Goal: Transaction & Acquisition: Book appointment/travel/reservation

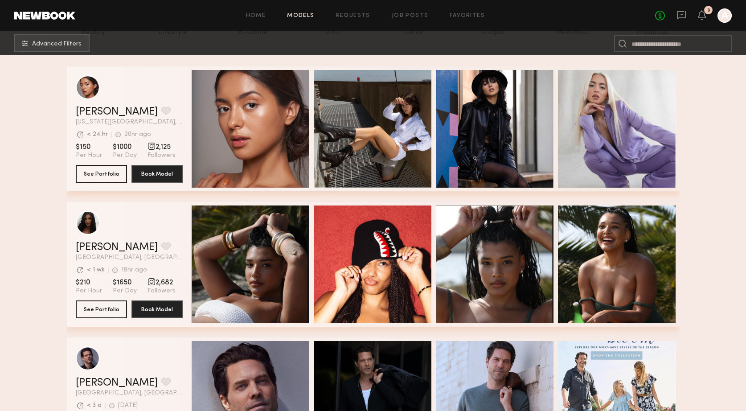
scroll to position [135, 0]
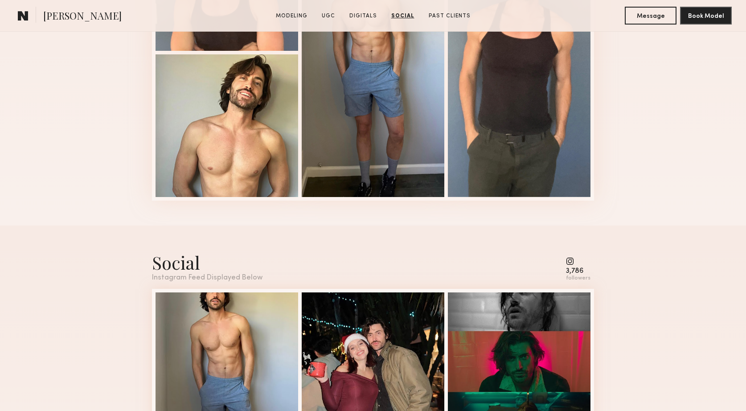
scroll to position [1303, 0]
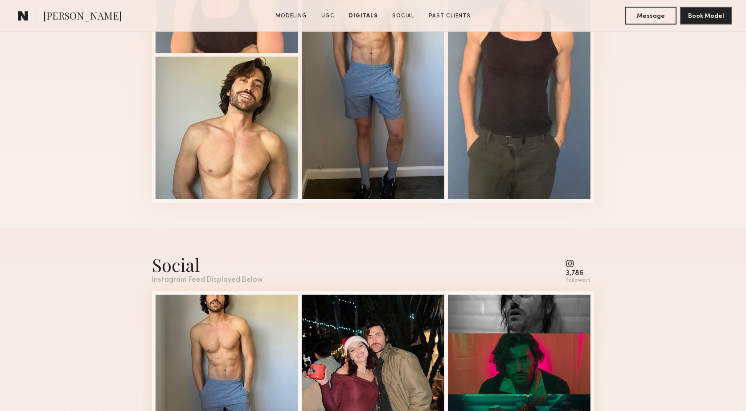
click at [288, 12] on section "Modeling UGC Digitals Social Past Clients" at bounding box center [373, 15] width 202 height 9
click at [291, 17] on link "Modeling" at bounding box center [291, 16] width 39 height 8
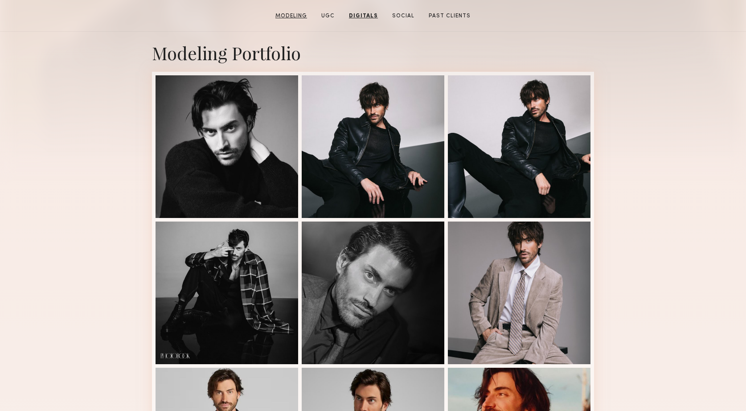
scroll to position [150, 0]
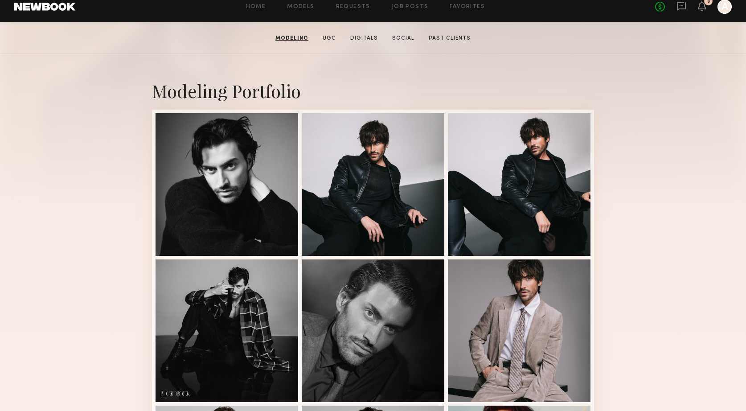
click at [48, 7] on link at bounding box center [44, 7] width 61 height 8
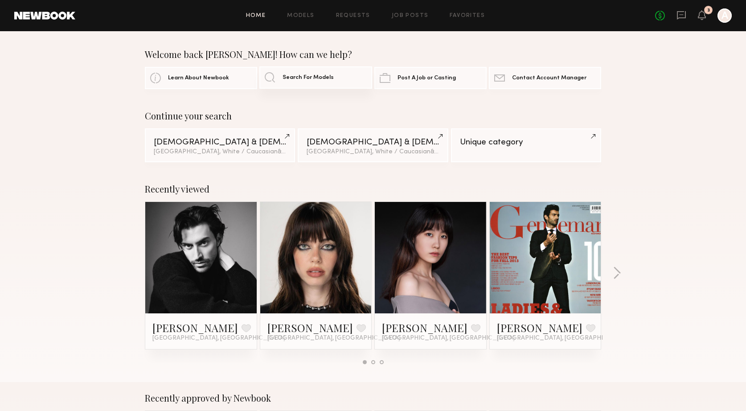
click at [303, 78] on span "Search For Models" at bounding box center [308, 78] width 51 height 6
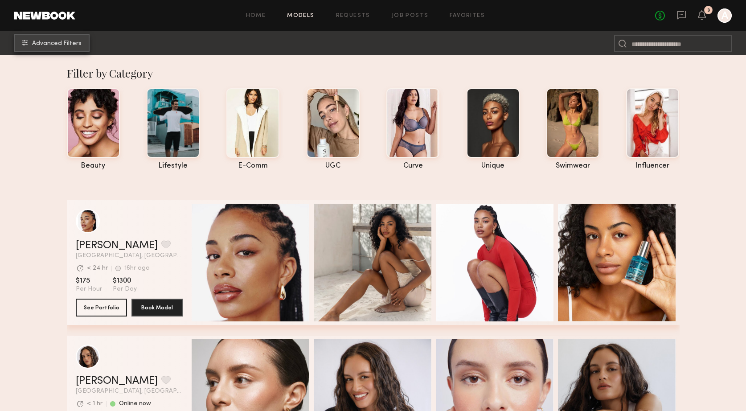
click at [37, 45] on span "Advanced Filters" at bounding box center [56, 44] width 49 height 6
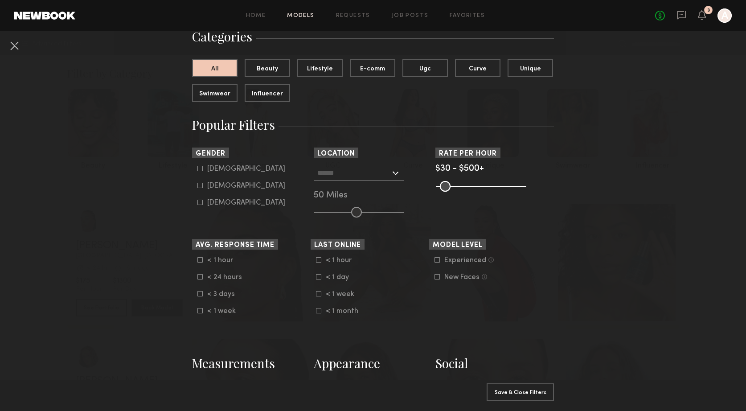
scroll to position [76, 0]
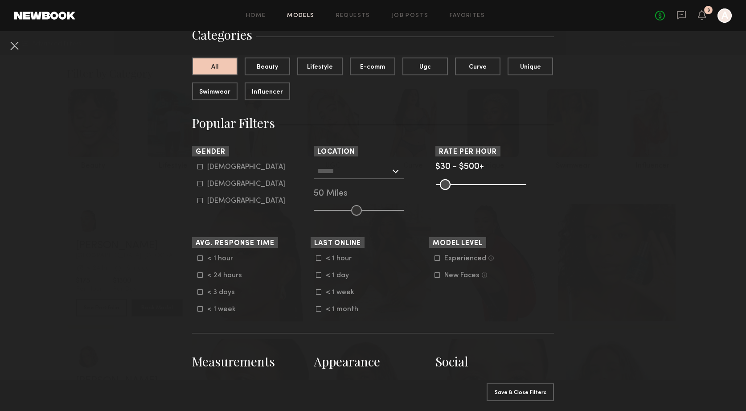
click at [444, 166] on span "$30 - $500+" at bounding box center [459, 167] width 49 height 8
click at [443, 188] on input "range" at bounding box center [481, 184] width 90 height 11
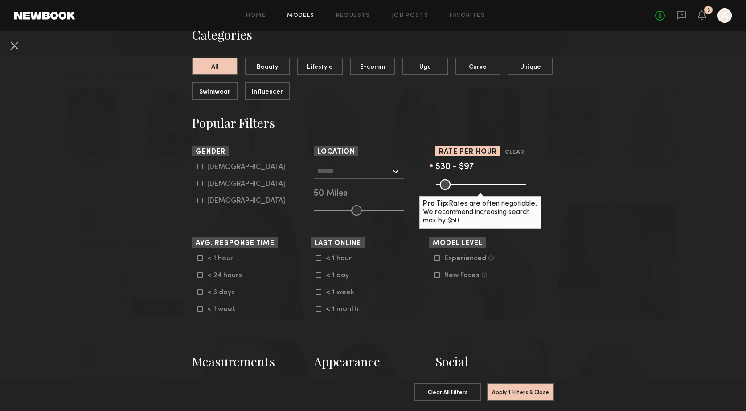
drag, startPoint x: 521, startPoint y: 186, endPoint x: 453, endPoint y: 182, distance: 67.9
type input "**"
click at [453, 182] on input "range" at bounding box center [481, 184] width 90 height 11
click at [199, 168] on icon at bounding box center [199, 166] width 5 height 5
click at [201, 185] on icon at bounding box center [199, 183] width 5 height 5
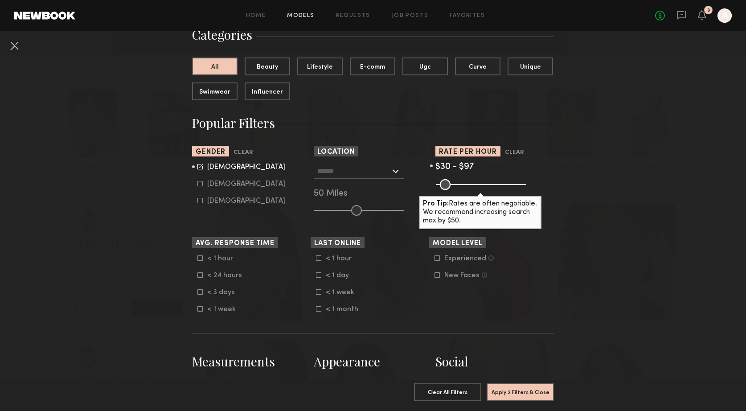
type input "*"
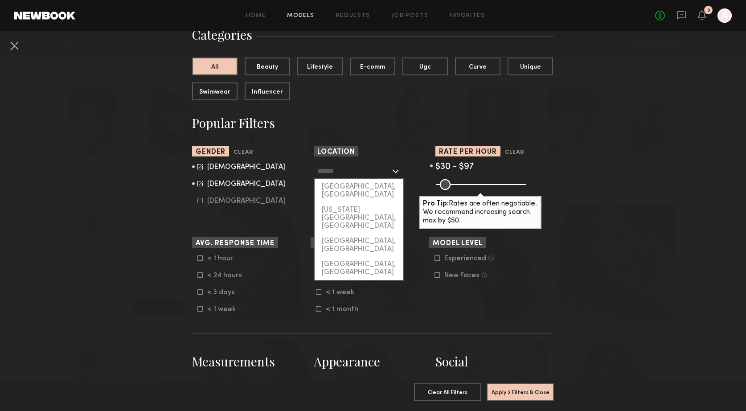
click at [364, 174] on input "text" at bounding box center [353, 170] width 73 height 15
click at [359, 185] on div "Los Angeles, CA" at bounding box center [359, 190] width 88 height 23
type input "**********"
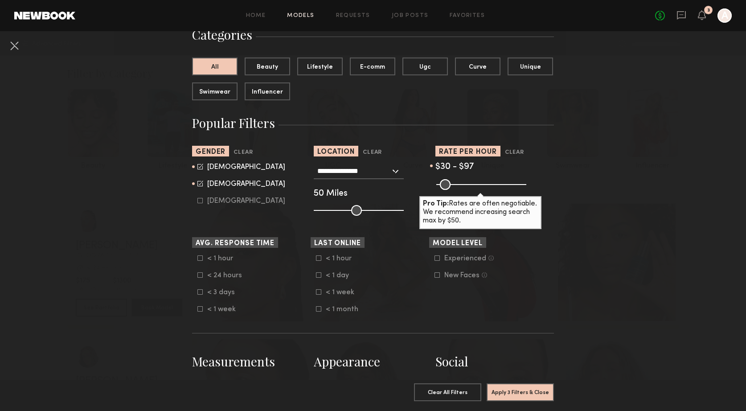
click at [201, 258] on icon at bounding box center [199, 257] width 5 height 5
click at [437, 258] on icon at bounding box center [437, 257] width 5 height 5
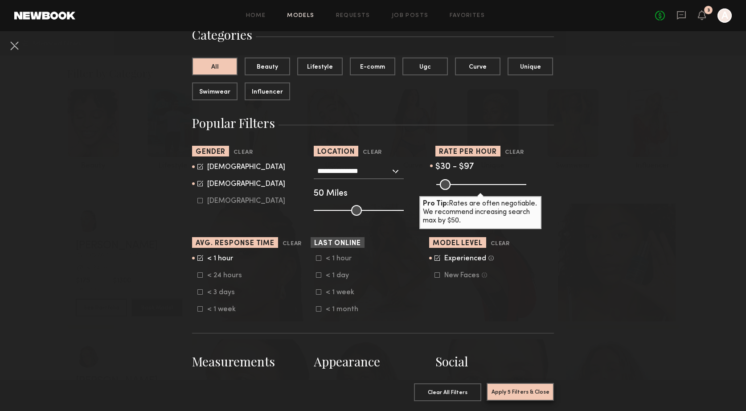
click at [527, 393] on button "Apply 5 Filters & Close" at bounding box center [520, 392] width 67 height 18
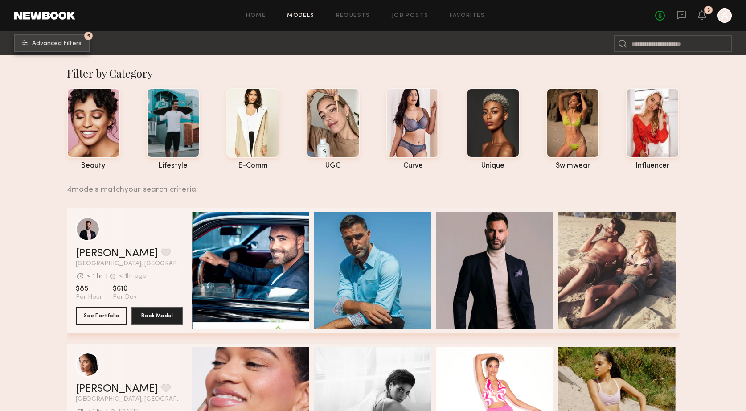
click at [59, 45] on span "Advanced Filters" at bounding box center [56, 44] width 49 height 6
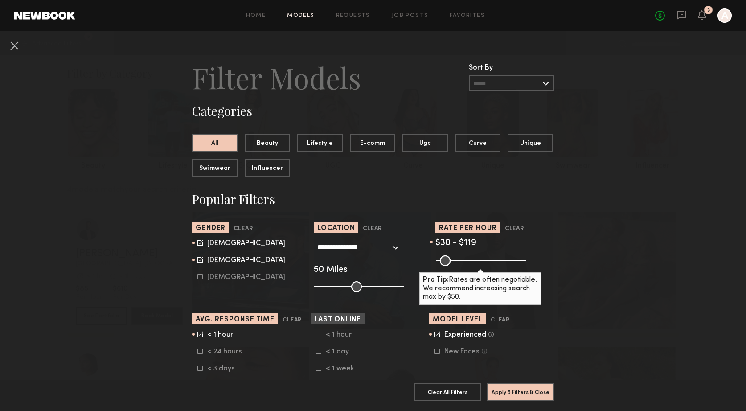
type input "***"
click at [456, 259] on input "range" at bounding box center [481, 260] width 90 height 11
click at [530, 396] on button "Apply 5 Filters & Close" at bounding box center [520, 392] width 67 height 18
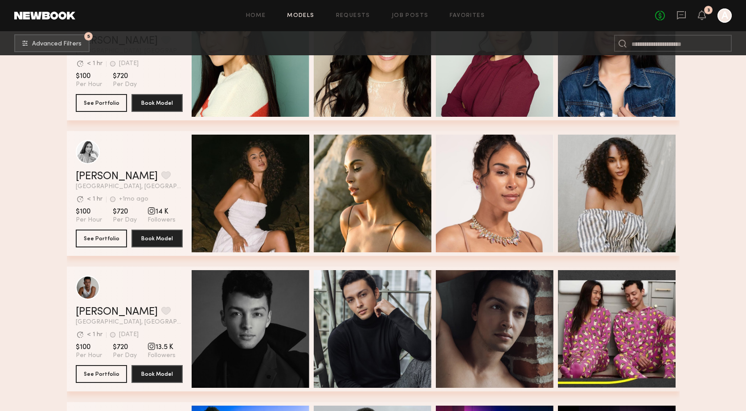
scroll to position [3177, 0]
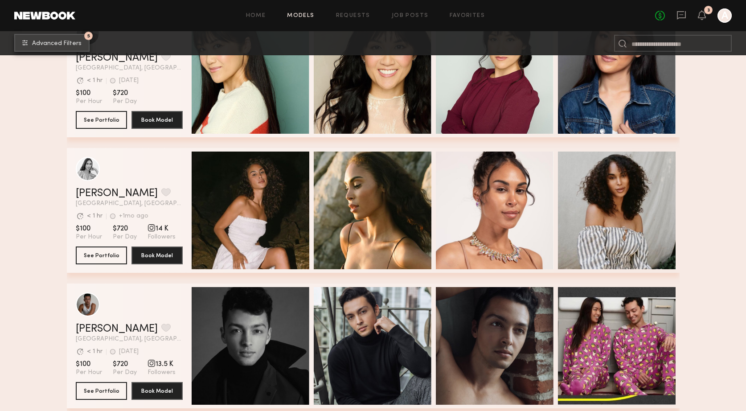
click at [60, 45] on span "Advanced Filters" at bounding box center [56, 44] width 49 height 6
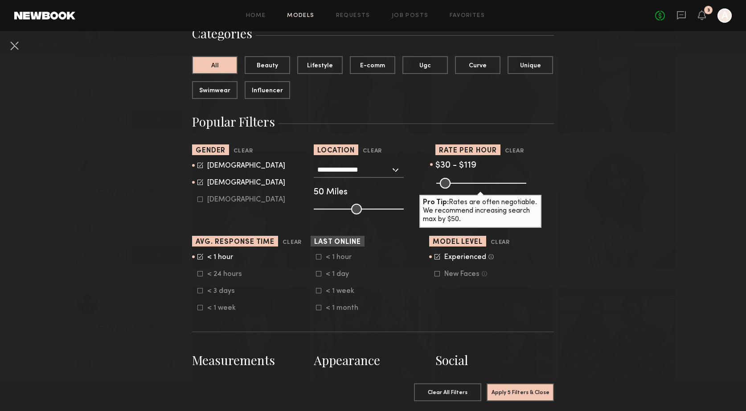
scroll to position [74, 0]
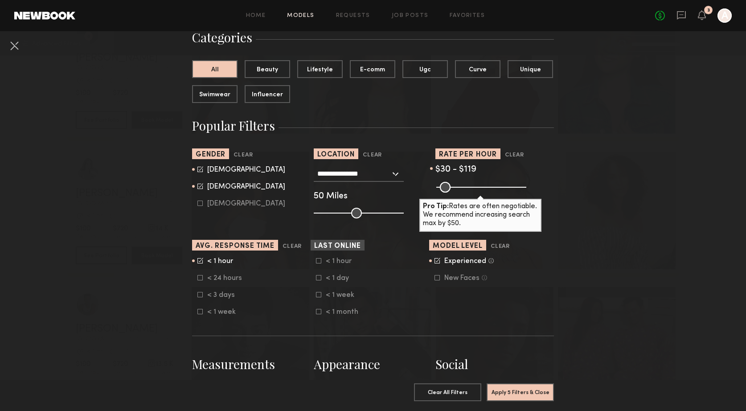
click at [201, 281] on common-framework-checkbox "< 24 hours" at bounding box center [253, 278] width 113 height 8
click at [201, 279] on icon at bounding box center [199, 277] width 5 height 5
click at [200, 263] on icon at bounding box center [199, 260] width 5 height 5
click at [537, 391] on button "Apply 5 Filters & Close" at bounding box center [520, 392] width 67 height 18
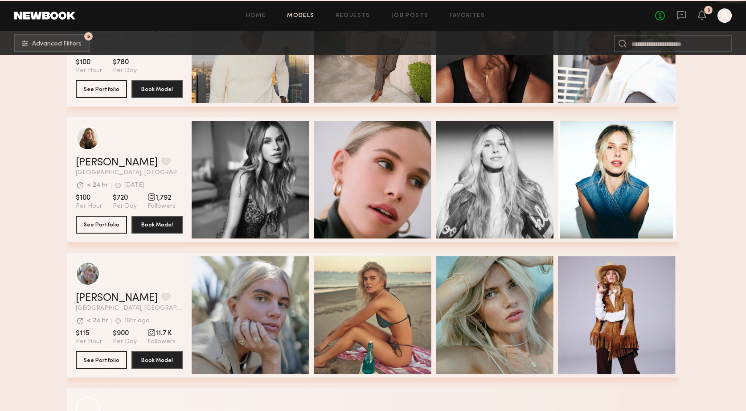
scroll to position [1449, 0]
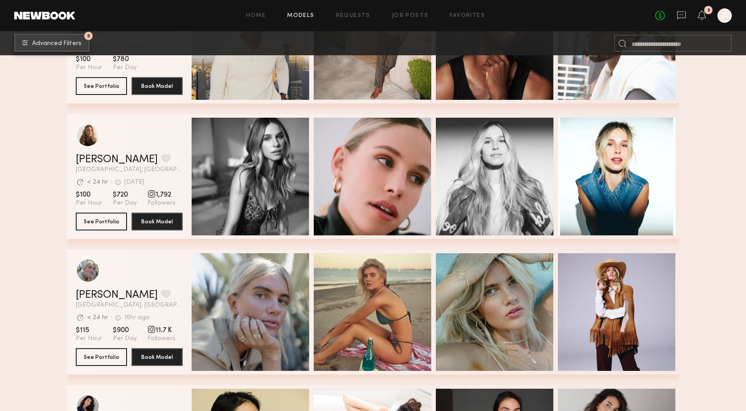
click at [40, 158] on section "Filter by Category beauty lifestyle e-comm UGC curve unique swimwear influencer…" at bounding box center [373, 308] width 746 height 3405
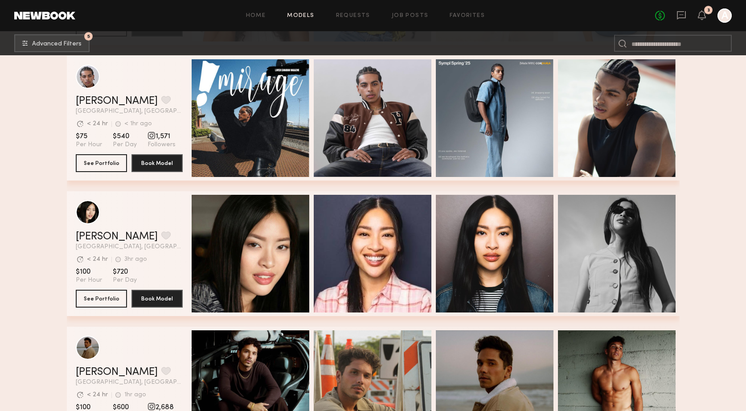
scroll to position [830, 0]
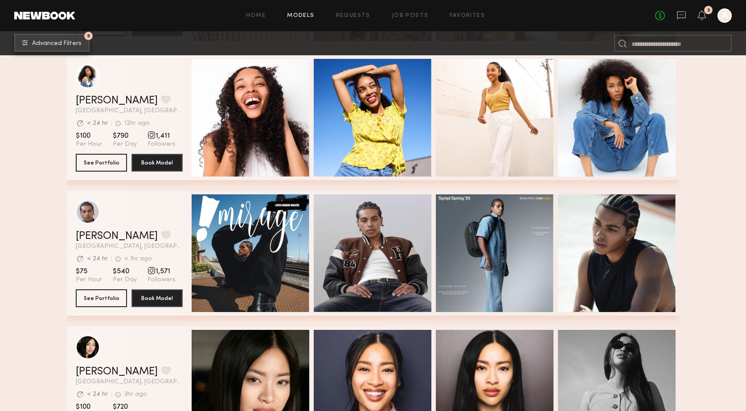
click at [50, 43] on span "Advanced Filters" at bounding box center [56, 44] width 49 height 6
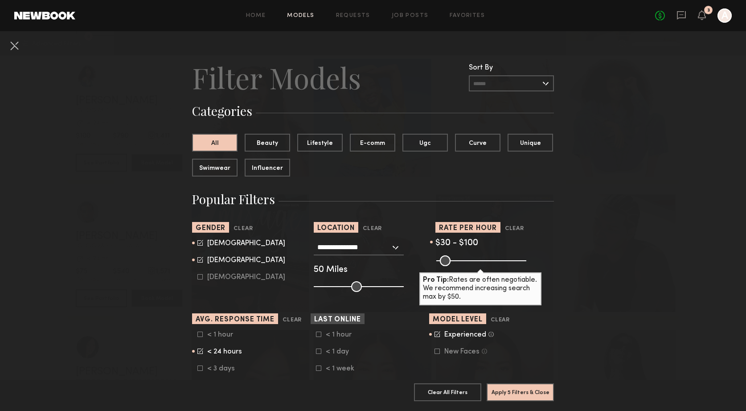
type input "***"
click at [453, 261] on input "range" at bounding box center [481, 260] width 90 height 11
click at [505, 395] on button "Apply 5 Filters & Close" at bounding box center [520, 392] width 67 height 18
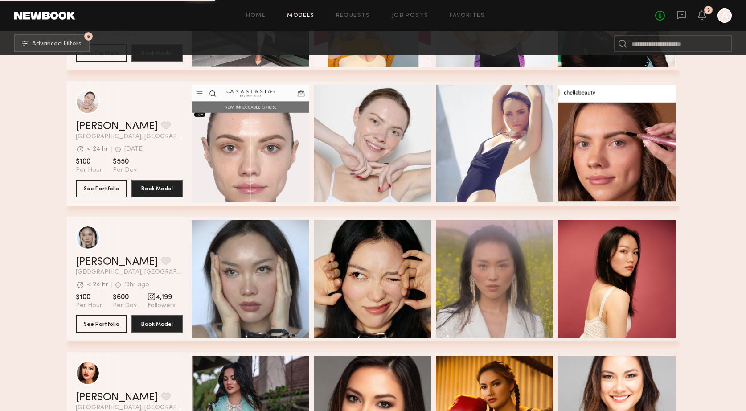
scroll to position [2997, 0]
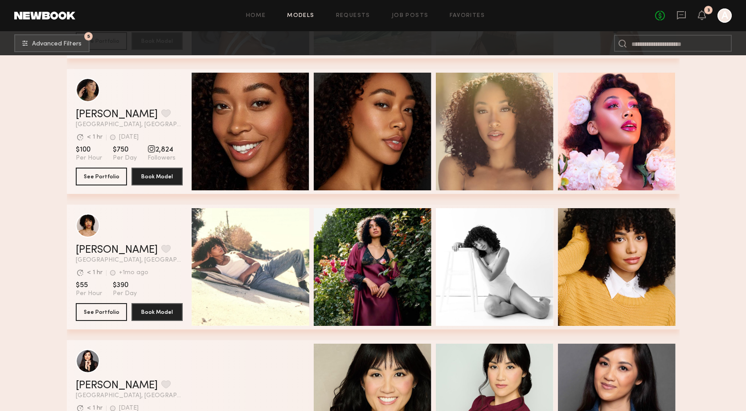
scroll to position [2856, 0]
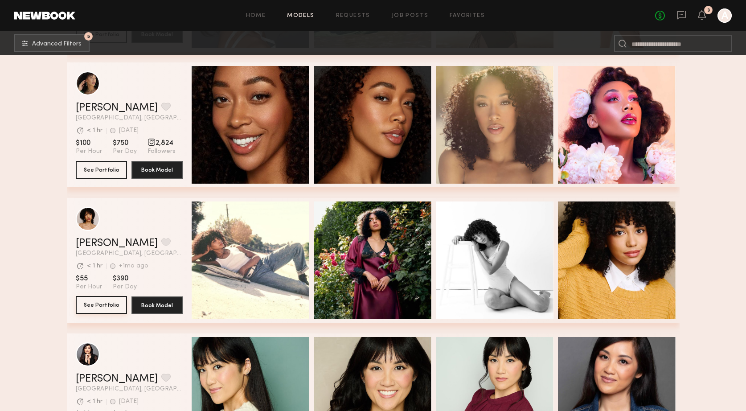
click at [98, 306] on button "See Portfolio" at bounding box center [101, 305] width 51 height 18
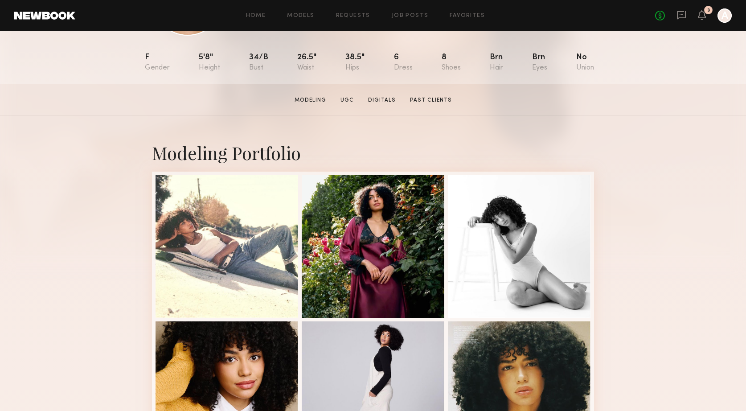
scroll to position [53, 0]
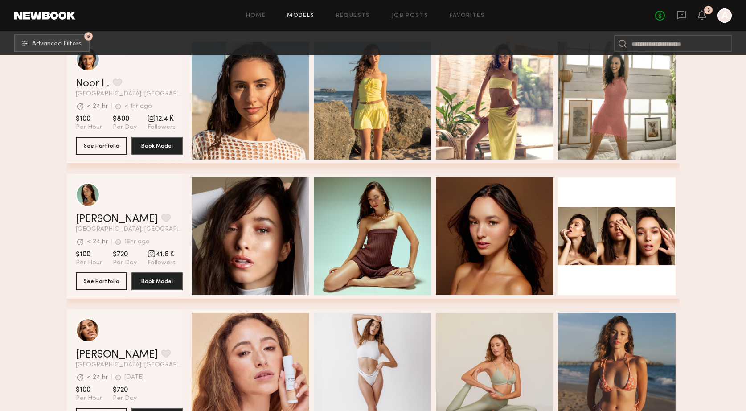
scroll to position [303, 0]
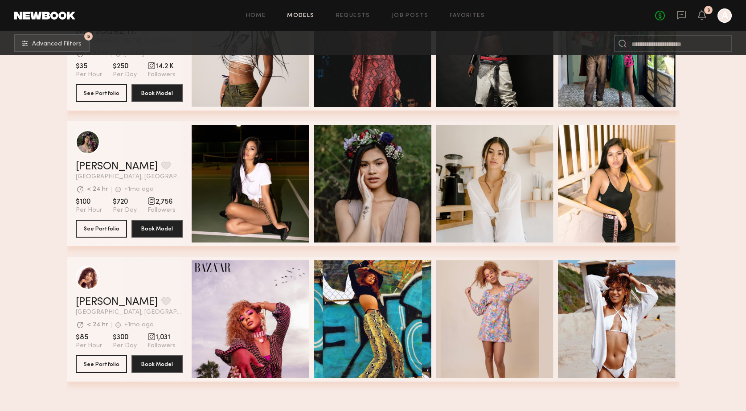
scroll to position [8367, 0]
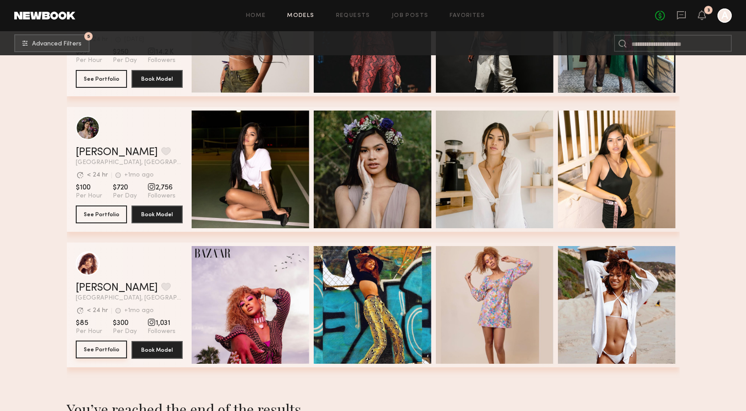
click at [99, 345] on button "See Portfolio" at bounding box center [101, 350] width 51 height 18
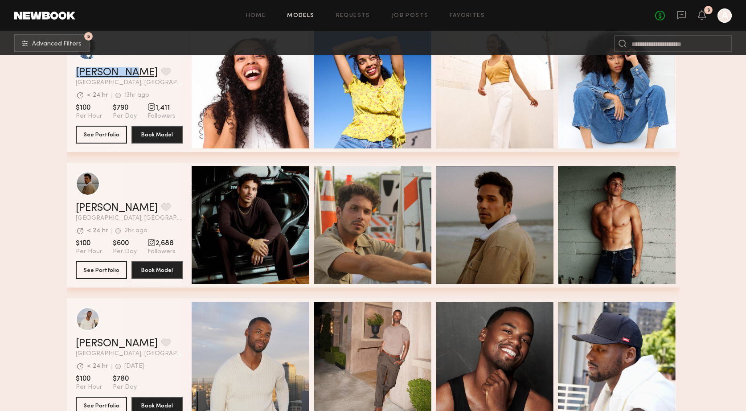
scroll to position [858, 0]
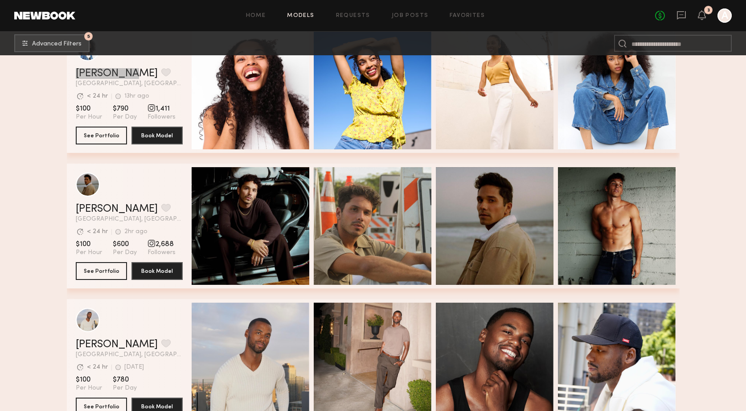
drag, startPoint x: 101, startPoint y: 169, endPoint x: 255, endPoint y: 3, distance: 226.5
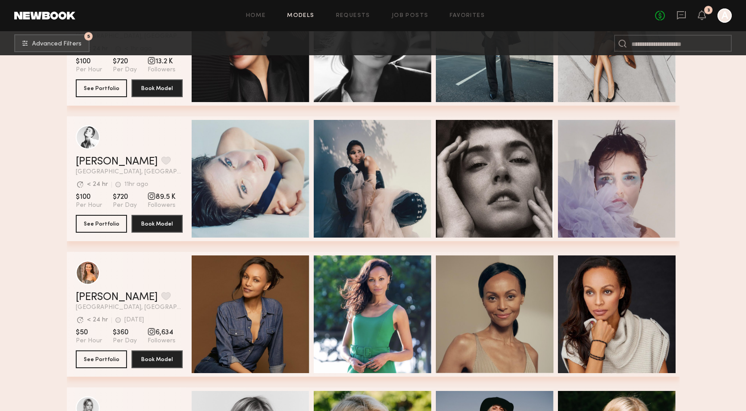
scroll to position [1462, 0]
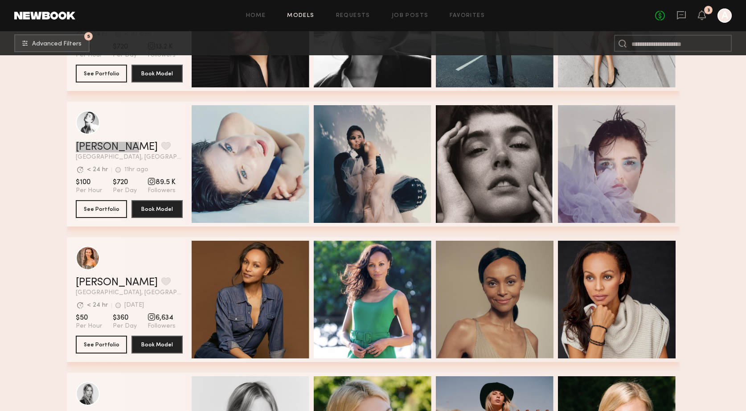
drag, startPoint x: 109, startPoint y: 143, endPoint x: 298, endPoint y: 2, distance: 236.3
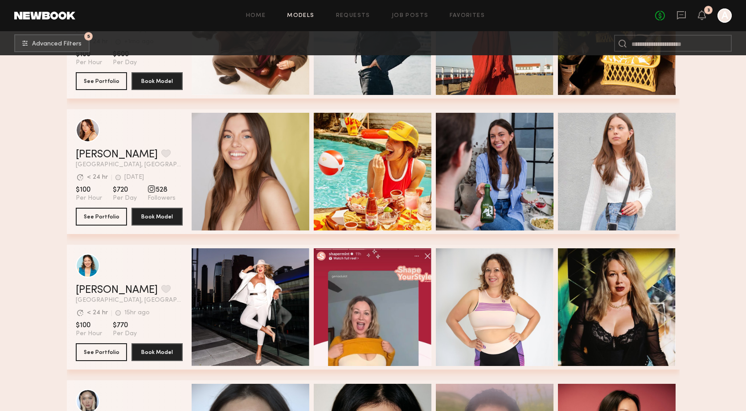
scroll to position [2673, 0]
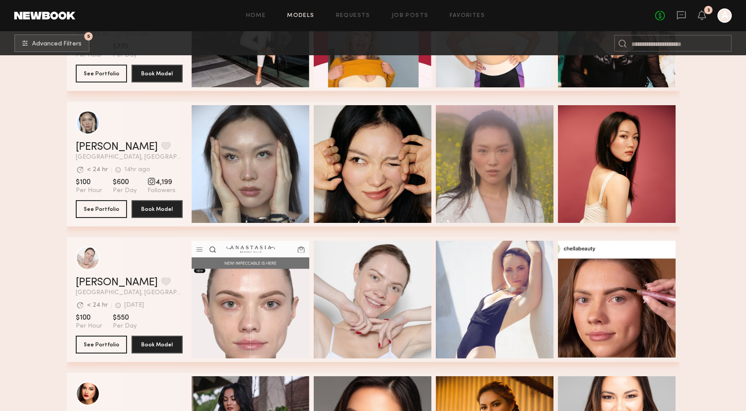
scroll to position [2953, 0]
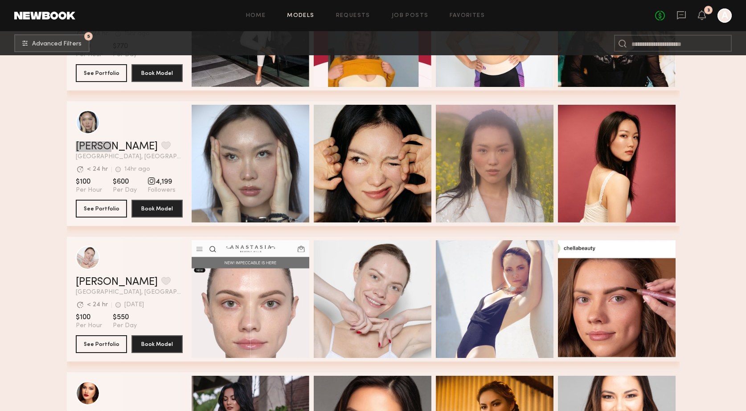
drag, startPoint x: 90, startPoint y: 143, endPoint x: 200, endPoint y: 15, distance: 169.1
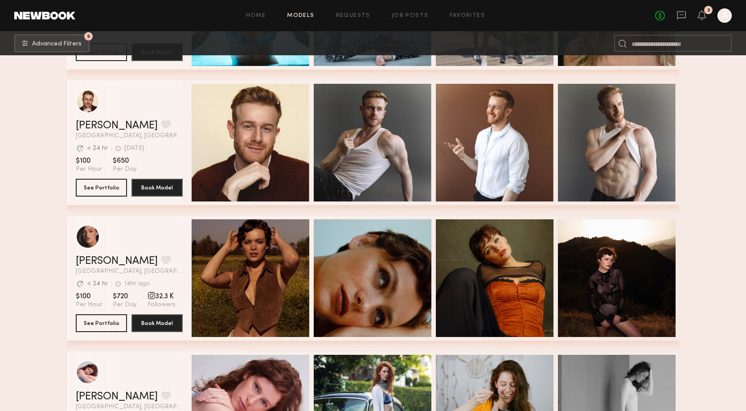
scroll to position [4391, 0]
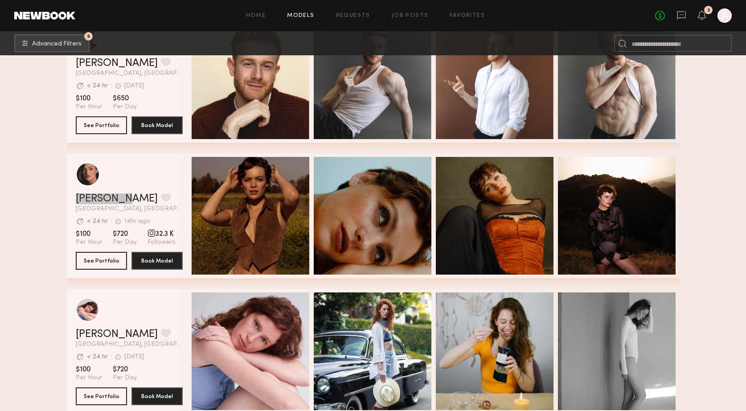
drag, startPoint x: 94, startPoint y: 197, endPoint x: 140, endPoint y: 135, distance: 76.8
click at [0, 0] on nb-browse-layout "Home Models Requests Job Posts Favorites Sign Out No fees up to $5,000 3 A 5 Ad…" at bounding box center [373, 58] width 746 height 8899
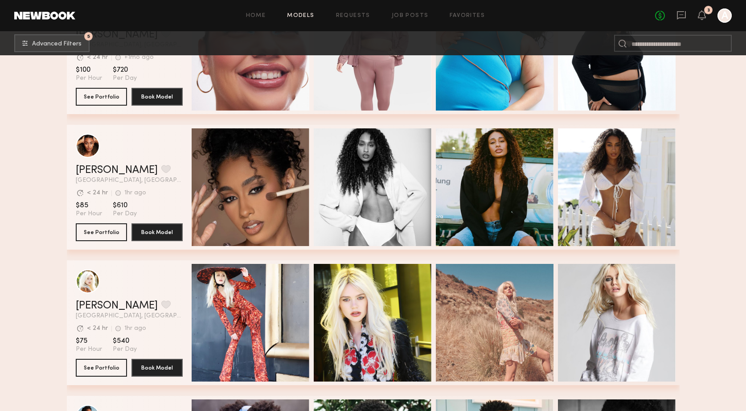
scroll to position [4968, 0]
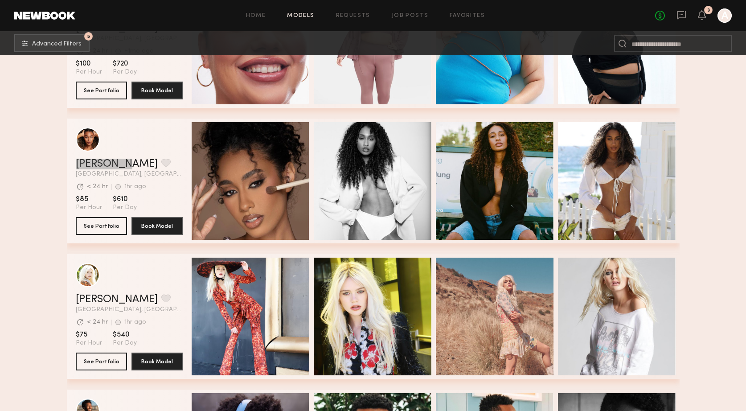
drag, startPoint x: 103, startPoint y: 165, endPoint x: 196, endPoint y: 43, distance: 153.5
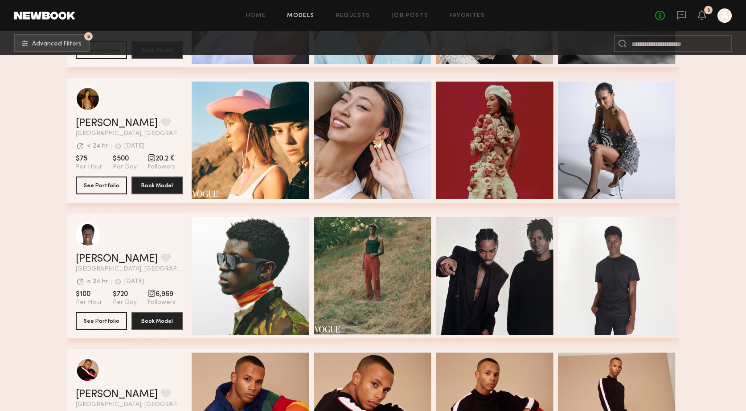
scroll to position [5416, 0]
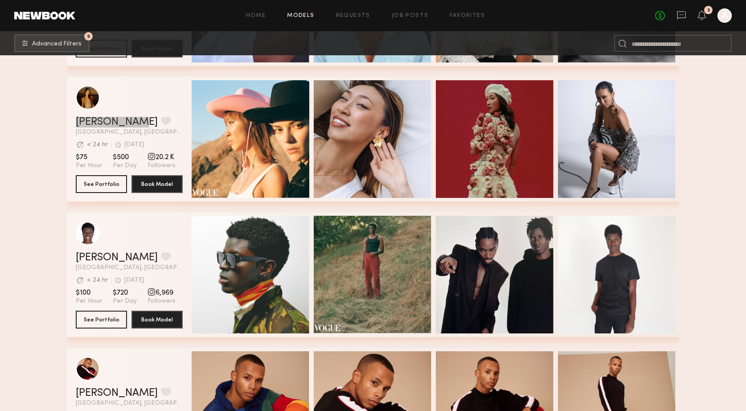
drag, startPoint x: 113, startPoint y: 117, endPoint x: 219, endPoint y: 6, distance: 153.8
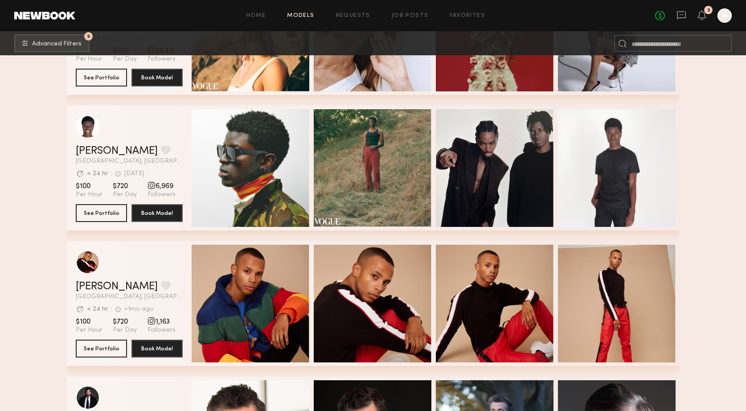
scroll to position [5523, 0]
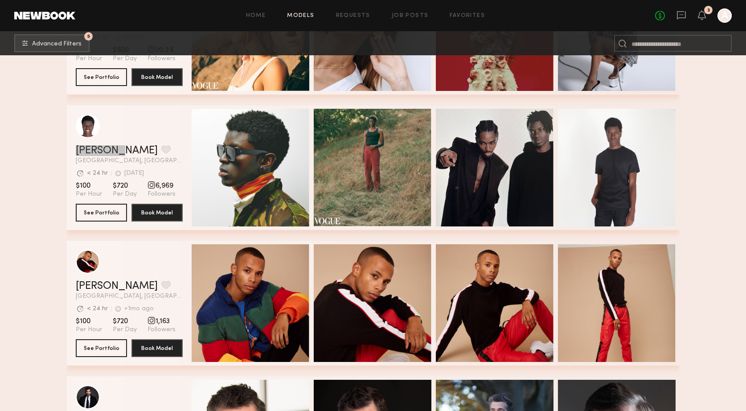
drag, startPoint x: 83, startPoint y: 149, endPoint x: 298, endPoint y: 0, distance: 261.1
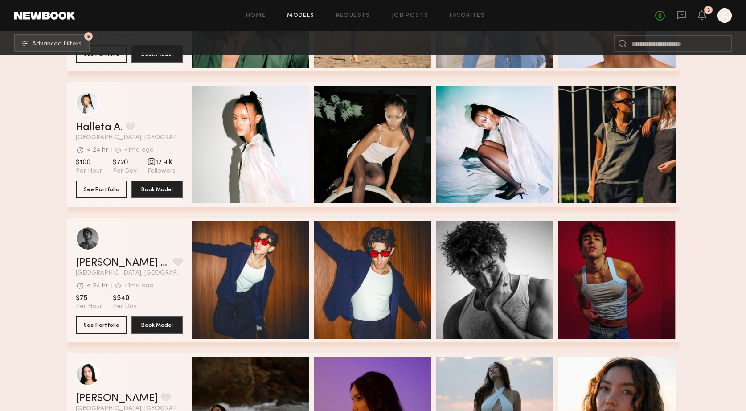
scroll to position [7197, 0]
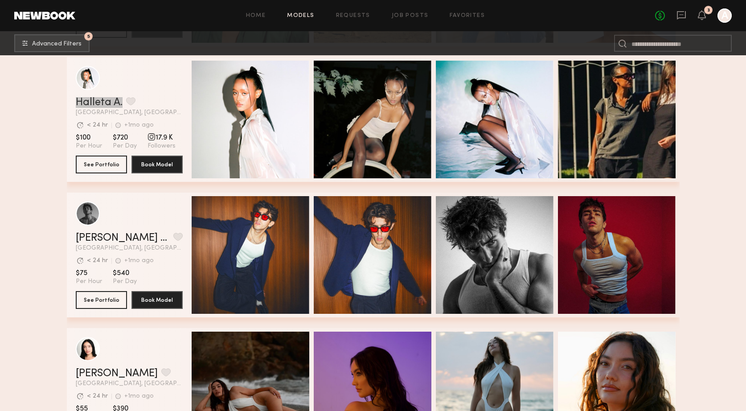
drag, startPoint x: 104, startPoint y: 103, endPoint x: 265, endPoint y: 2, distance: 189.8
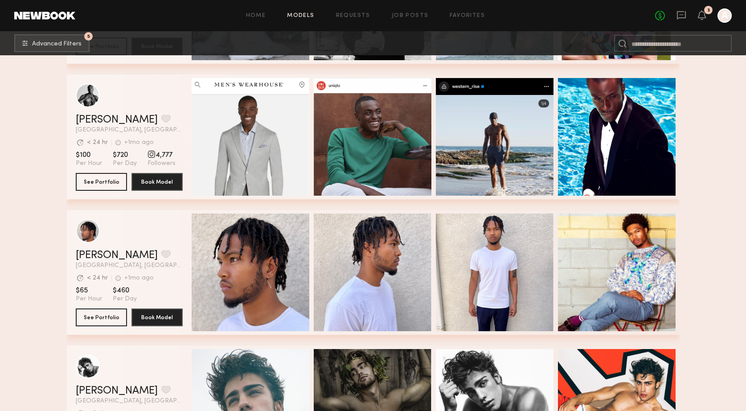
scroll to position [7860, 0]
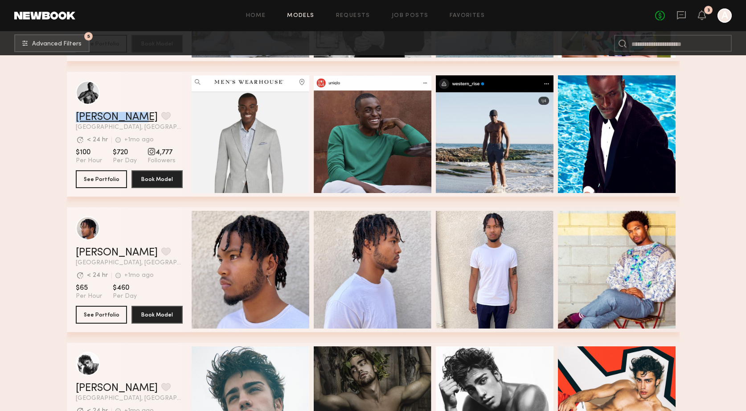
drag, startPoint x: 120, startPoint y: 114, endPoint x: 197, endPoint y: 59, distance: 94.4
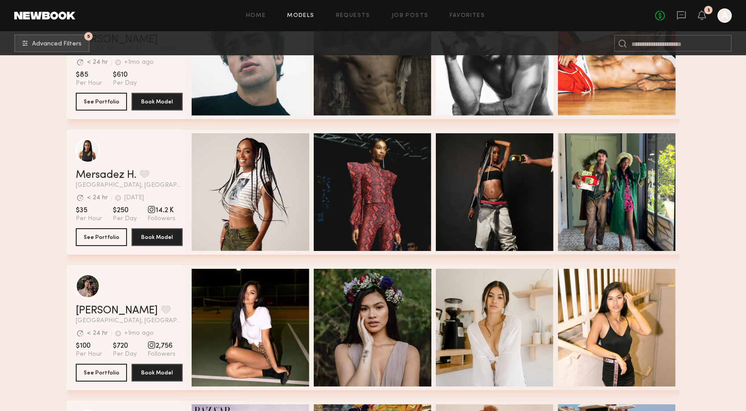
scroll to position [8208, 0]
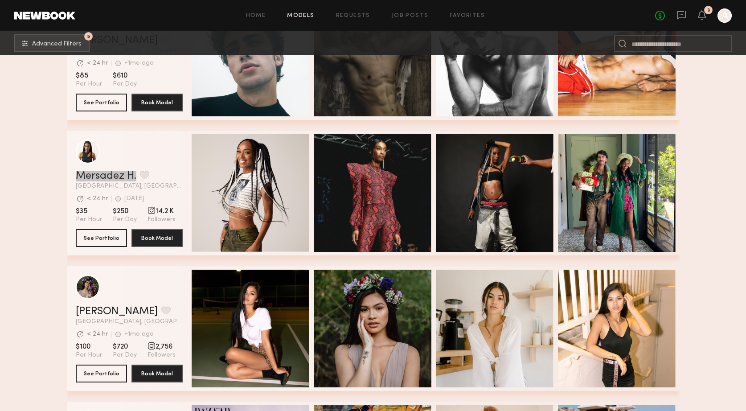
drag, startPoint x: 115, startPoint y: 172, endPoint x: 229, endPoint y: 1, distance: 206.0
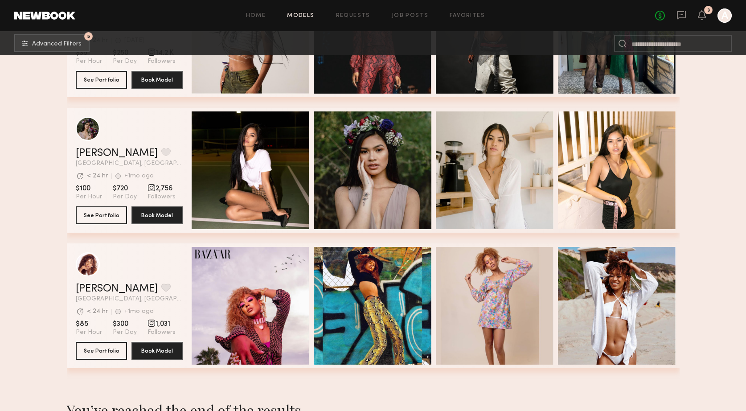
scroll to position [8367, 0]
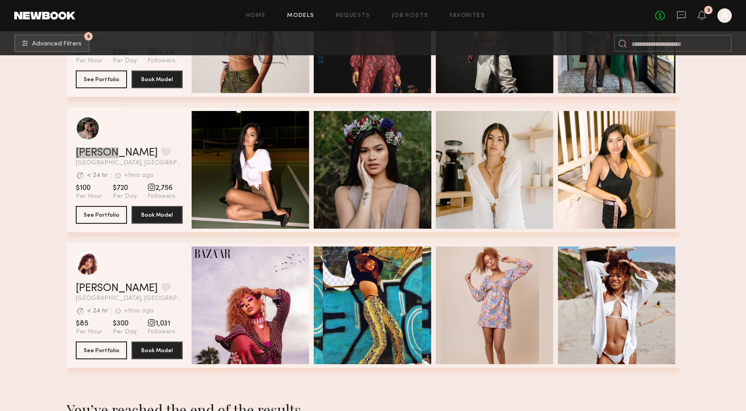
drag, startPoint x: 100, startPoint y: 150, endPoint x: 222, endPoint y: 6, distance: 188.5
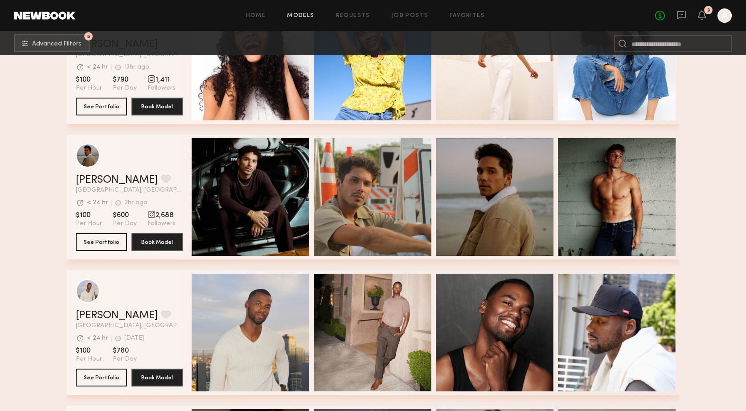
scroll to position [889, 0]
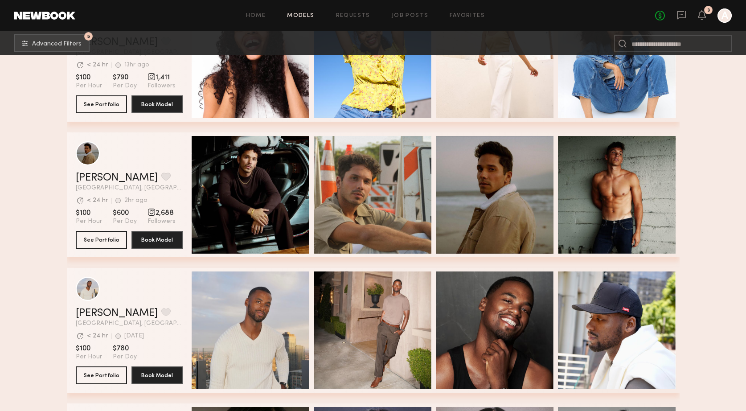
click at [174, 194] on div "Avg. request response time < 24 hr 2hr ago Last Online" at bounding box center [129, 198] width 107 height 14
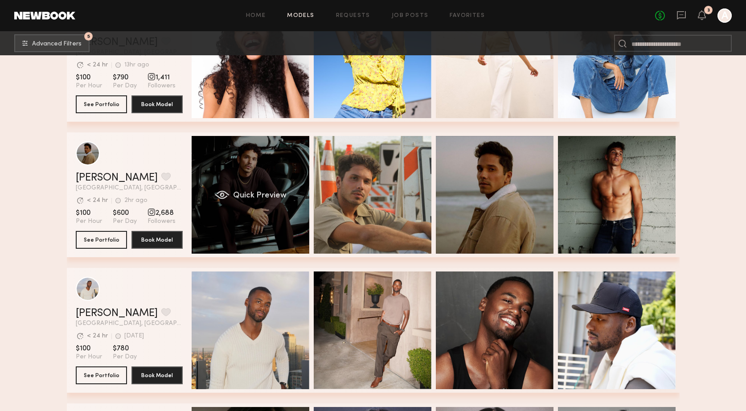
click at [246, 198] on span "Quick Preview" at bounding box center [259, 196] width 53 height 8
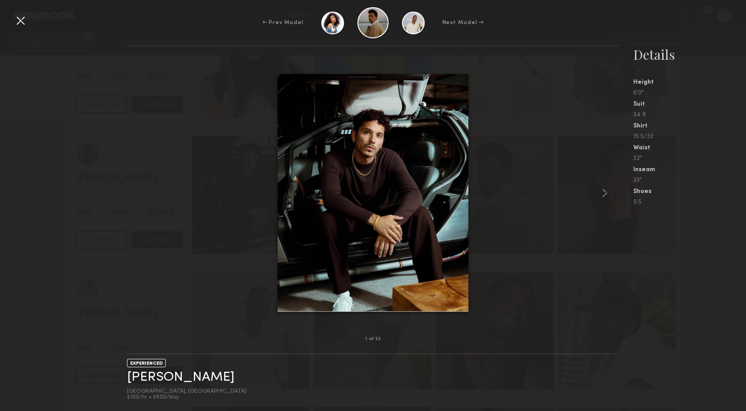
click at [25, 19] on div at bounding box center [20, 20] width 14 height 14
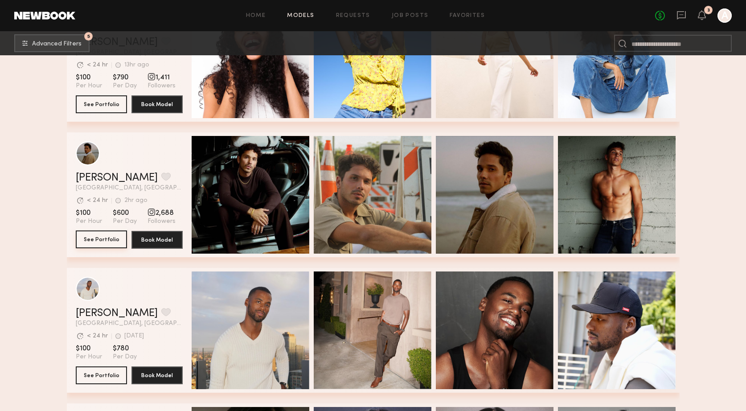
click at [97, 235] on button "See Portfolio" at bounding box center [101, 239] width 51 height 18
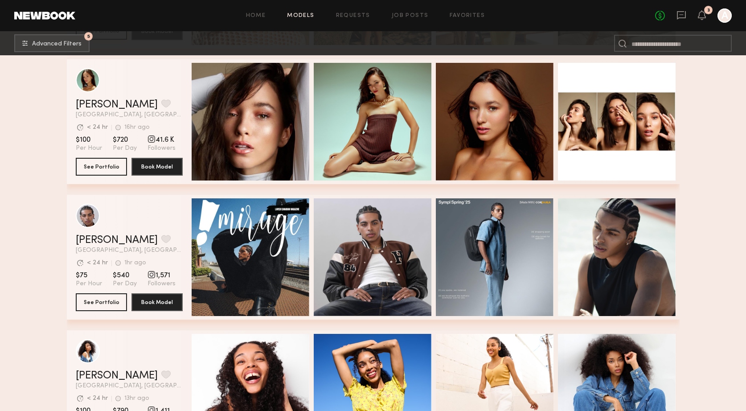
scroll to position [604, 0]
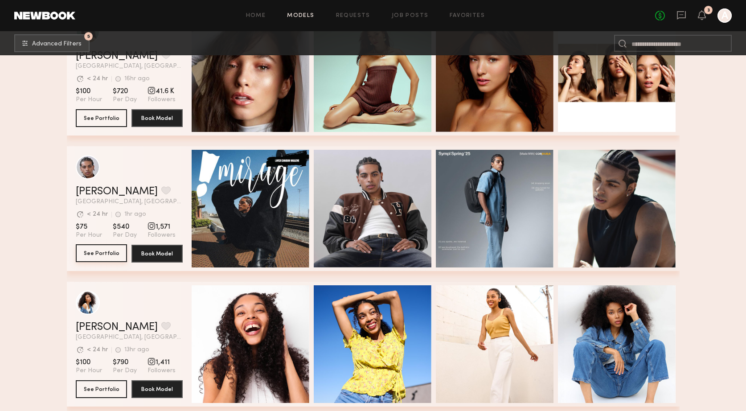
click at [104, 246] on button "See Portfolio" at bounding box center [101, 253] width 51 height 18
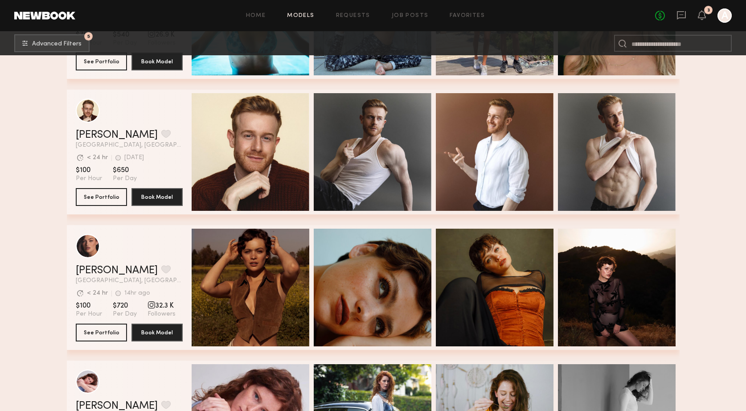
scroll to position [4317, 0]
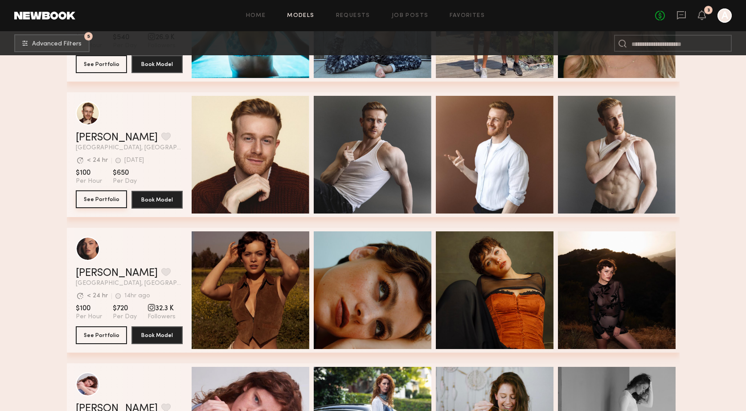
click at [93, 203] on button "See Portfolio" at bounding box center [101, 199] width 51 height 18
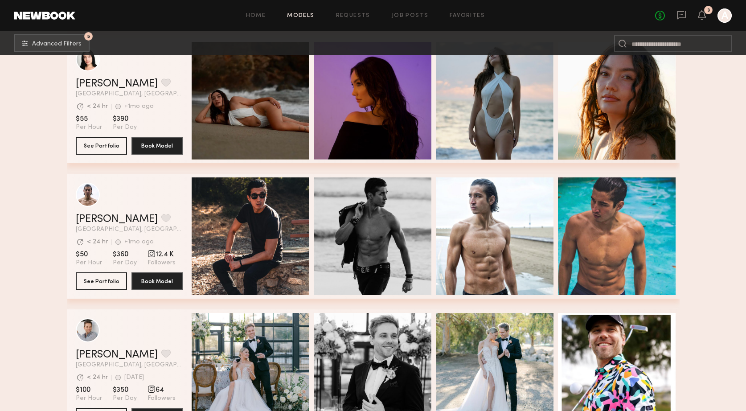
scroll to position [7487, 0]
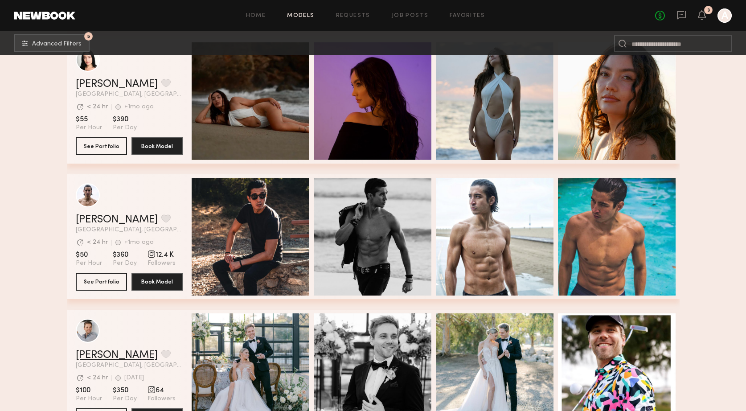
click at [95, 350] on link "James Austin K." at bounding box center [117, 355] width 82 height 11
click at [702, 16] on icon at bounding box center [701, 15] width 7 height 6
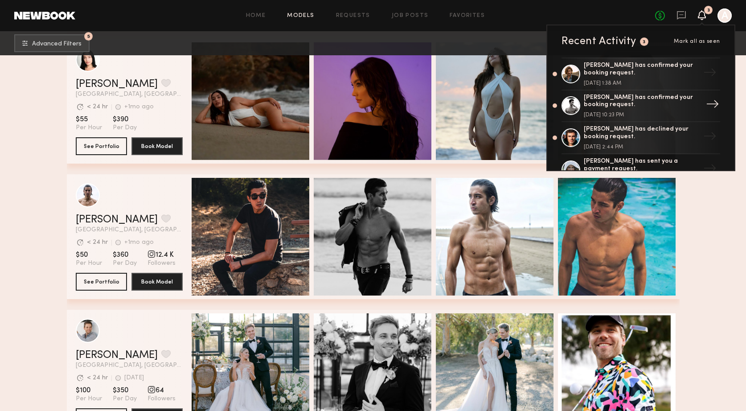
click at [613, 99] on div "[PERSON_NAME] has confirmed your booking request." at bounding box center [642, 101] width 116 height 15
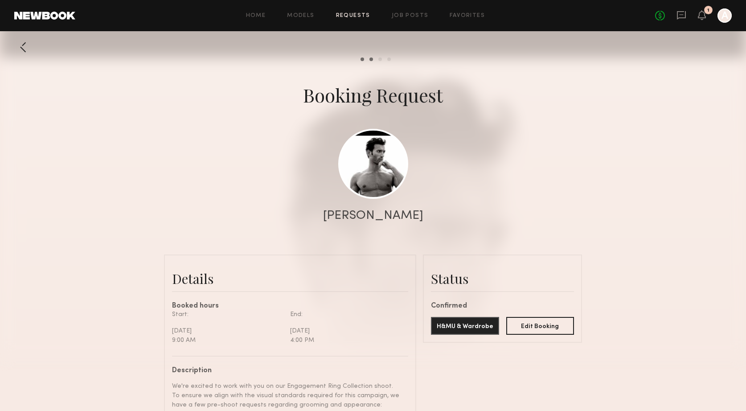
scroll to position [337, 0]
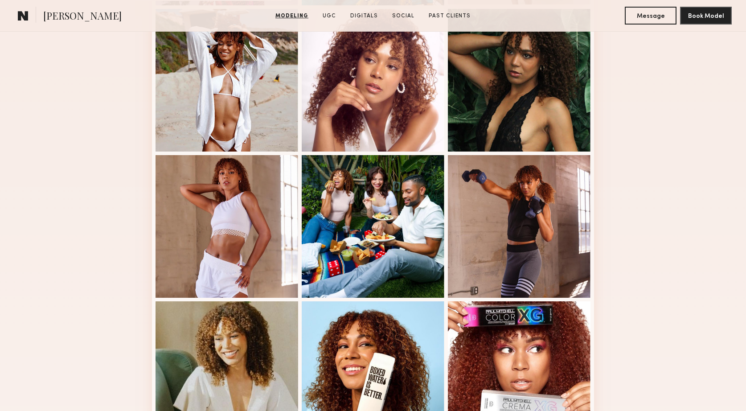
scroll to position [398, 0]
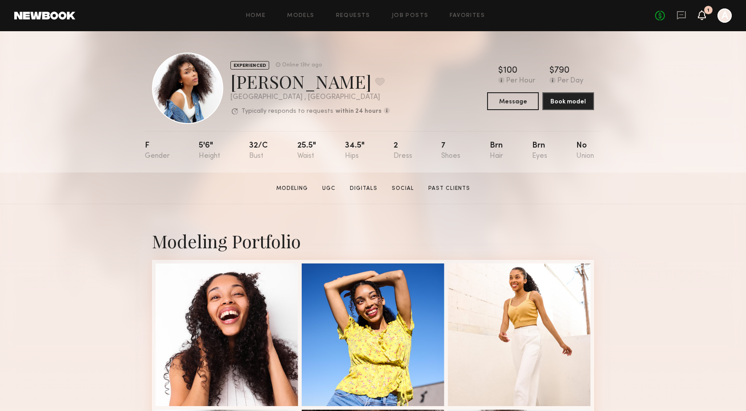
click at [702, 17] on icon at bounding box center [701, 15] width 7 height 6
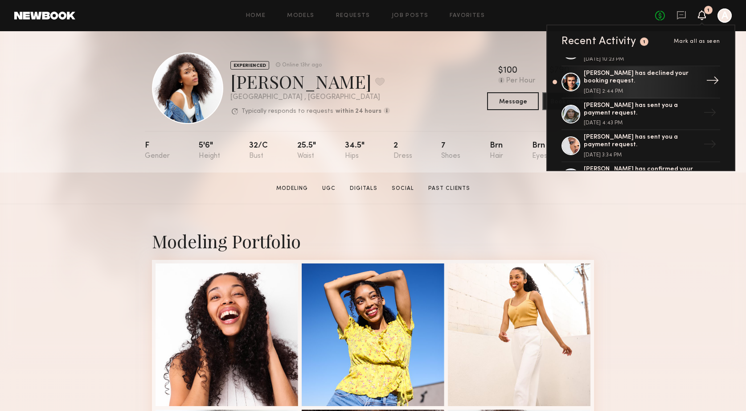
scroll to position [33, 0]
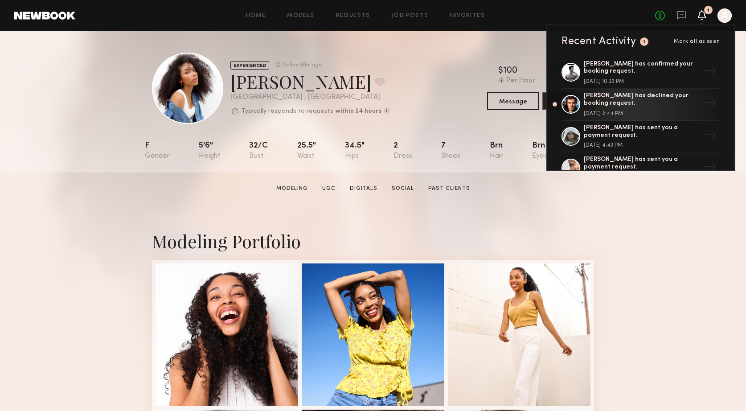
click at [722, 20] on div at bounding box center [725, 15] width 14 height 14
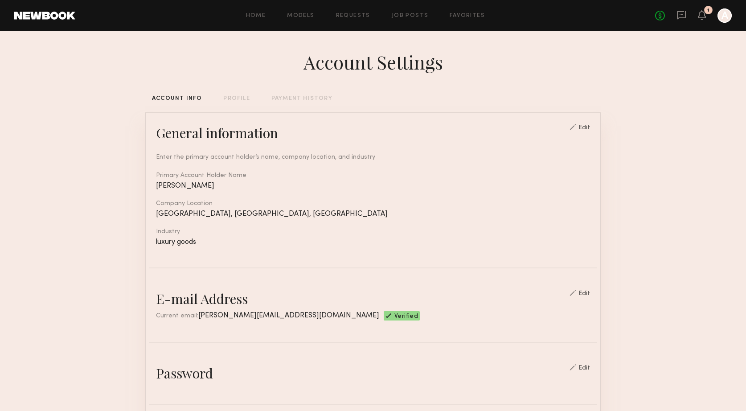
click at [239, 97] on div "PROFILE" at bounding box center [236, 99] width 26 height 6
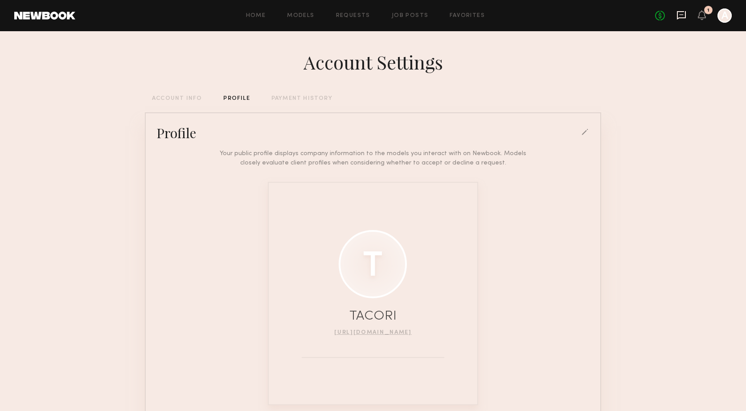
click at [683, 17] on icon at bounding box center [681, 15] width 9 height 8
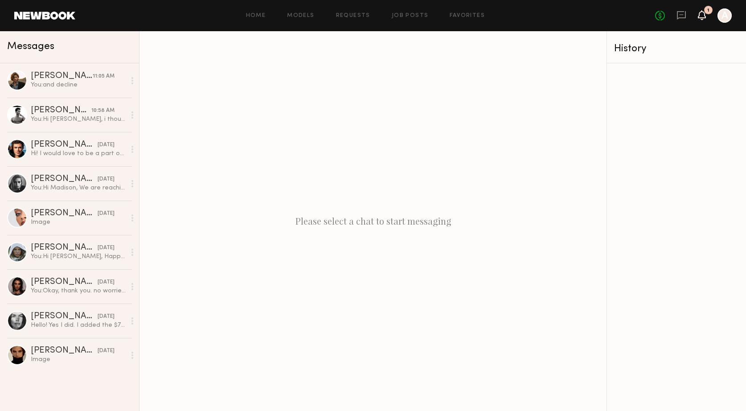
click at [702, 17] on icon at bounding box center [701, 15] width 7 height 6
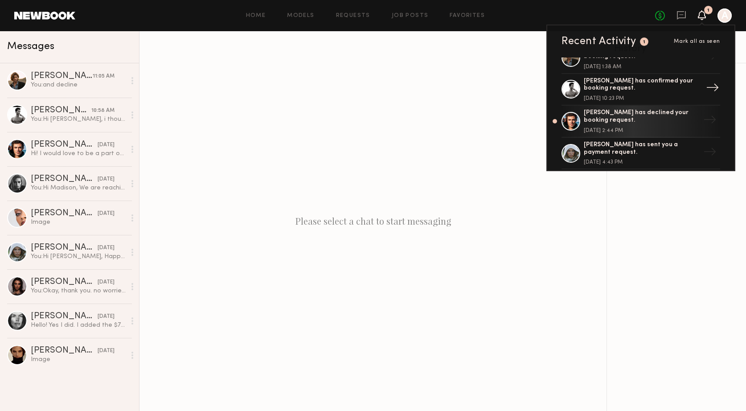
scroll to position [17, 0]
click at [706, 11] on div "1" at bounding box center [708, 10] width 8 height 8
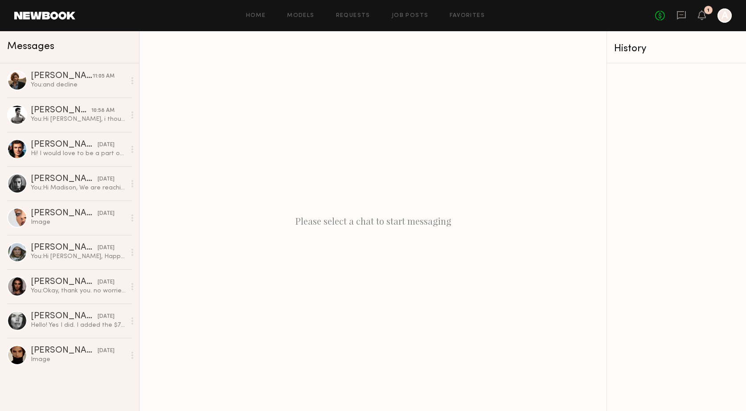
click at [706, 11] on div "1" at bounding box center [708, 10] width 8 height 8
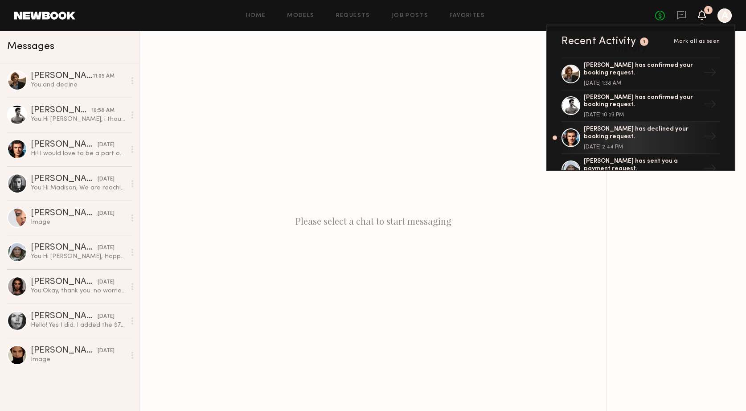
click at [693, 41] on span "Mark all as seen" at bounding box center [697, 41] width 46 height 5
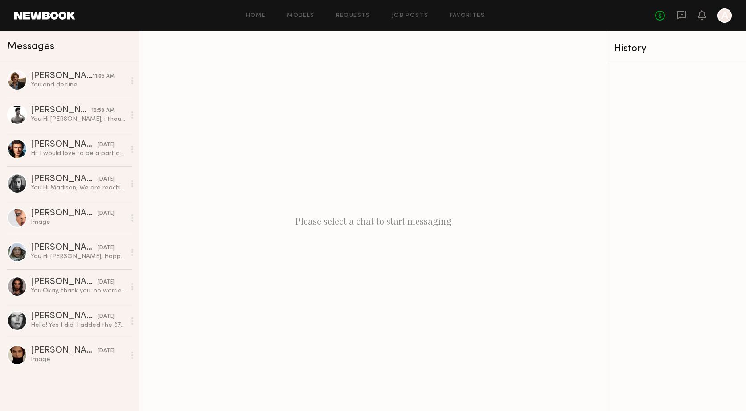
click at [724, 16] on div at bounding box center [725, 15] width 14 height 14
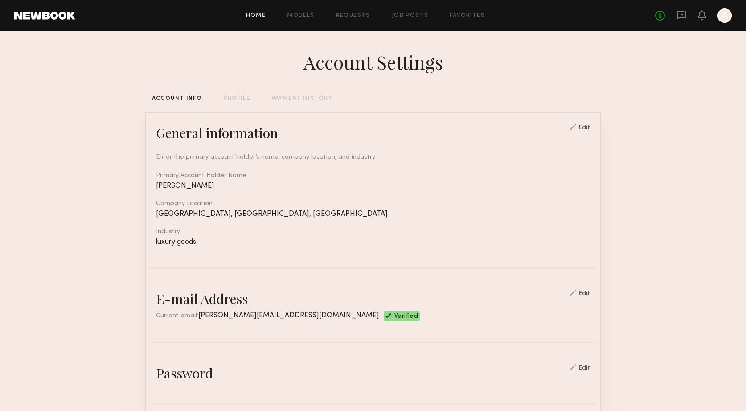
click at [254, 16] on link "Home" at bounding box center [256, 16] width 20 height 6
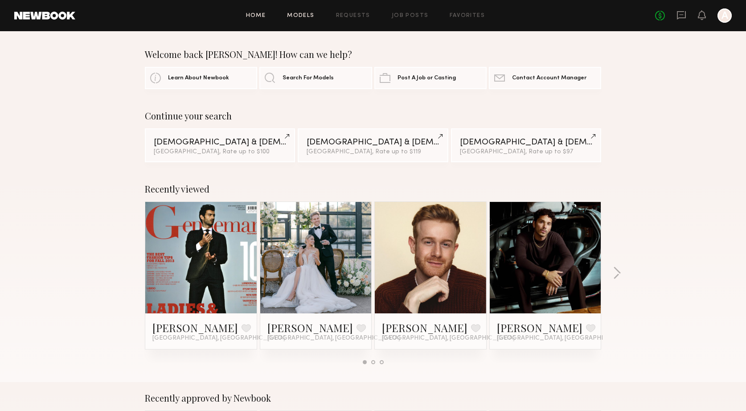
click at [303, 16] on link "Models" at bounding box center [300, 16] width 27 height 6
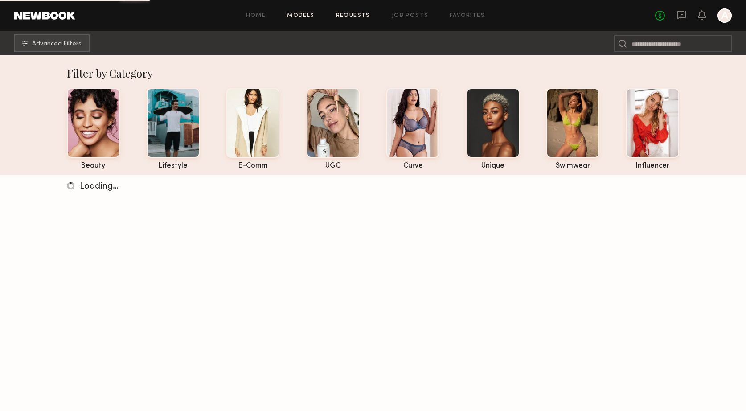
click at [353, 17] on link "Requests" at bounding box center [353, 16] width 34 height 6
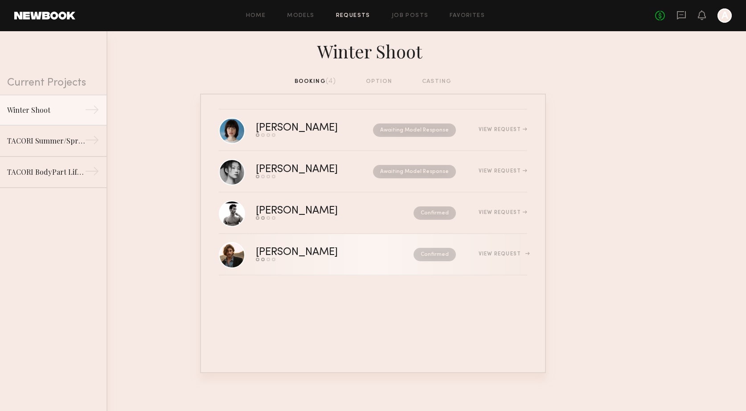
click at [435, 253] on nb-request-status "Confirmed" at bounding box center [435, 254] width 42 height 13
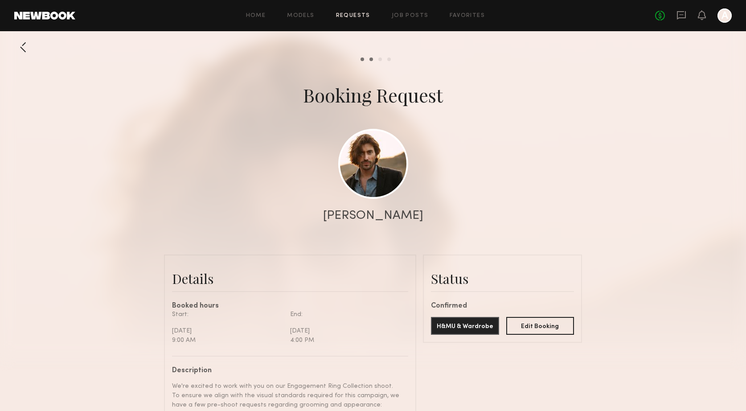
scroll to position [711, 0]
click at [536, 325] on button "Edit Booking" at bounding box center [540, 325] width 68 height 18
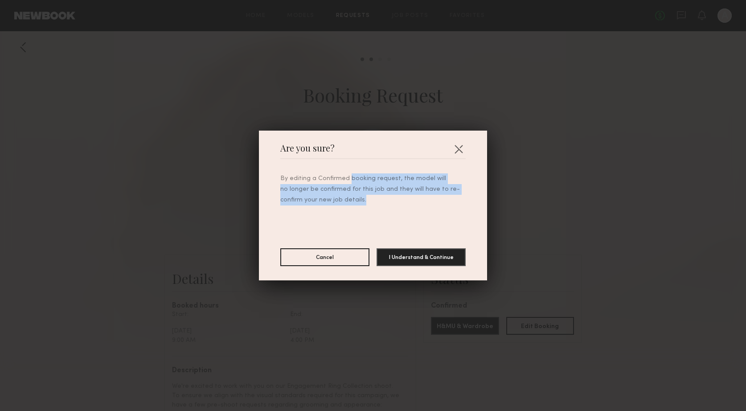
drag, startPoint x: 347, startPoint y: 177, endPoint x: 360, endPoint y: 204, distance: 29.5
click at [360, 204] on p "By editing a Confirmed booking request, the model will no longer be confirmed f…" at bounding box center [372, 189] width 185 height 32
click at [418, 256] on button "I Understand & Continue" at bounding box center [421, 257] width 89 height 18
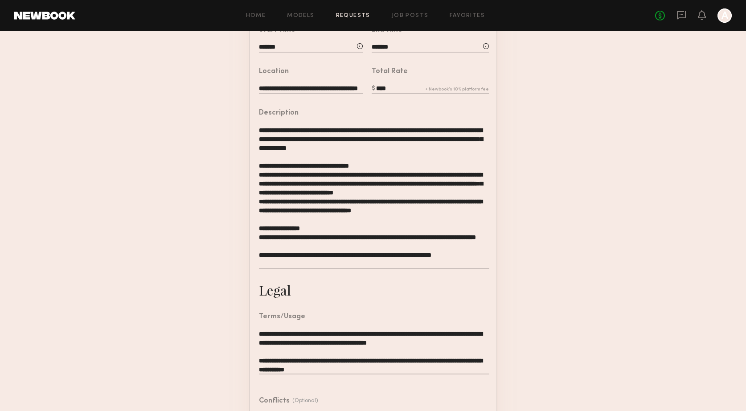
scroll to position [226, 0]
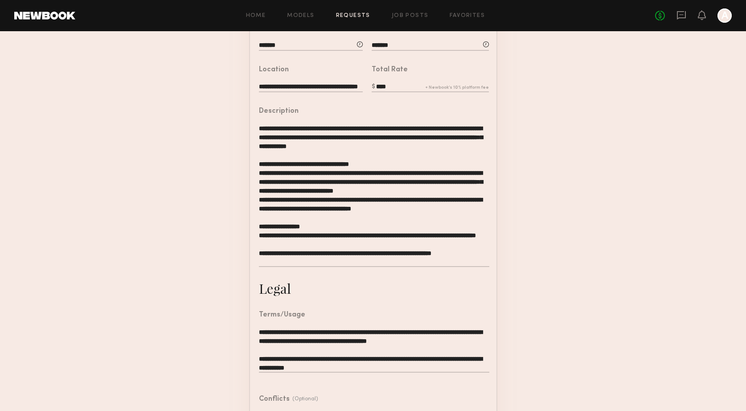
click at [384, 83] on input "****" at bounding box center [430, 87] width 117 height 10
type input "*"
type input "***"
click at [527, 88] on form "**********" at bounding box center [373, 175] width 746 height 632
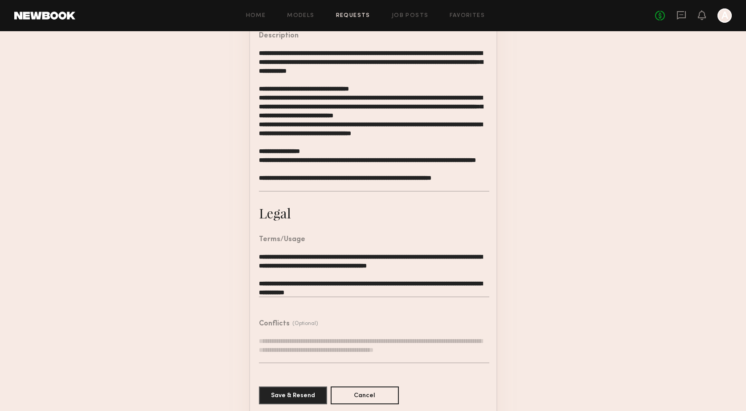
scroll to position [311, 0]
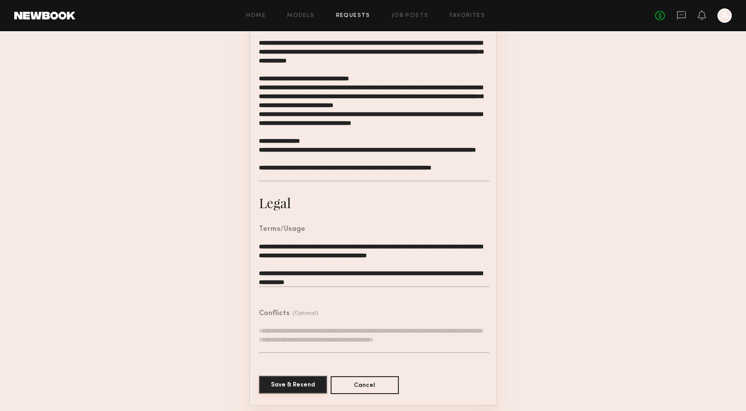
click at [303, 385] on button "Save & Resend" at bounding box center [293, 385] width 68 height 18
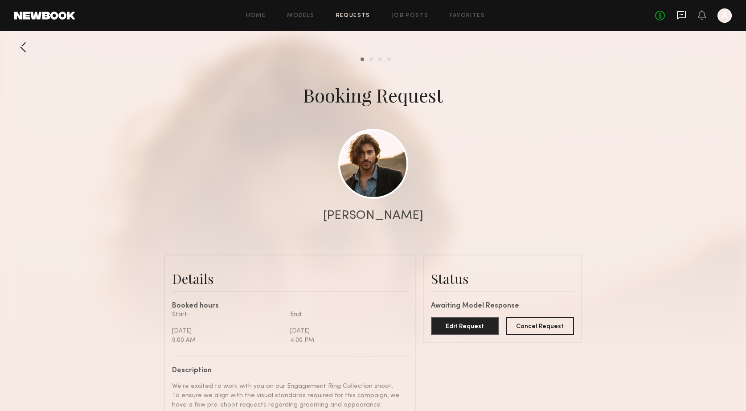
click at [682, 16] on icon at bounding box center [682, 15] width 10 height 10
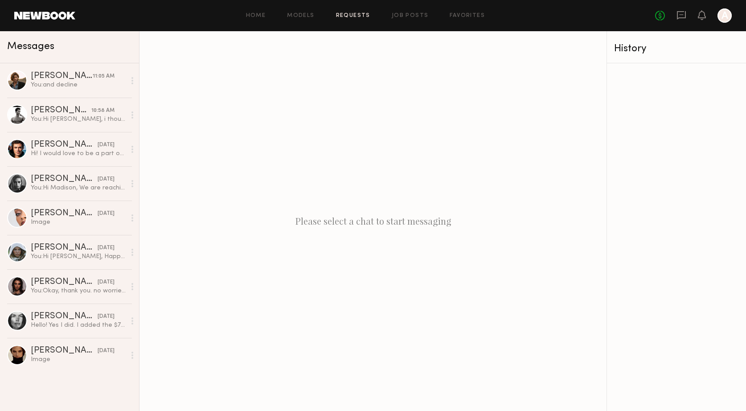
click at [353, 16] on link "Requests" at bounding box center [353, 16] width 34 height 6
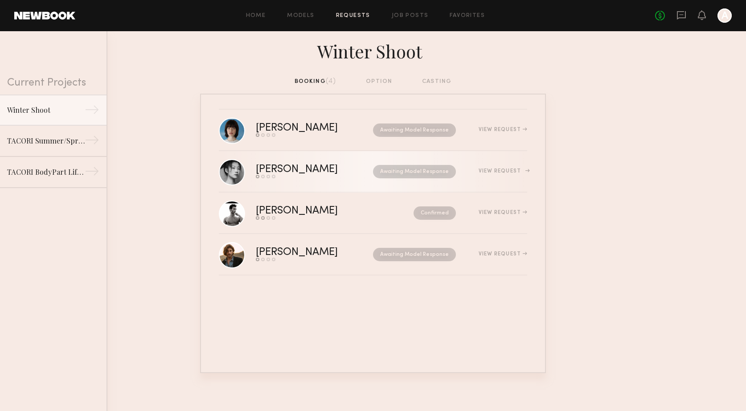
click at [509, 173] on div "View Request" at bounding box center [503, 170] width 49 height 5
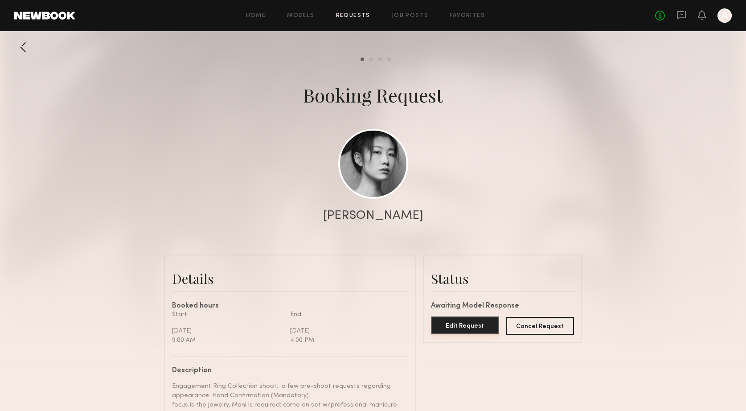
click at [468, 324] on button "Edit Request" at bounding box center [465, 325] width 68 height 18
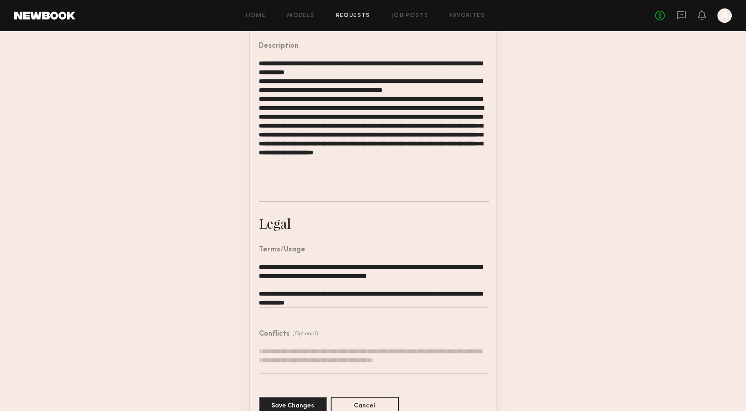
scroll to position [311, 0]
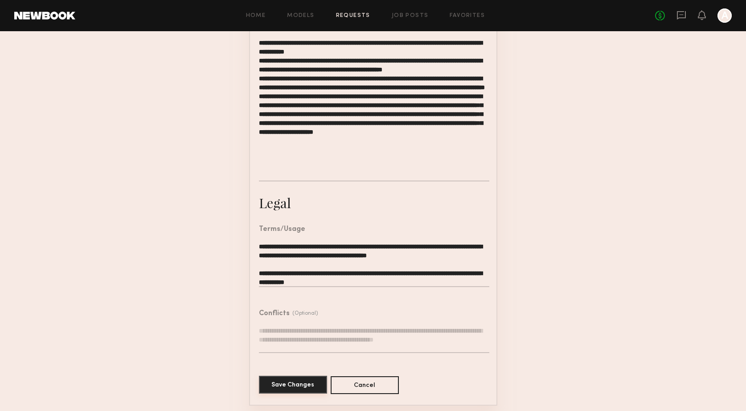
click at [276, 383] on button "Save Changes" at bounding box center [293, 385] width 68 height 18
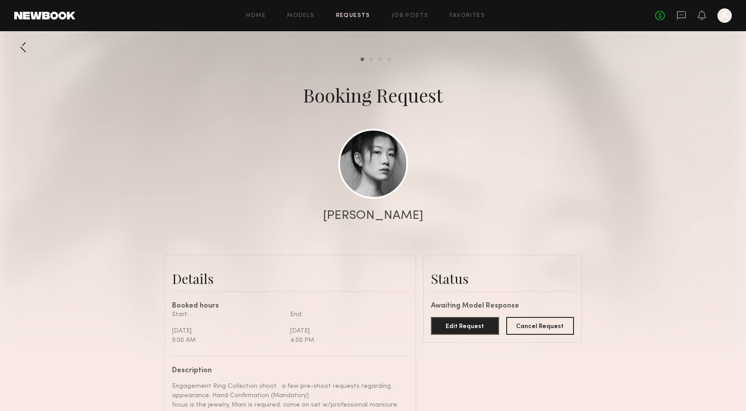
click at [27, 48] on div at bounding box center [23, 47] width 18 height 18
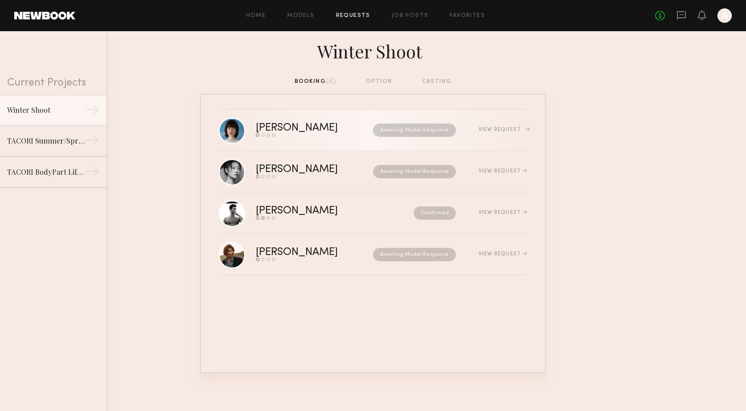
click at [496, 132] on div "View Request" at bounding box center [503, 129] width 49 height 5
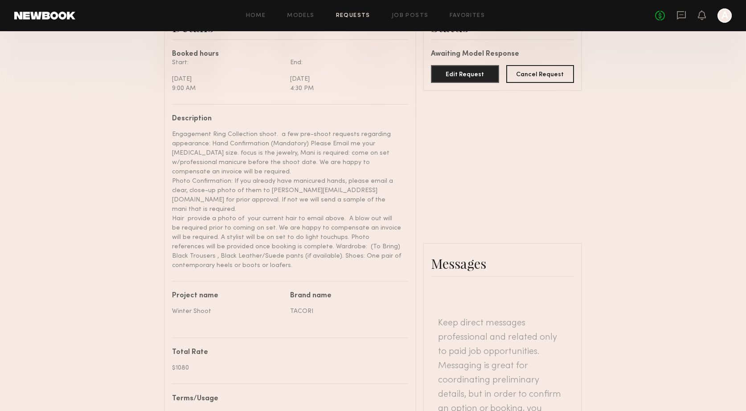
scroll to position [247, 0]
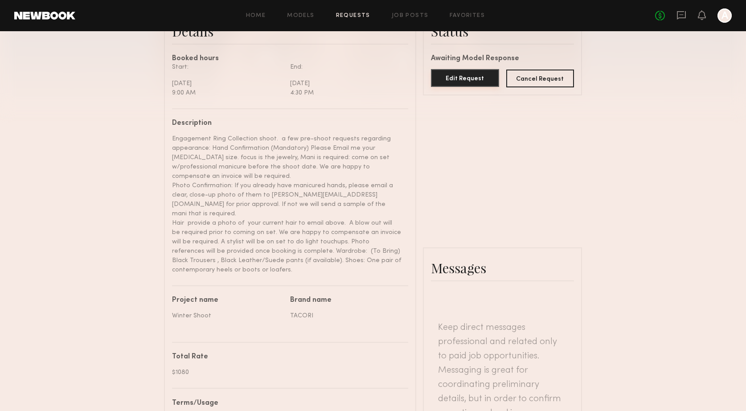
click at [468, 79] on button "Edit Request" at bounding box center [465, 78] width 68 height 18
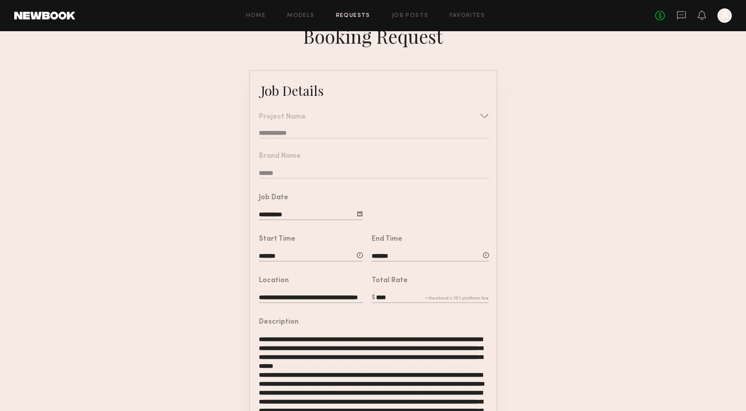
scroll to position [4, 0]
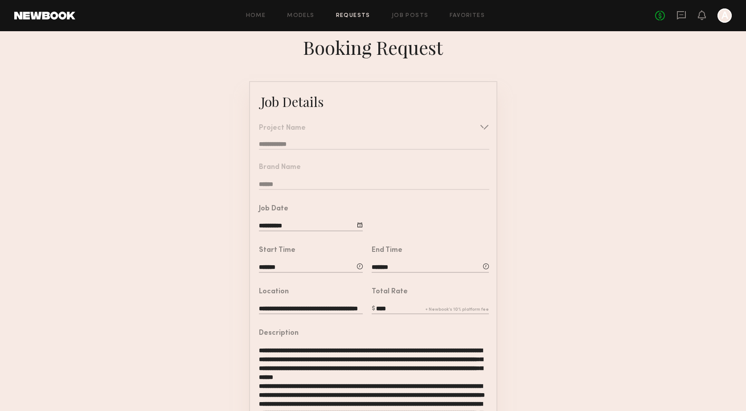
drag, startPoint x: 396, startPoint y: 308, endPoint x: 358, endPoint y: 309, distance: 38.4
click at [358, 309] on common-border "**********" at bounding box center [373, 388] width 248 height 614
type input "***"
click at [438, 333] on div "Description" at bounding box center [374, 333] width 230 height 7
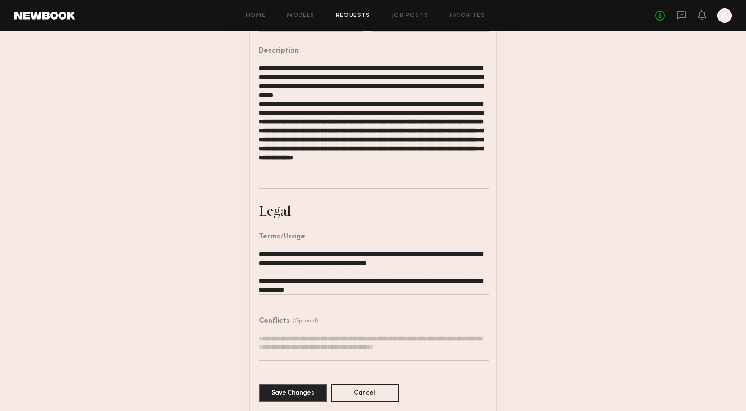
scroll to position [293, 0]
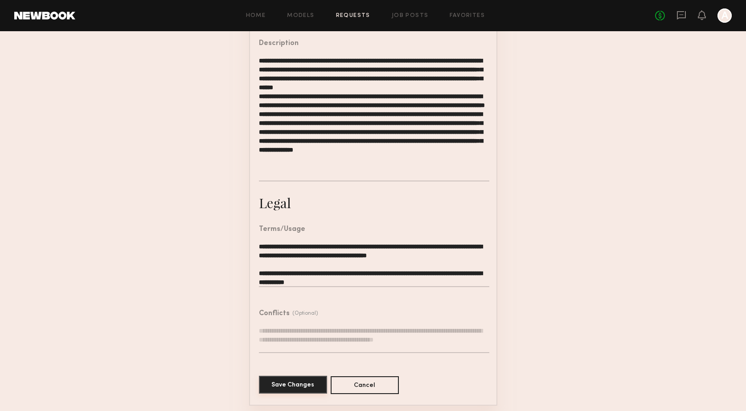
click at [306, 384] on button "Save Changes" at bounding box center [293, 385] width 68 height 18
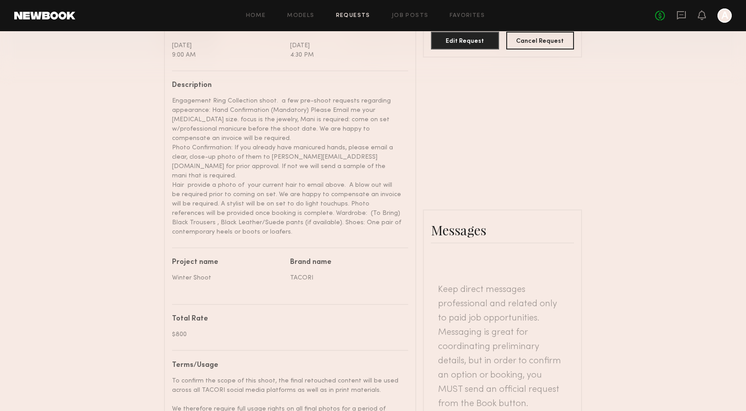
scroll to position [288, 0]
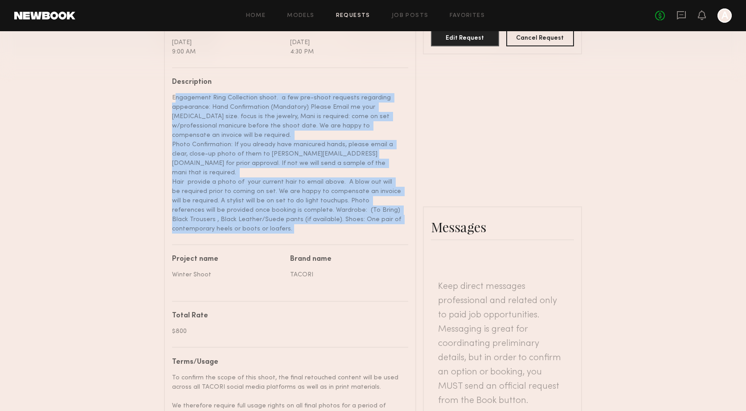
drag, startPoint x: 174, startPoint y: 98, endPoint x: 289, endPoint y: 236, distance: 179.8
click at [289, 236] on div "Description Engagement Ring Collection shoot. a few pre-shoot requests regardin…" at bounding box center [290, 361] width 236 height 588
copy div "Engagement Ring Collection shoot. a few pre-shoot requests regarding appearance…"
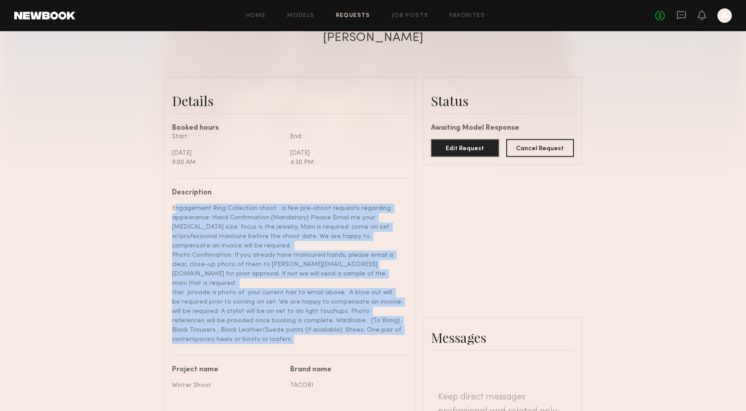
scroll to position [64, 0]
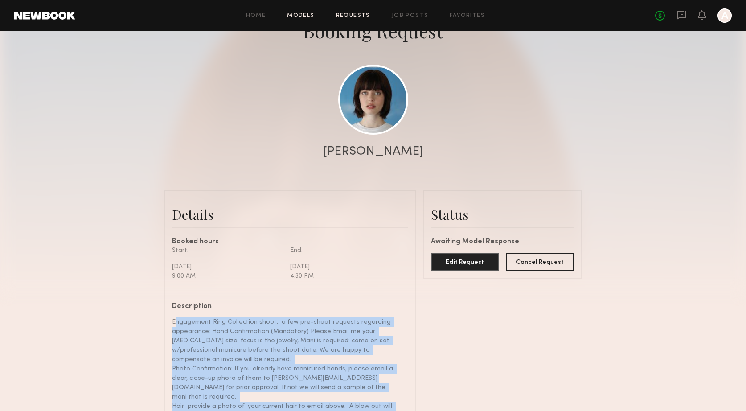
click at [295, 13] on link "Models" at bounding box center [300, 16] width 27 height 6
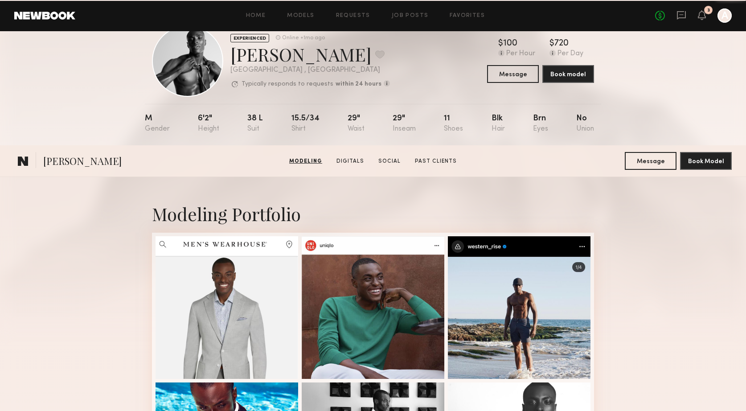
scroll to position [8, 0]
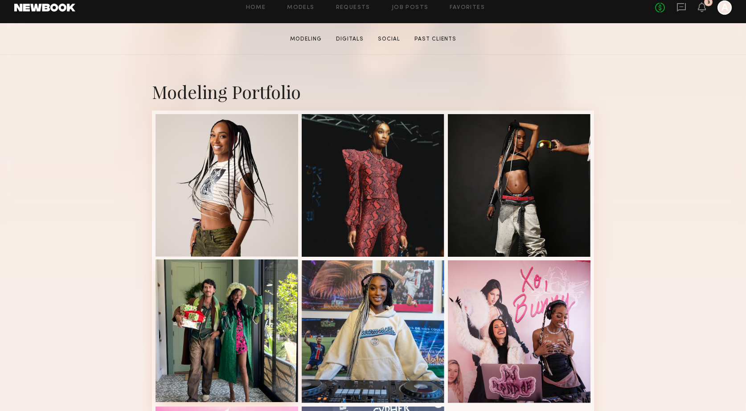
scroll to position [148, 0]
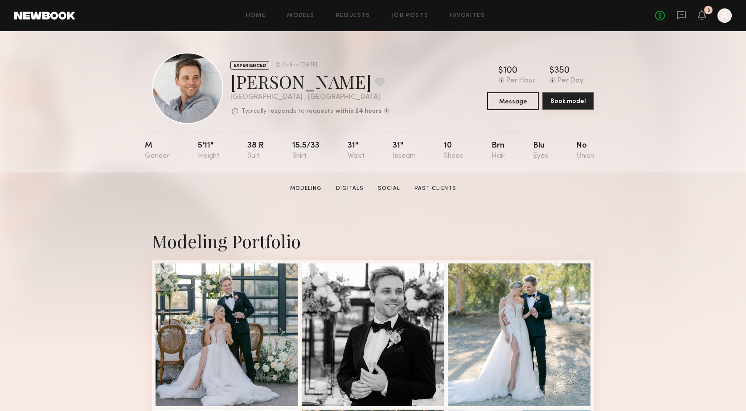
click at [558, 104] on button "Book model" at bounding box center [568, 101] width 52 height 18
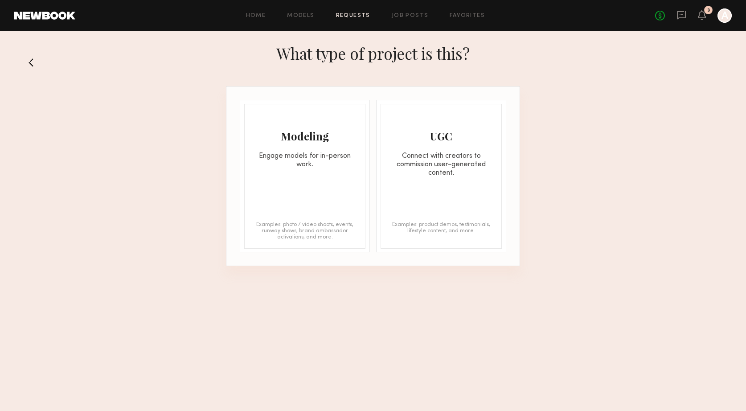
click at [307, 156] on div "Engage models for in-person work." at bounding box center [305, 160] width 120 height 17
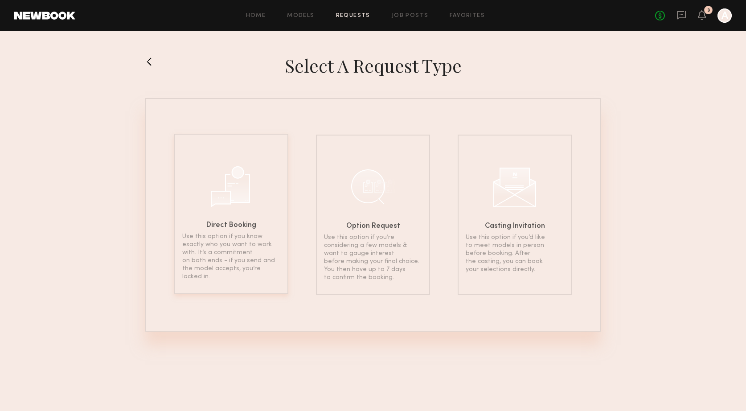
click at [245, 195] on div at bounding box center [231, 185] width 45 height 45
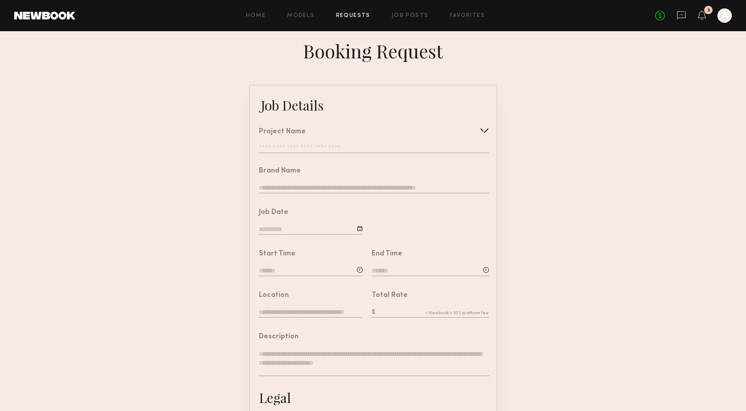
click at [488, 130] on div at bounding box center [484, 130] width 14 height 14
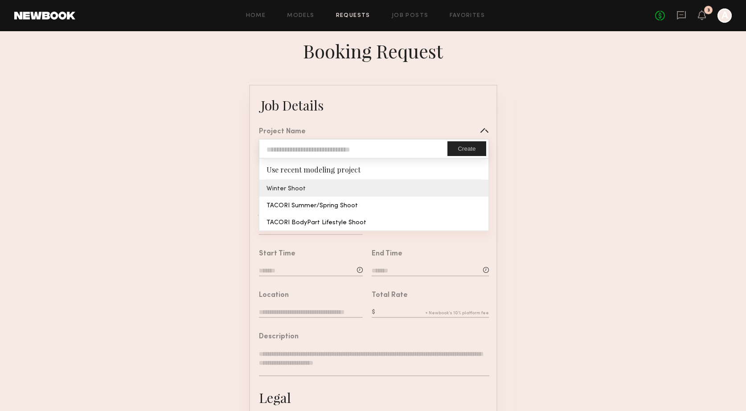
type input "**********"
type input "******"
type input "**********"
type textarea "**********"
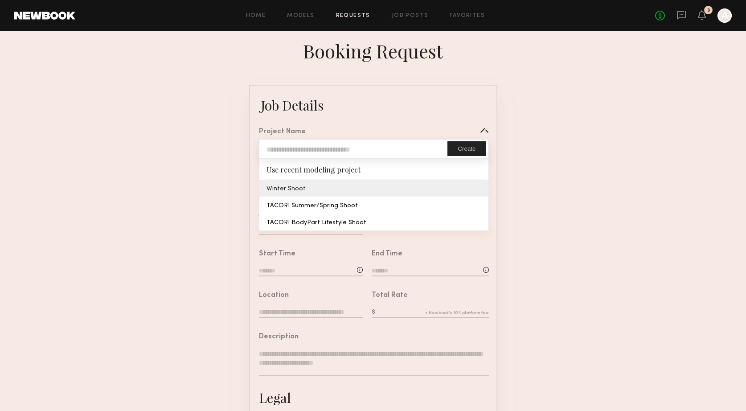
type textarea "**********"
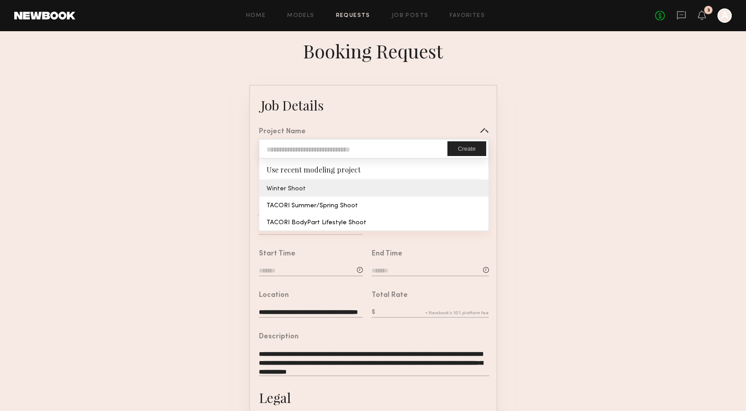
click at [330, 184] on common-border "**********" at bounding box center [373, 333] width 248 height 497
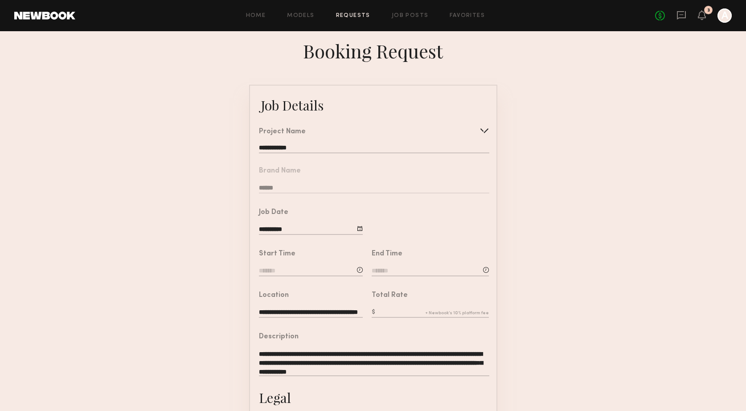
click at [360, 270] on div at bounding box center [360, 270] width 6 height 6
click at [283, 306] on input "text" at bounding box center [284, 309] width 33 height 16
type input "*"
click at [324, 308] on input "text" at bounding box center [327, 309] width 33 height 16
type input "**"
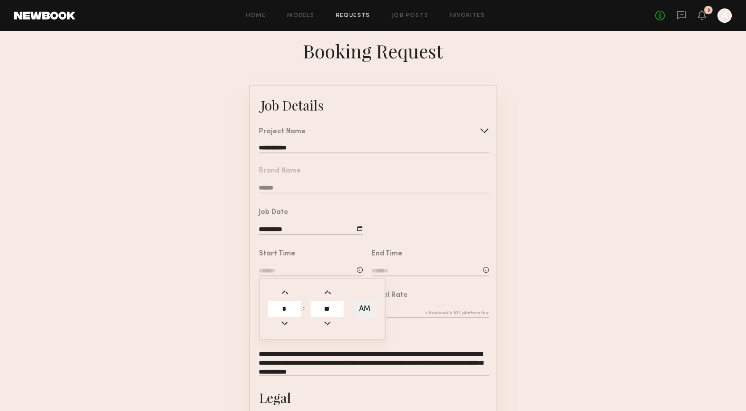
type input "*******"
type input "**"
click at [392, 265] on div "End Time" at bounding box center [430, 264] width 117 height 27
click at [391, 271] on input at bounding box center [430, 272] width 117 height 10
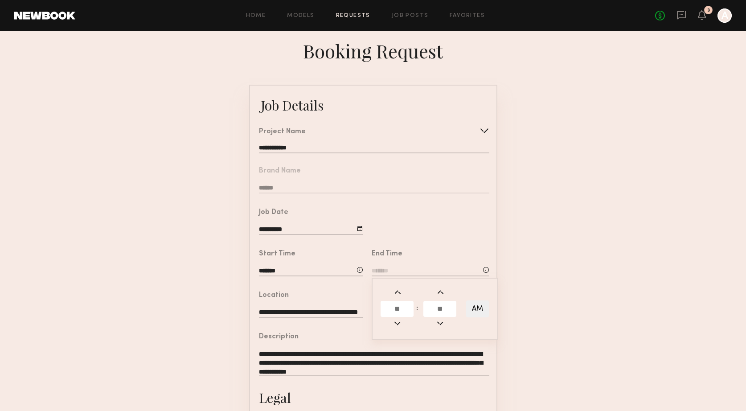
click at [394, 304] on input "text" at bounding box center [397, 309] width 33 height 16
type input "*"
click at [439, 308] on input "text" at bounding box center [439, 309] width 33 height 16
type input "**"
type input "*******"
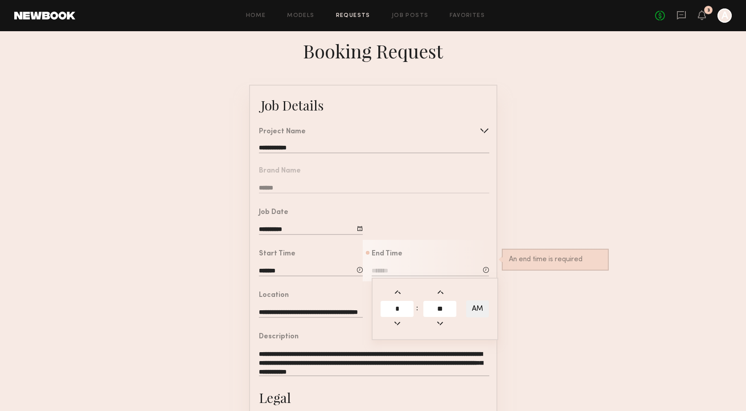
type input "**"
click at [484, 305] on button "AM" at bounding box center [477, 308] width 23 height 17
type input "*******"
click at [515, 295] on form "**********" at bounding box center [373, 333] width 746 height 497
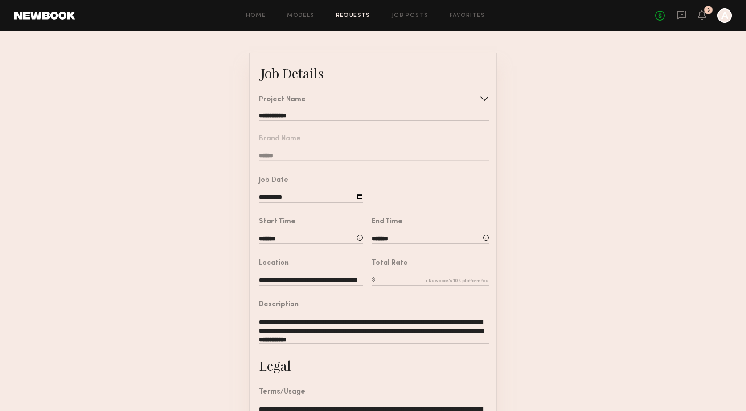
scroll to position [40, 0]
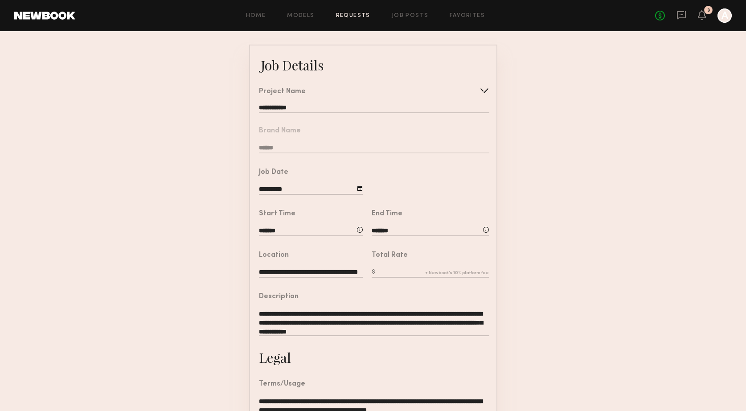
click at [370, 312] on textarea "**********" at bounding box center [374, 322] width 230 height 27
drag, startPoint x: 359, startPoint y: 313, endPoint x: 431, endPoint y: 326, distance: 73.4
click at [432, 327] on textarea "**********" at bounding box center [374, 322] width 230 height 27
click at [398, 321] on textarea "**********" at bounding box center [374, 322] width 230 height 27
click at [386, 321] on textarea "**********" at bounding box center [374, 322] width 230 height 27
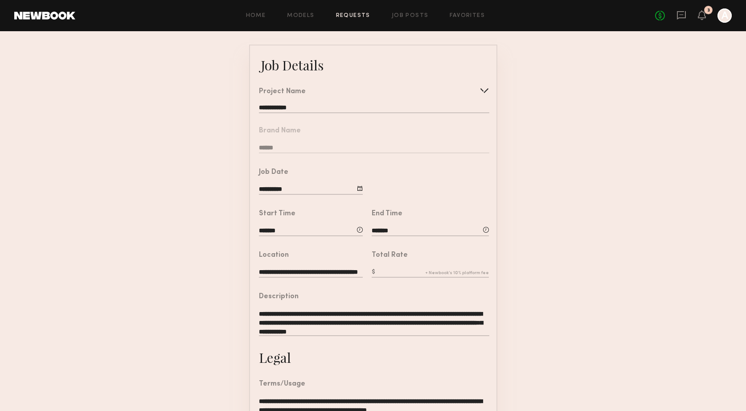
click at [386, 321] on textarea "**********" at bounding box center [374, 322] width 230 height 27
click at [423, 318] on textarea "**********" at bounding box center [374, 322] width 230 height 27
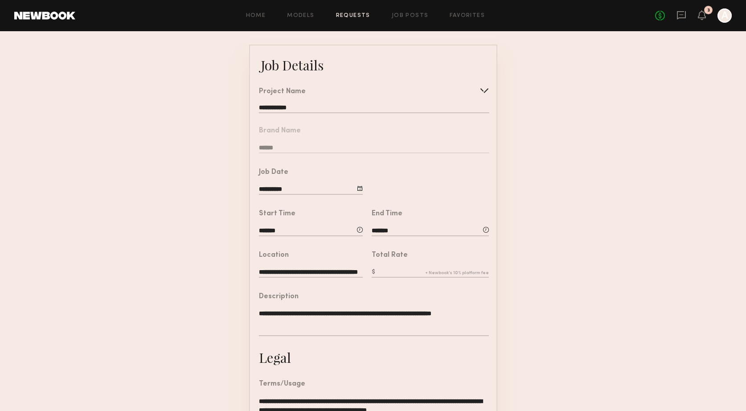
scroll to position [143, 0]
click at [704, 16] on icon at bounding box center [701, 15] width 7 height 6
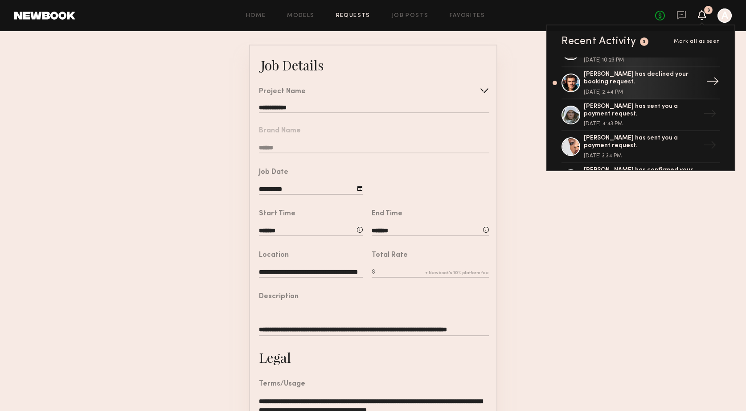
scroll to position [55, 0]
click at [723, 20] on div at bounding box center [725, 15] width 14 height 14
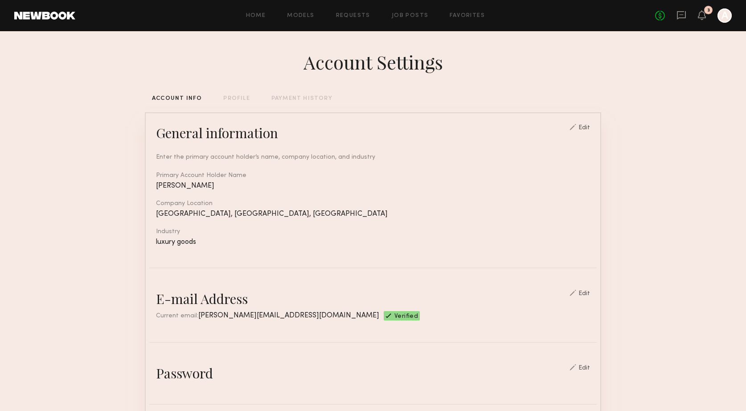
click at [358, 19] on div "Home Models Requests Job Posts Favorites Sign Out No fees up to $5,000 3 A" at bounding box center [403, 15] width 657 height 14
click at [356, 13] on link "Requests" at bounding box center [353, 16] width 34 height 6
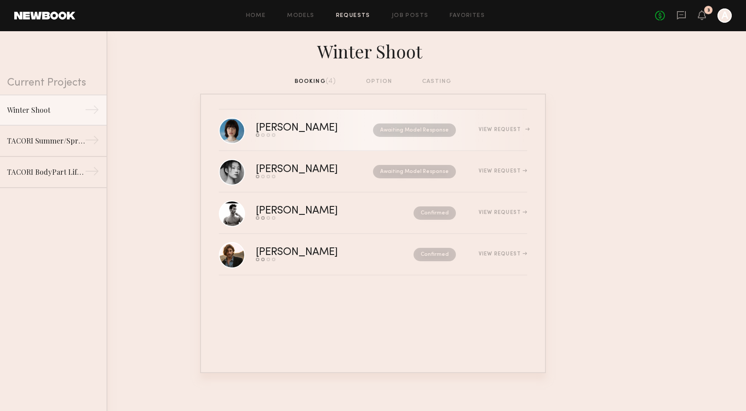
click at [280, 128] on div "[PERSON_NAME]" at bounding box center [306, 128] width 100 height 10
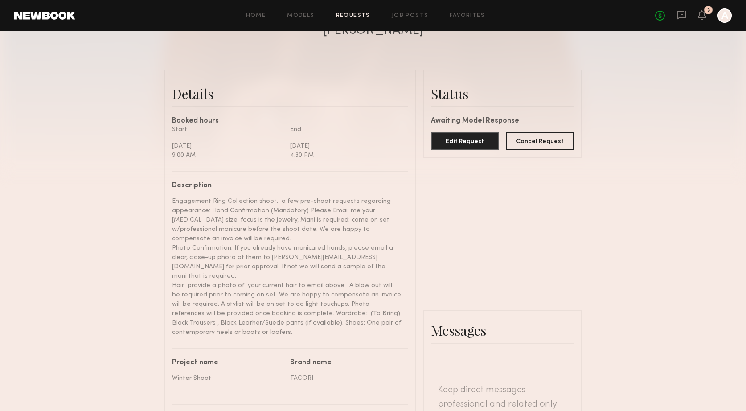
scroll to position [206, 0]
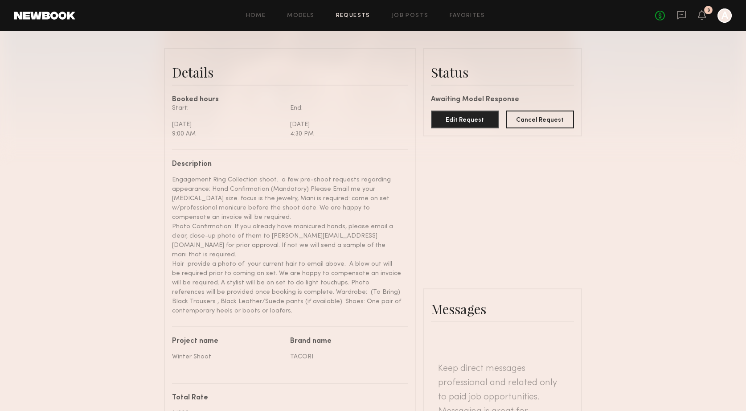
click at [209, 279] on div "Engagement Ring Collection shoot. a few pre-shoot requests regarding appearance…" at bounding box center [287, 245] width 230 height 140
click at [179, 248] on div "Engagement Ring Collection shoot. a few pre-shoot requests regarding appearance…" at bounding box center [287, 245] width 230 height 140
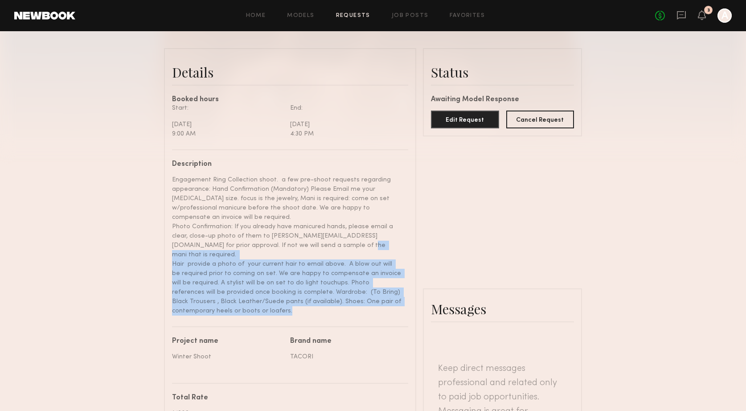
click at [179, 248] on div "Engagement Ring Collection shoot. a few pre-shoot requests regarding appearance…" at bounding box center [287, 245] width 230 height 140
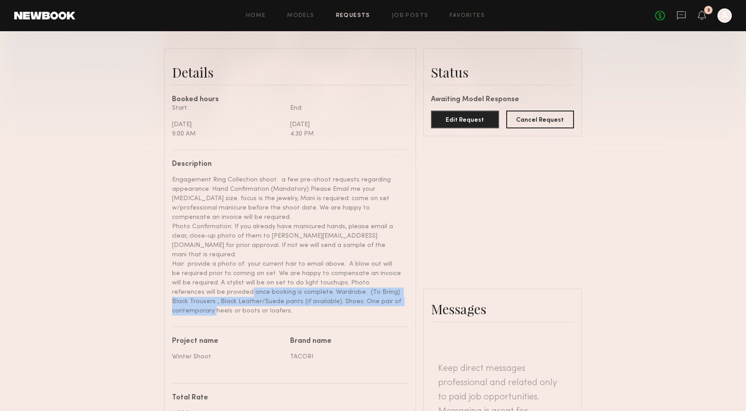
drag, startPoint x: 274, startPoint y: 273, endPoint x: 307, endPoint y: 294, distance: 38.7
click at [307, 294] on div "Engagement Ring Collection shoot. a few pre-shoot requests regarding appearance…" at bounding box center [287, 245] width 230 height 140
copy div "Wardrobe: (To Bring) Black Trousers , Black Leather/Suede pants (if available).…"
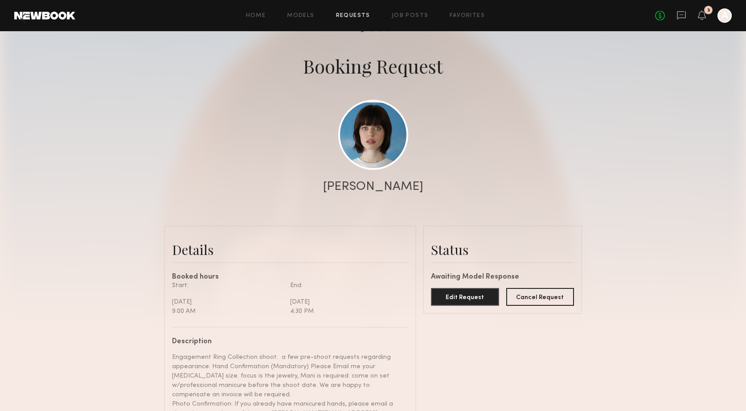
scroll to position [0, 0]
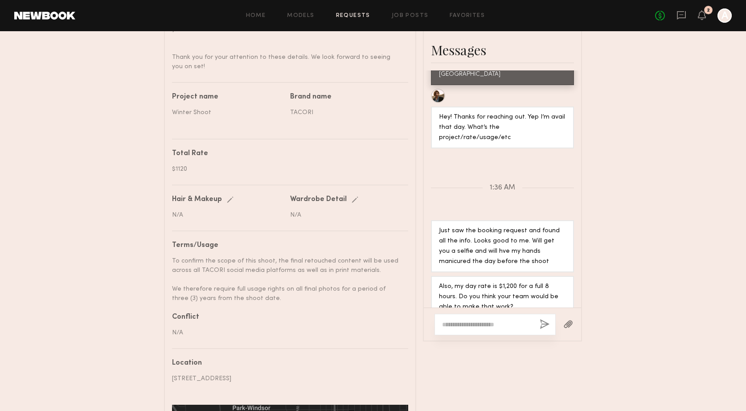
scroll to position [539, 0]
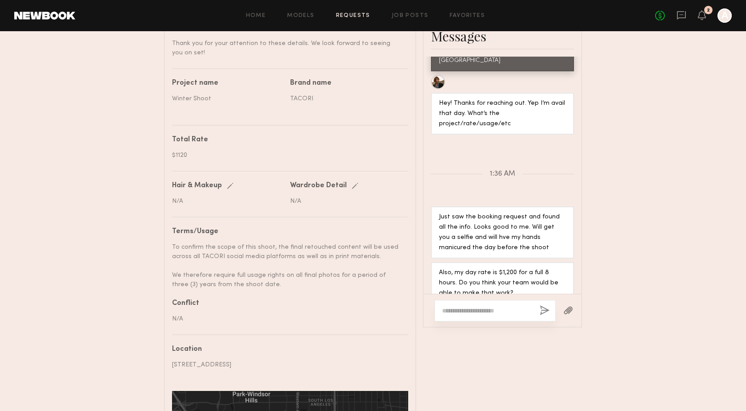
click at [456, 306] on textarea at bounding box center [487, 310] width 90 height 9
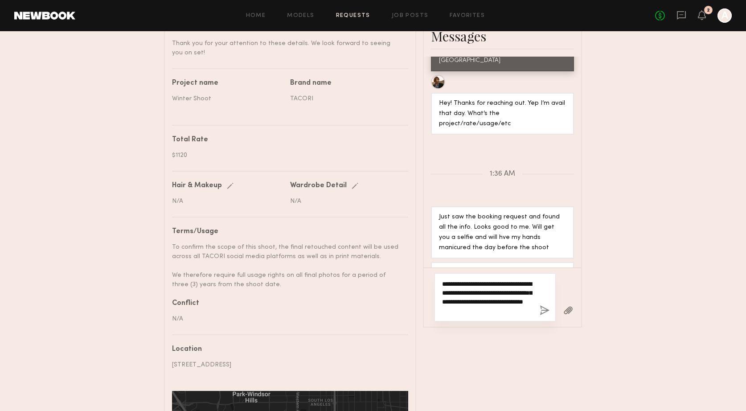
type textarea "**********"
click at [545, 305] on button "button" at bounding box center [545, 310] width 10 height 11
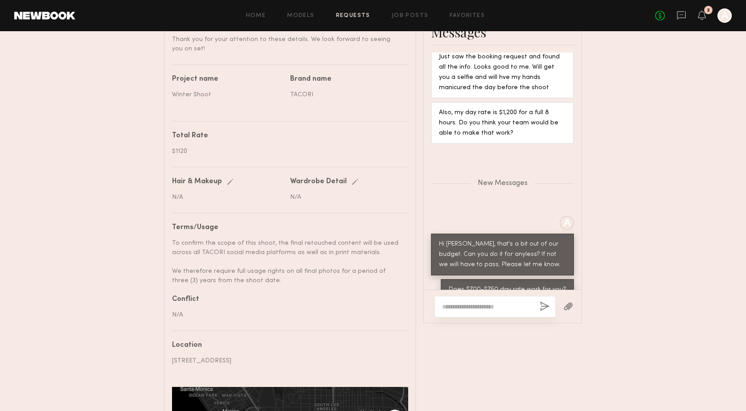
scroll to position [544, 0]
click at [459, 302] on textarea at bounding box center [487, 306] width 90 height 9
type textarea "**********"
click at [542, 301] on button "button" at bounding box center [545, 306] width 10 height 11
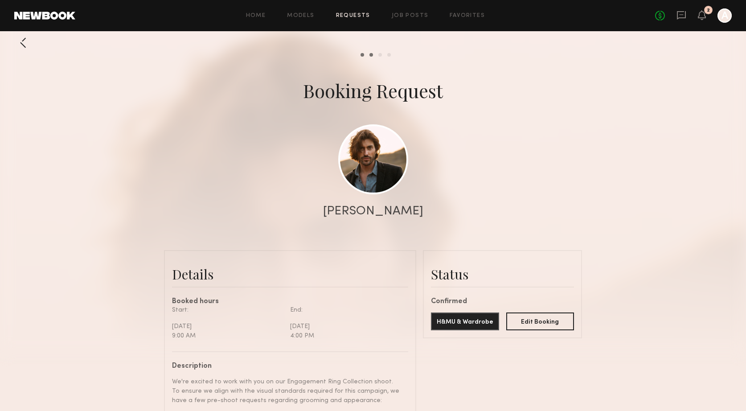
scroll to position [0, 0]
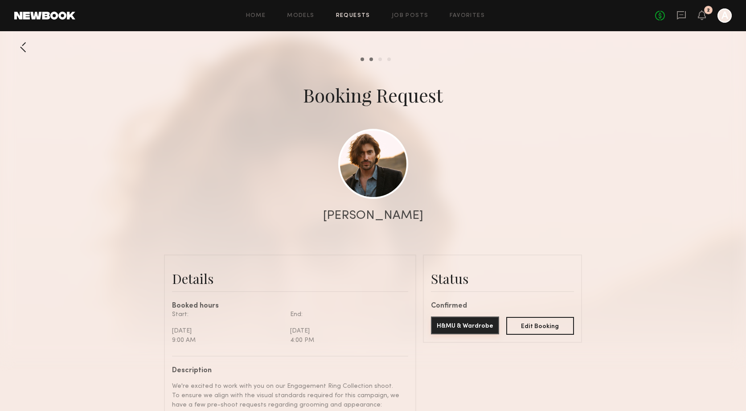
click at [449, 324] on button "H&MU & Wardrobe" at bounding box center [465, 325] width 68 height 18
click at [702, 15] on icon at bounding box center [701, 15] width 7 height 6
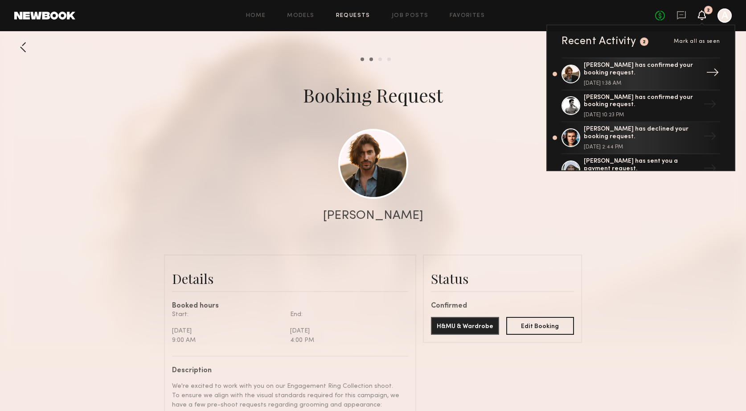
click at [716, 70] on div "→" at bounding box center [712, 73] width 21 height 23
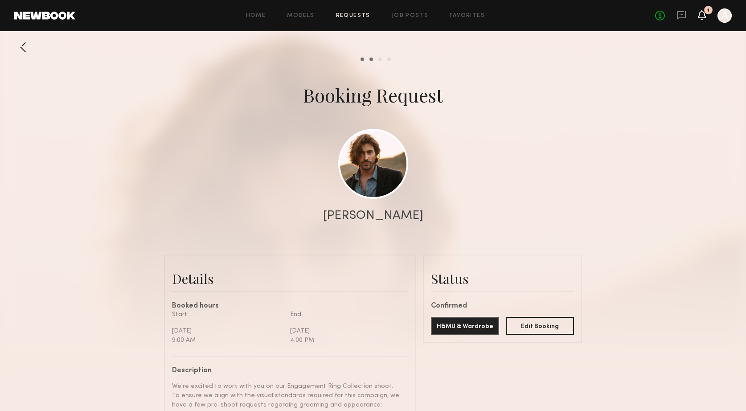
click at [702, 13] on icon at bounding box center [701, 15] width 7 height 6
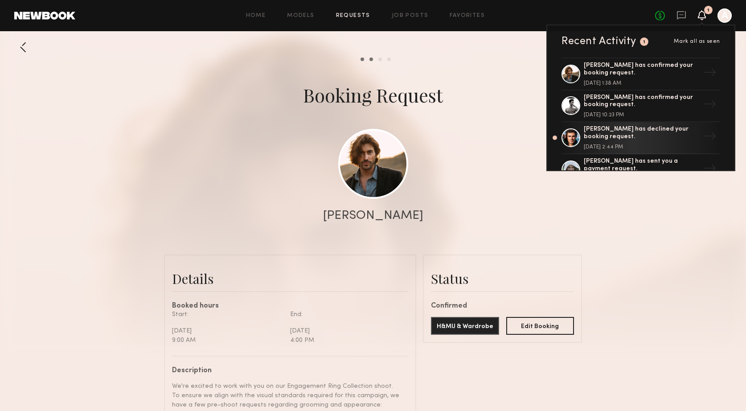
click at [464, 233] on div at bounding box center [373, 178] width 746 height 357
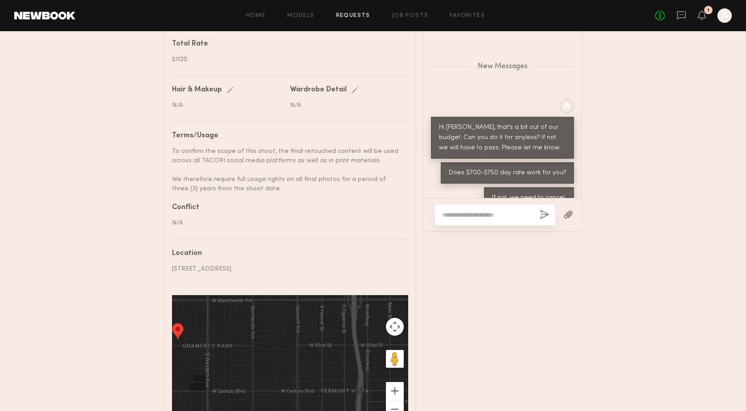
scroll to position [661, 0]
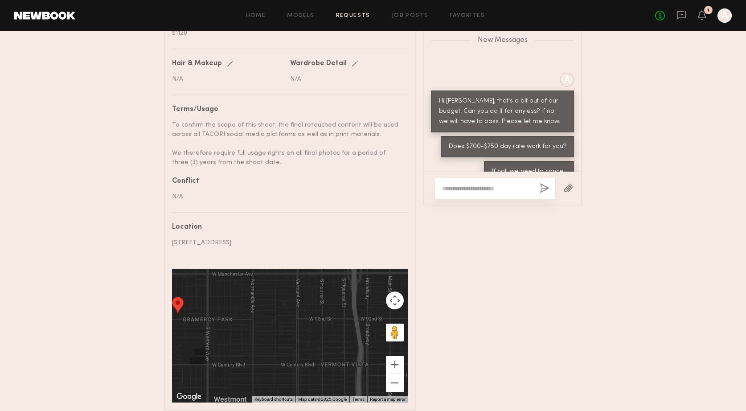
click at [558, 167] on div "If not, we need to cancel." at bounding box center [529, 172] width 74 height 10
click at [564, 167] on div "If not, we need to cancel." at bounding box center [529, 172] width 74 height 10
click at [472, 184] on textarea at bounding box center [487, 188] width 90 height 9
type textarea "**********"
click at [543, 183] on button "button" at bounding box center [545, 188] width 10 height 11
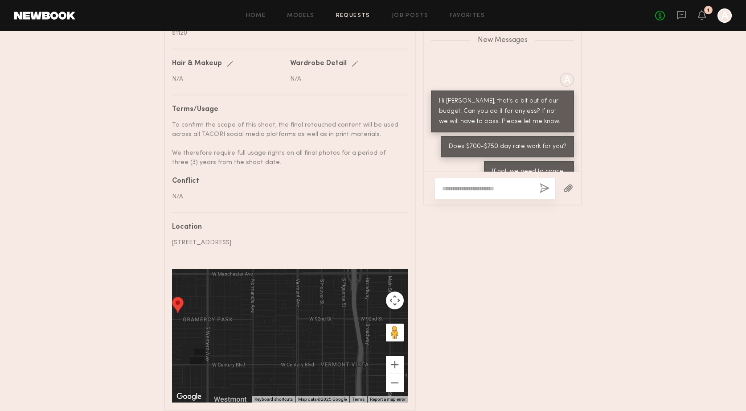
scroll to position [779, 0]
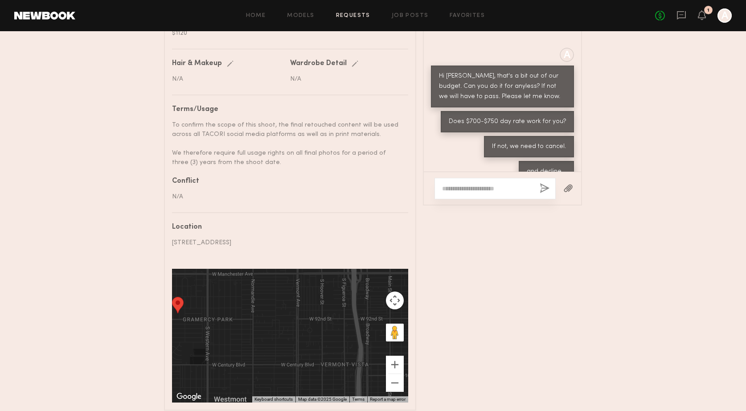
click at [477, 242] on div "Messages Keep direct messages professional and related only to paid job opportu…" at bounding box center [502, 152] width 159 height 518
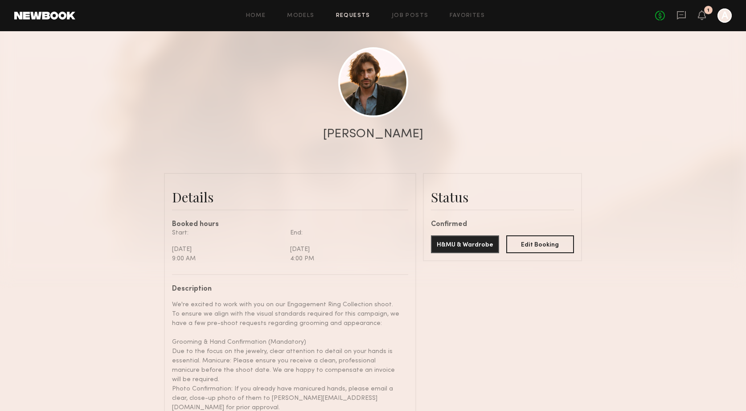
scroll to position [0, 0]
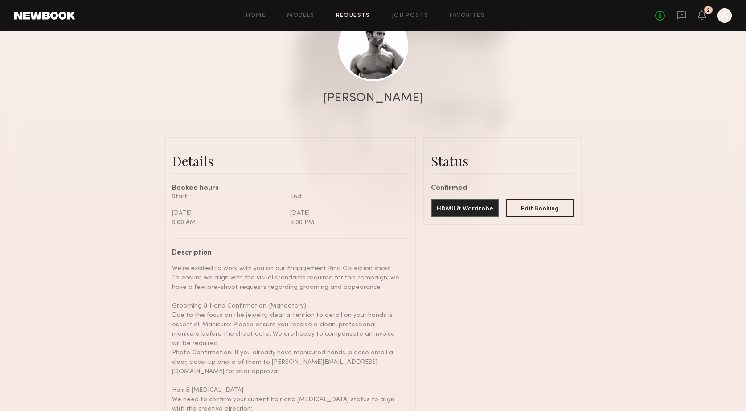
scroll to position [117, 0]
click at [384, 70] on link at bounding box center [373, 47] width 70 height 70
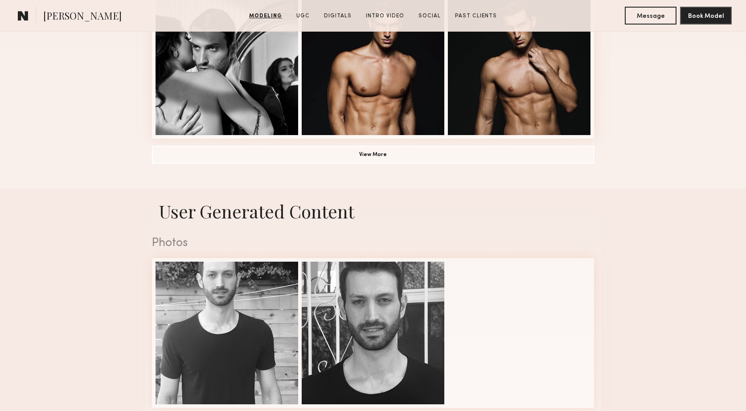
scroll to position [710, 0]
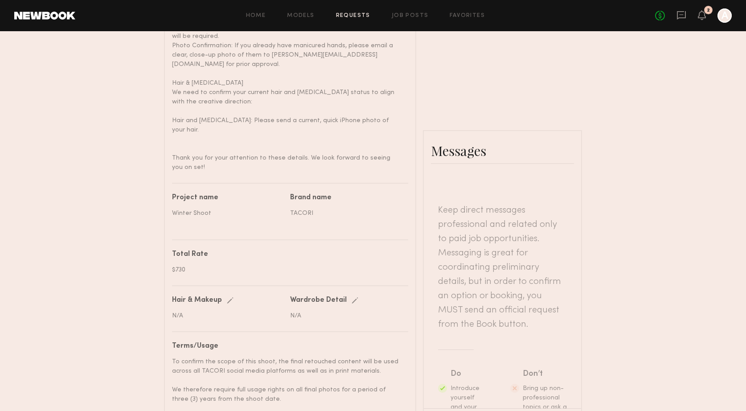
scroll to position [434, 0]
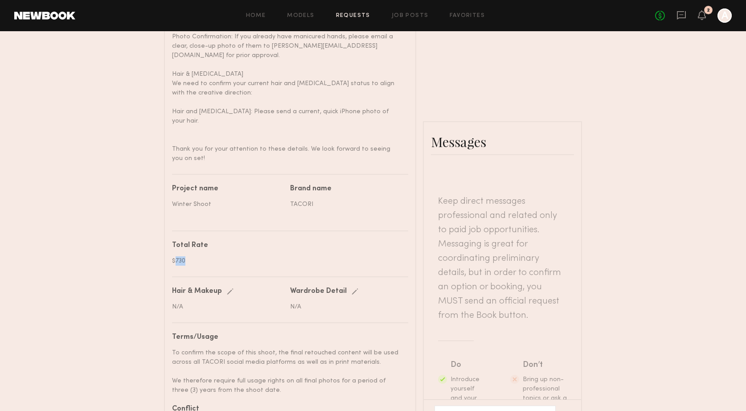
drag, startPoint x: 175, startPoint y: 233, endPoint x: 198, endPoint y: 233, distance: 23.6
click at [198, 256] on div "$730" at bounding box center [287, 260] width 230 height 9
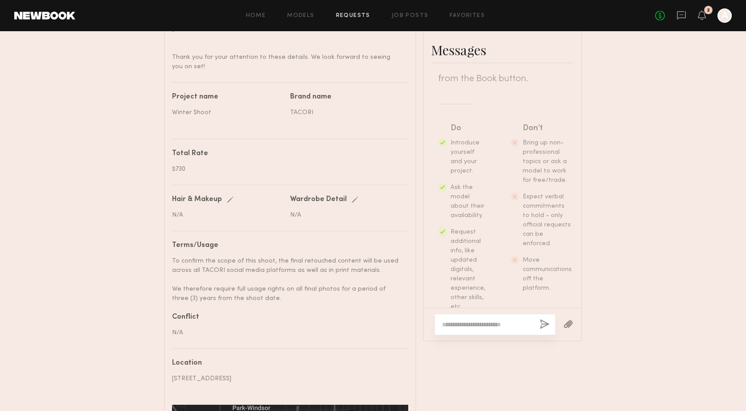
scroll to position [185, 0]
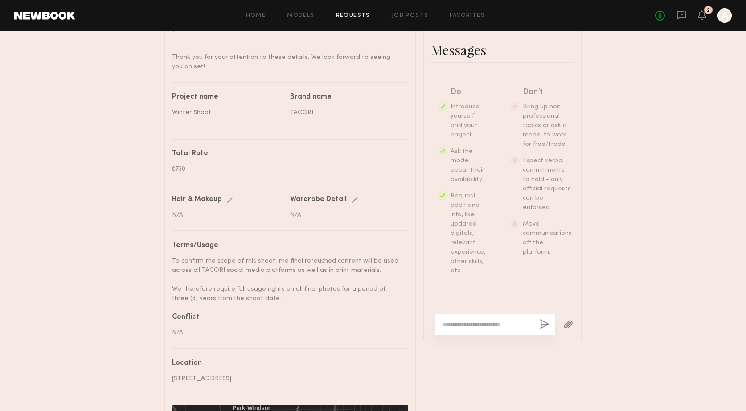
click at [459, 320] on textarea at bounding box center [487, 324] width 90 height 9
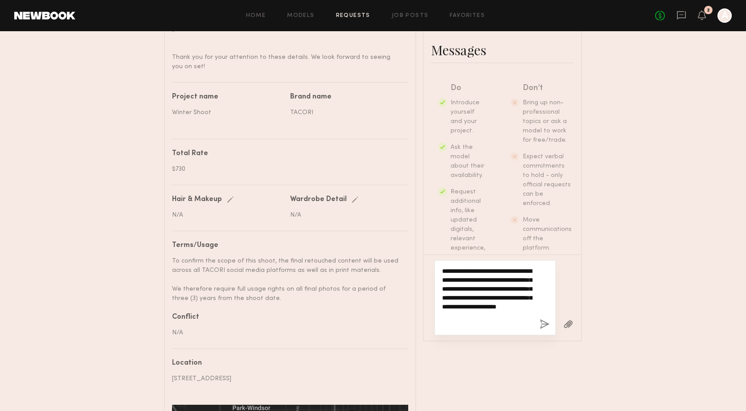
type textarea "**********"
click at [542, 319] on button "button" at bounding box center [545, 324] width 10 height 11
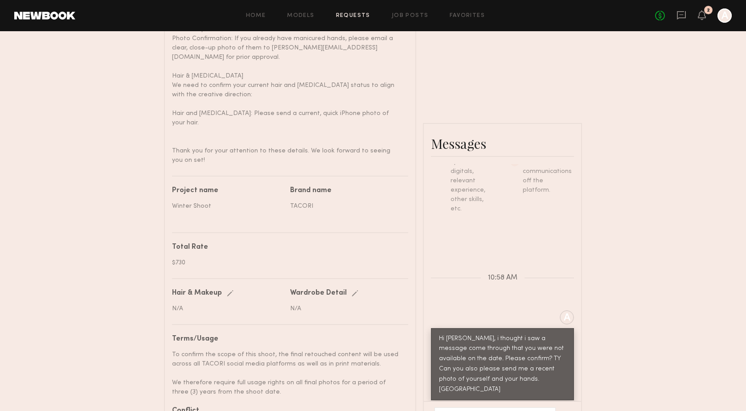
scroll to position [431, 0]
click at [352, 291] on div "Edit" at bounding box center [357, 294] width 10 height 7
click at [323, 306] on input "text" at bounding box center [346, 310] width 113 height 8
type input "**********"
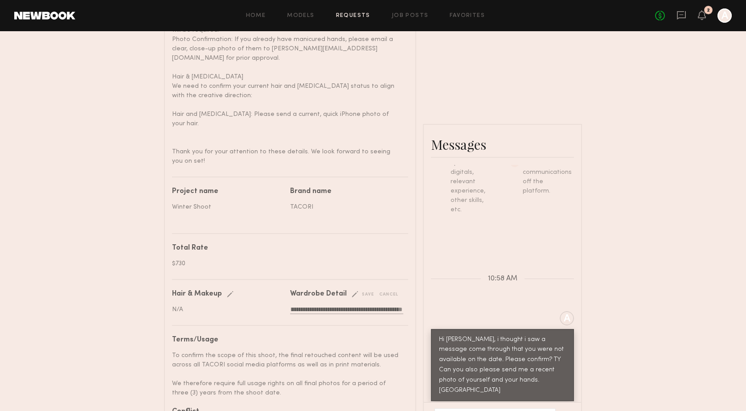
scroll to position [0, 309]
click at [363, 291] on div "save" at bounding box center [363, 294] width 23 height 7
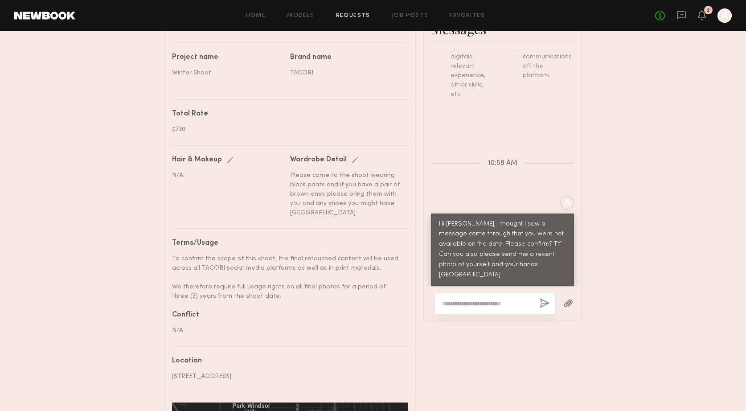
scroll to position [569, 0]
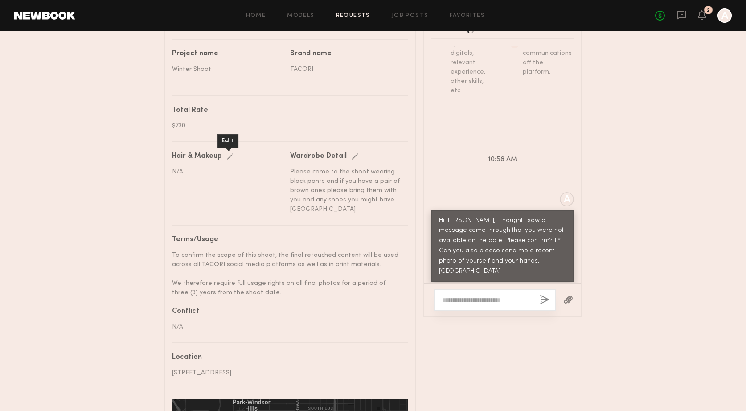
click at [228, 153] on div "Edit" at bounding box center [232, 156] width 10 height 7
click at [204, 168] on input "text" at bounding box center [228, 172] width 113 height 8
type input "**********"
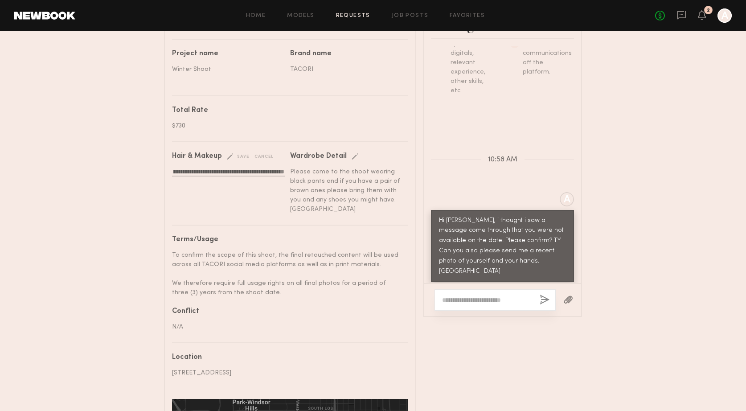
click at [243, 153] on div "save" at bounding box center [238, 156] width 23 height 7
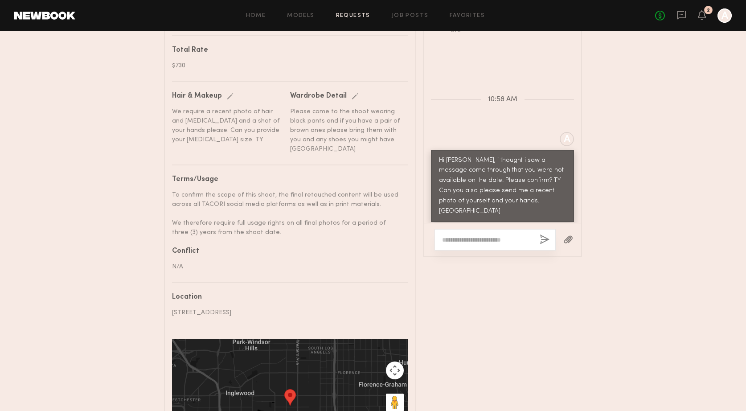
scroll to position [629, 0]
click at [44, 15] on link at bounding box center [44, 16] width 61 height 8
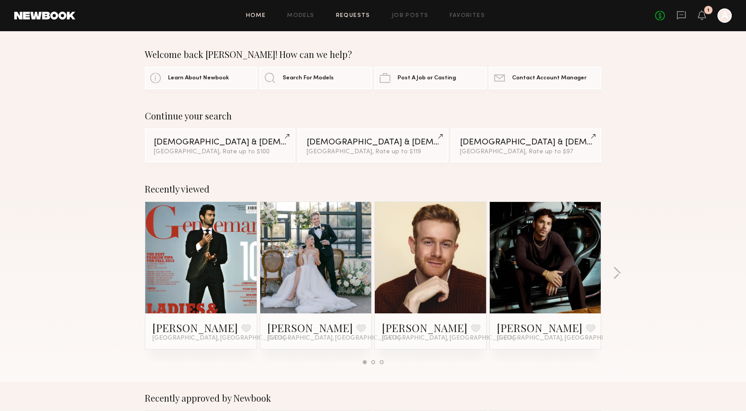
click at [349, 16] on link "Requests" at bounding box center [353, 16] width 34 height 6
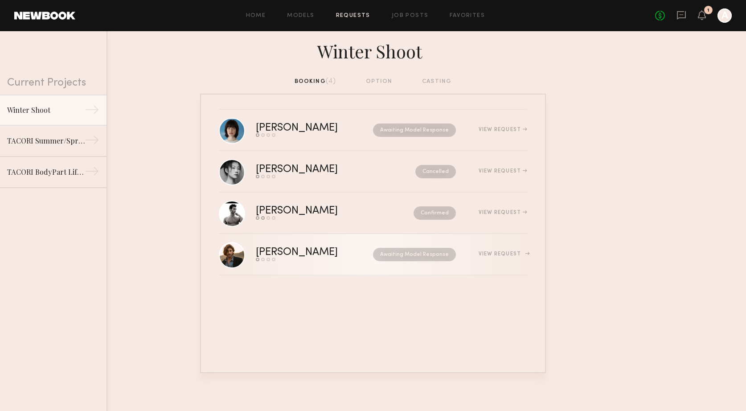
click at [275, 252] on div "[PERSON_NAME]" at bounding box center [306, 252] width 100 height 10
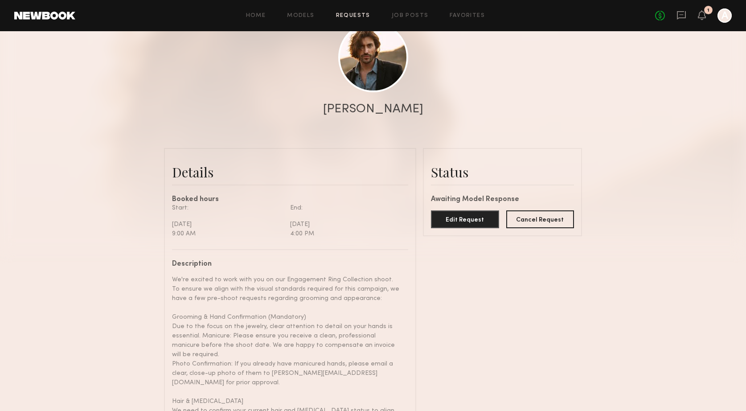
scroll to position [108, 0]
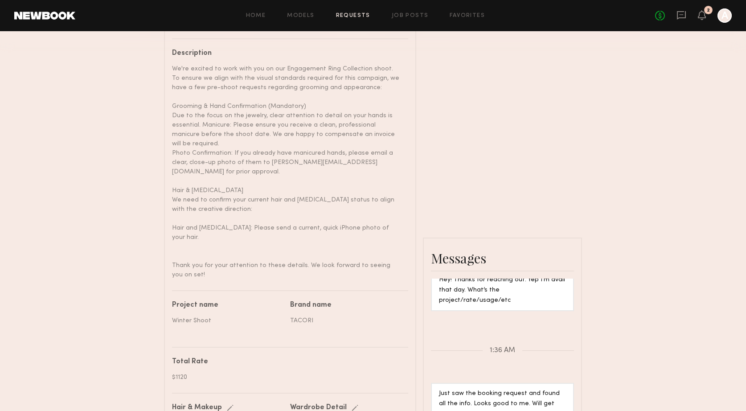
scroll to position [319, 0]
click at [448, 281] on div "Keep direct messages professional and related only to paid job opportunities. M…" at bounding box center [502, 395] width 157 height 237
click at [468, 274] on div "Hey! Thanks for reaching out. Yep I’m avail that day. What’s the project/rate/u…" at bounding box center [502, 289] width 127 height 31
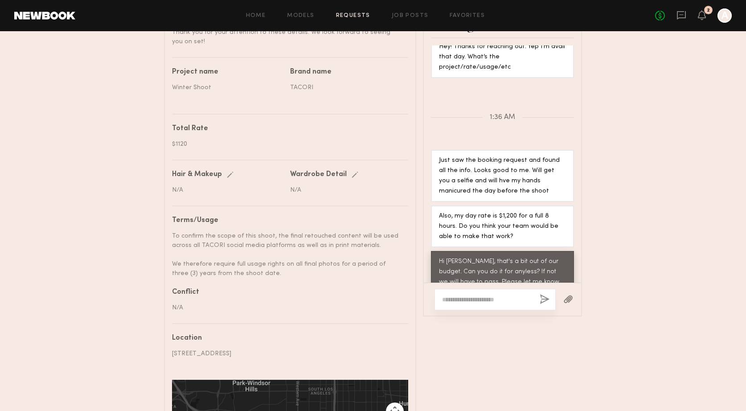
scroll to position [551, 0]
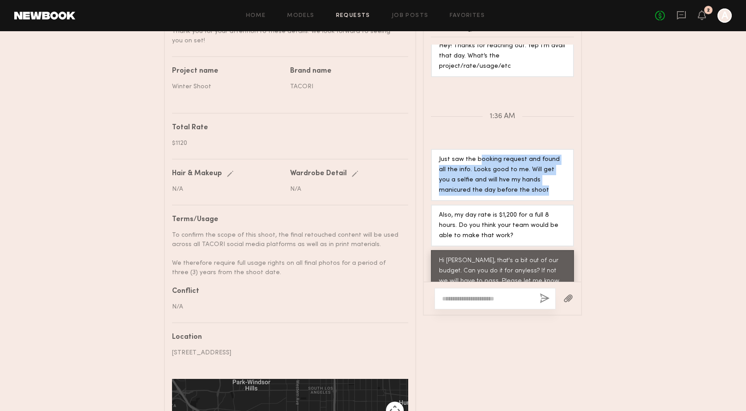
drag, startPoint x: 479, startPoint y: 131, endPoint x: 530, endPoint y: 159, distance: 58.4
click at [530, 159] on div "Just saw the booking request and found all the info. Looks good to me. Will get…" at bounding box center [502, 175] width 127 height 41
drag, startPoint x: 511, startPoint y: 138, endPoint x: 508, endPoint y: 155, distance: 17.7
click at [508, 155] on div "Just saw the booking request and found all the info. Looks good to me. Will get…" at bounding box center [502, 175] width 127 height 41
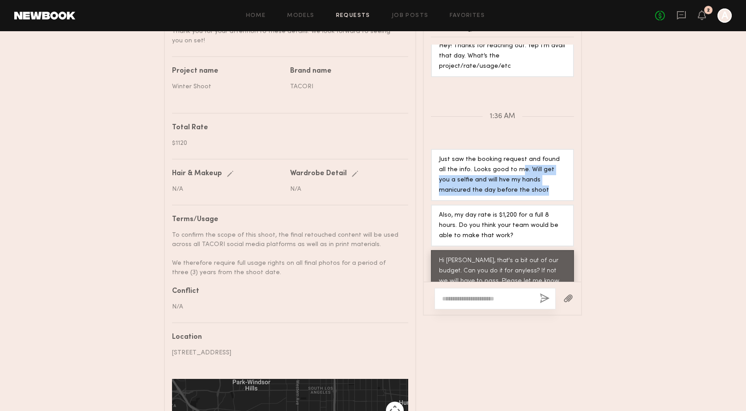
click at [508, 155] on div "Just saw the booking request and found all the info. Looks good to me. Will get…" at bounding box center [502, 175] width 127 height 41
drag, startPoint x: 504, startPoint y: 145, endPoint x: 504, endPoint y: 157, distance: 11.6
click at [504, 157] on div "Just saw the booking request and found all the info. Looks good to me. Will get…" at bounding box center [502, 175] width 127 height 41
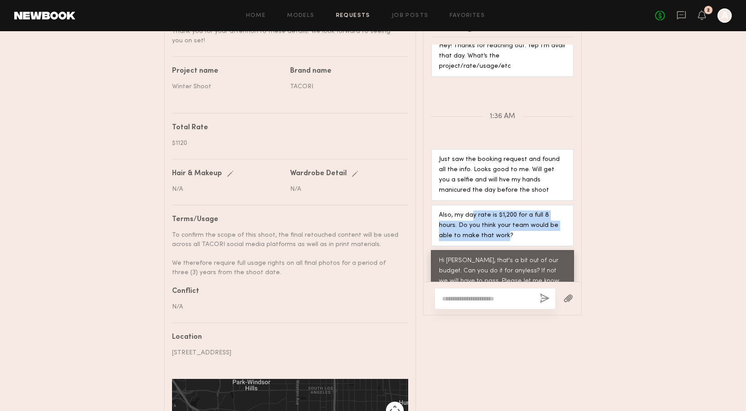
drag, startPoint x: 472, startPoint y: 185, endPoint x: 484, endPoint y: 209, distance: 26.3
click at [484, 210] on div "Also, my day rate is $1,200 for a full 8 hours. Do you think your team would be…" at bounding box center [502, 225] width 127 height 31
click at [476, 256] on div "Hi [PERSON_NAME], that's a bit out of our budget. Can you do it for anyless? If…" at bounding box center [502, 271] width 127 height 31
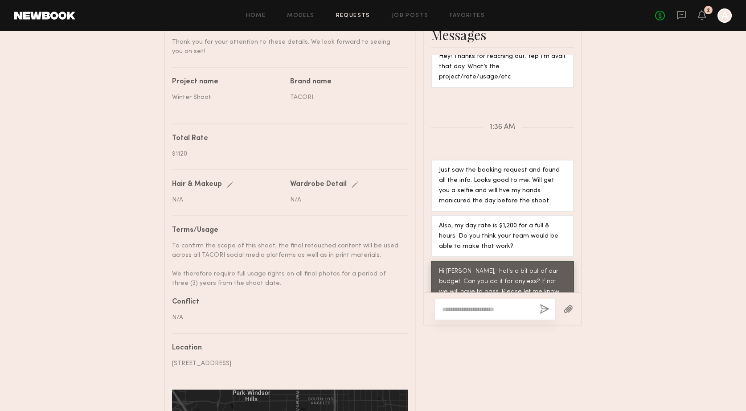
scroll to position [540, 0]
click at [473, 305] on textarea at bounding box center [487, 309] width 90 height 9
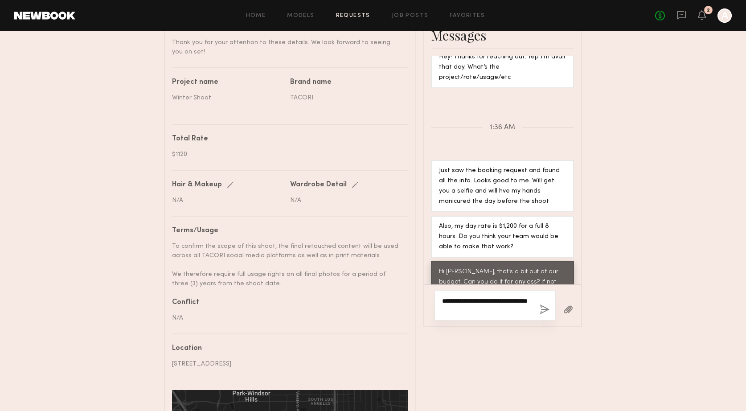
type textarea "**********"
click at [545, 304] on button "button" at bounding box center [545, 309] width 10 height 11
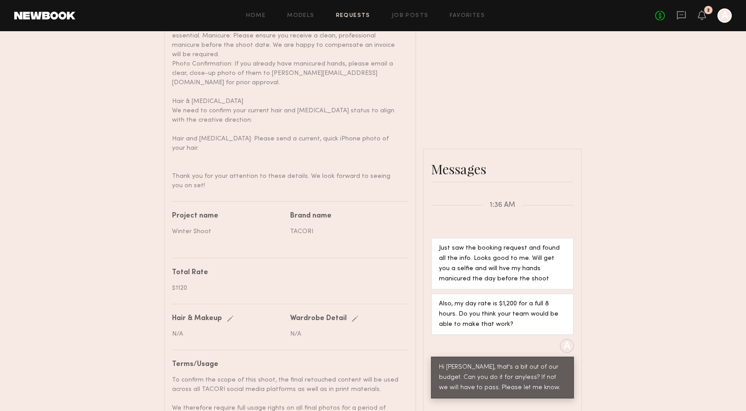
scroll to position [431, 0]
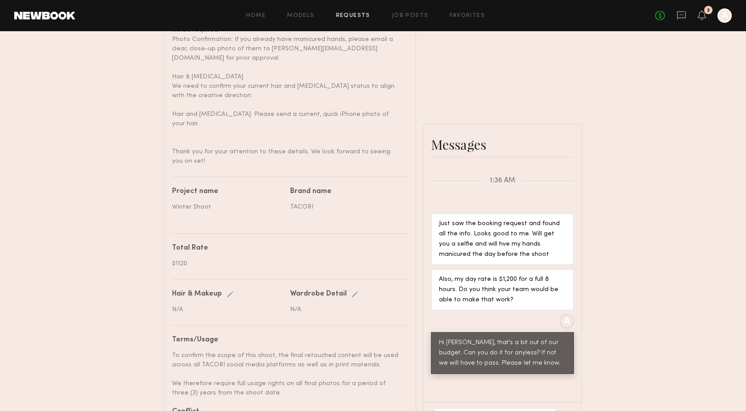
click at [193, 259] on div "$1120" at bounding box center [287, 263] width 230 height 9
click at [174, 259] on div "$1120" at bounding box center [287, 263] width 230 height 9
drag, startPoint x: 174, startPoint y: 238, endPoint x: 198, endPoint y: 238, distance: 23.6
click at [198, 259] on div "$1120" at bounding box center [287, 263] width 230 height 9
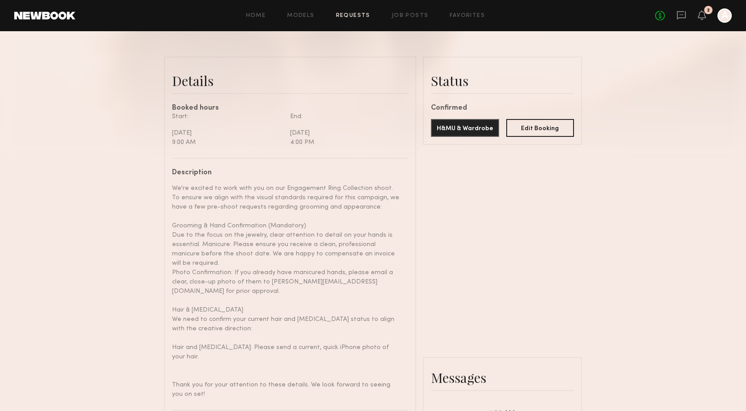
scroll to position [193, 0]
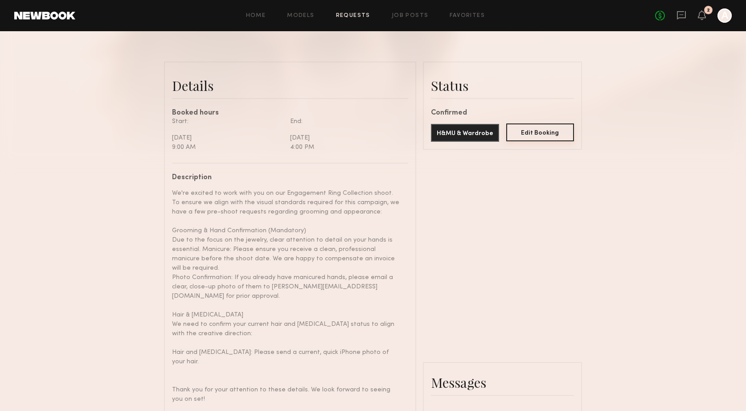
click at [545, 136] on button "Edit Booking" at bounding box center [540, 132] width 68 height 18
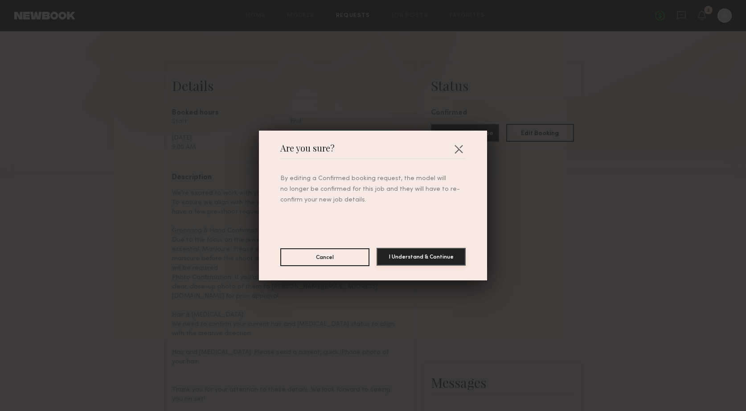
click at [418, 261] on button "I Understand & Continue" at bounding box center [421, 257] width 89 height 18
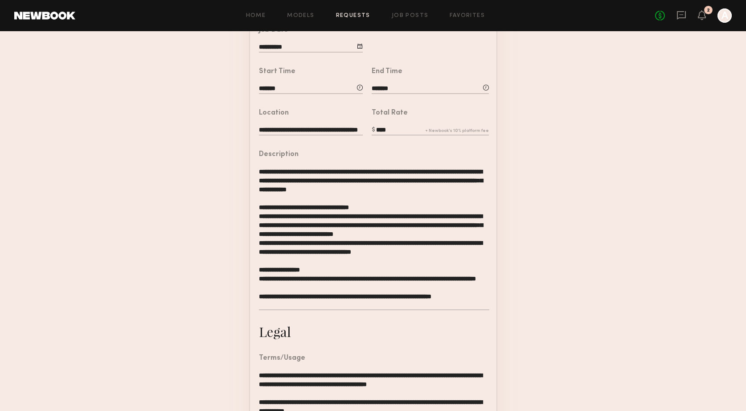
scroll to position [186, 0]
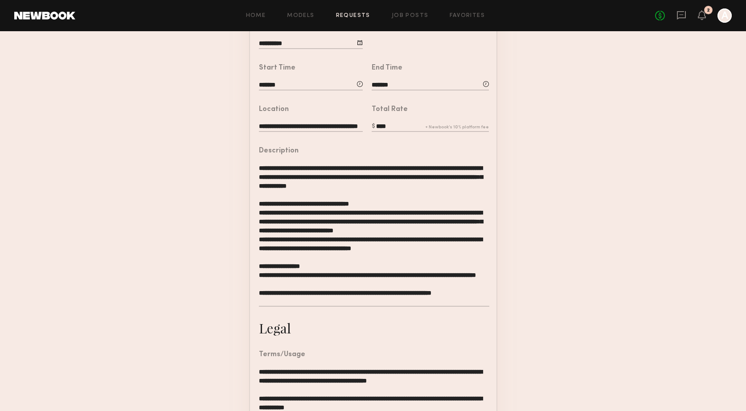
click at [389, 128] on input "****" at bounding box center [430, 127] width 117 height 10
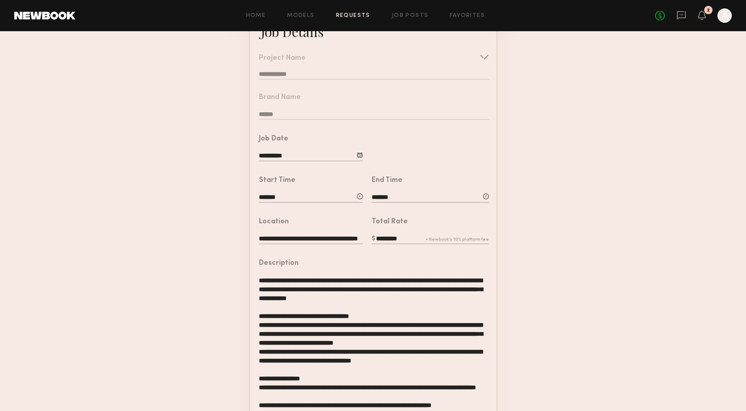
scroll to position [0, 0]
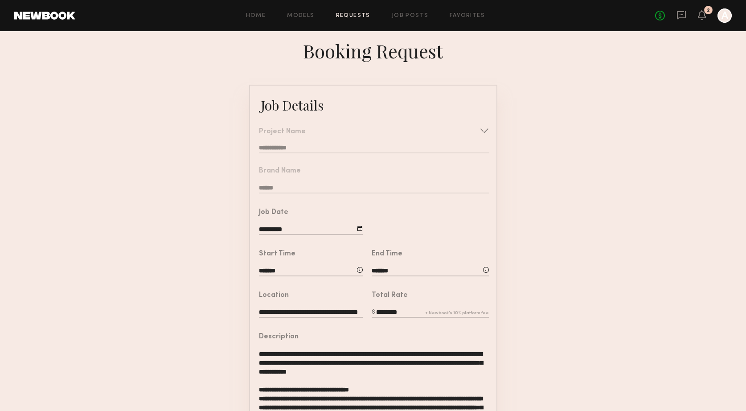
click at [472, 310] on input "*********" at bounding box center [430, 313] width 117 height 10
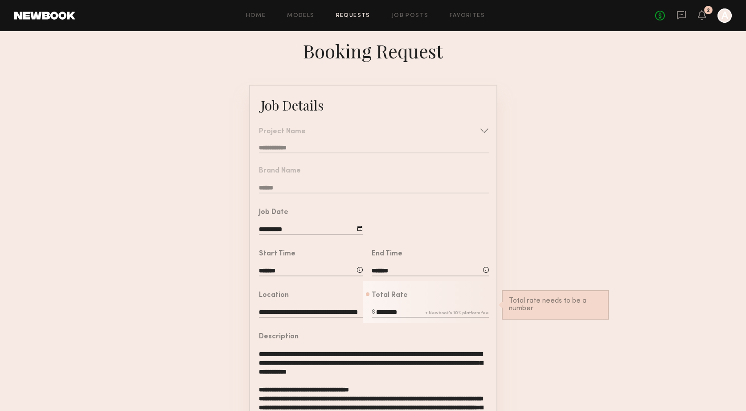
click at [486, 131] on nb-form-field "**********" at bounding box center [373, 137] width 246 height 39
click at [392, 312] on input "*********" at bounding box center [430, 313] width 117 height 10
drag, startPoint x: 407, startPoint y: 312, endPoint x: 390, endPoint y: 312, distance: 16.9
click at [390, 312] on input "*********" at bounding box center [430, 313] width 117 height 10
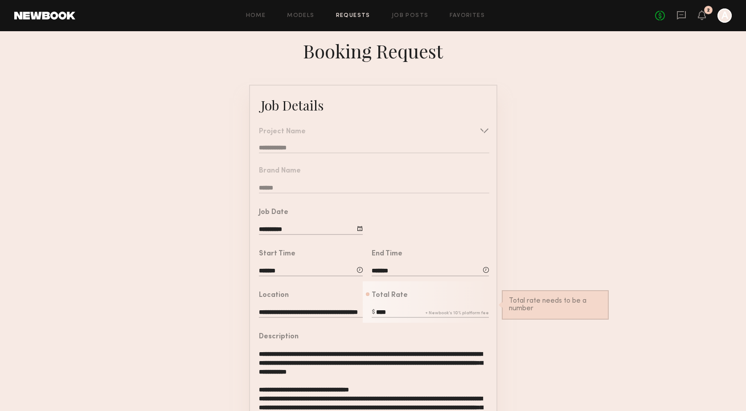
click at [543, 280] on form "**********" at bounding box center [373, 401] width 746 height 632
click at [378, 314] on input "****" at bounding box center [430, 313] width 117 height 10
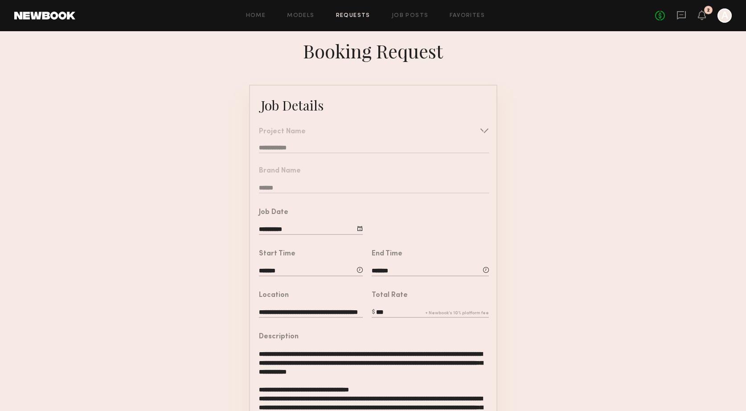
type input "***"
click at [572, 269] on form "**********" at bounding box center [373, 401] width 746 height 632
click at [450, 183] on nb-form-field "Brand Name ******" at bounding box center [373, 177] width 246 height 41
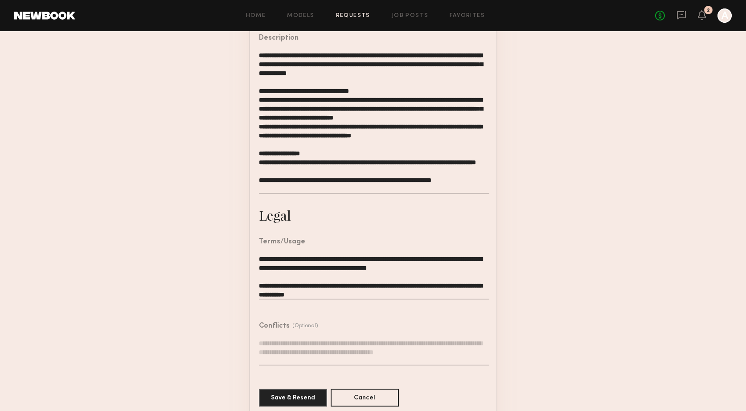
scroll to position [311, 0]
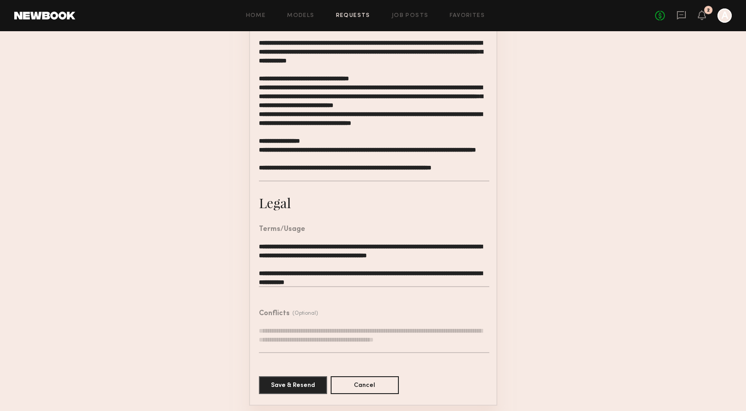
click at [406, 330] on textarea at bounding box center [374, 339] width 230 height 27
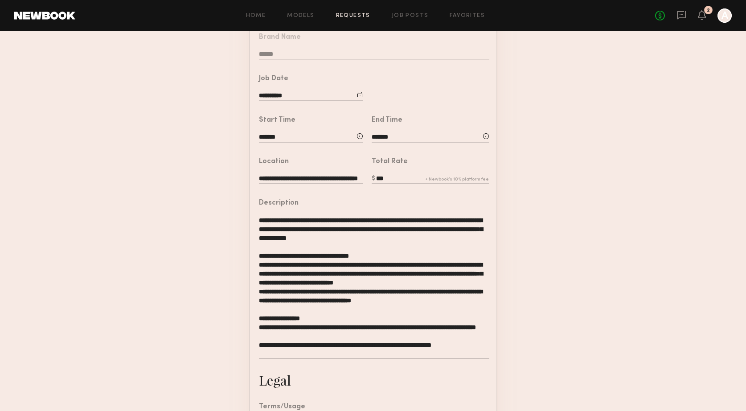
scroll to position [99, 0]
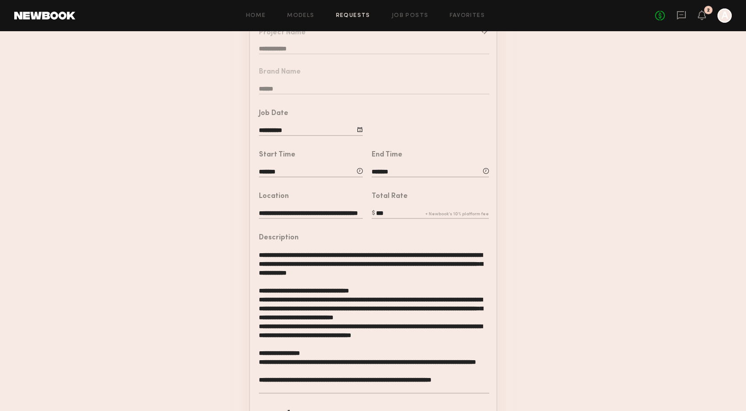
click at [441, 212] on label "***" at bounding box center [430, 214] width 117 height 10
click at [441, 212] on input "***" at bounding box center [430, 214] width 117 height 10
click at [444, 261] on textarea "**********" at bounding box center [374, 322] width 230 height 143
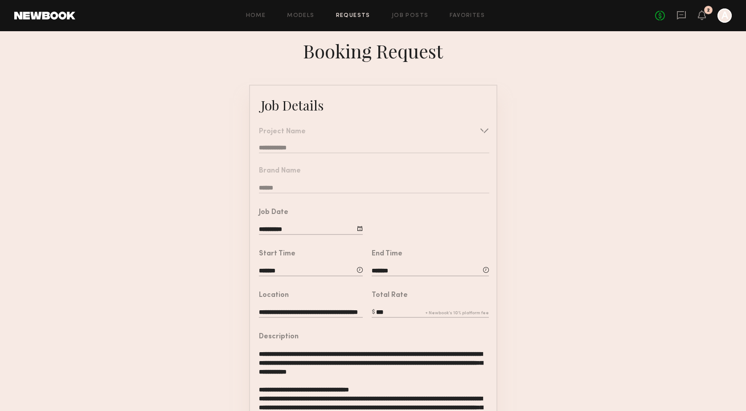
click at [482, 128] on nb-form-field "**********" at bounding box center [373, 137] width 246 height 39
click at [481, 130] on nb-form-field "**********" at bounding box center [373, 137] width 246 height 39
click at [484, 130] on nb-form-field "**********" at bounding box center [373, 137] width 246 height 39
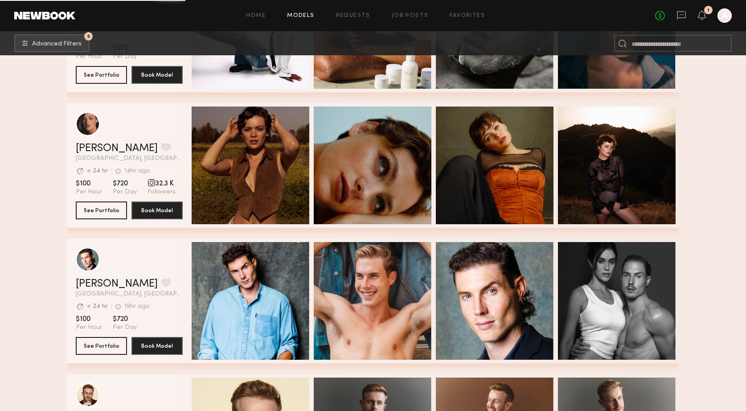
scroll to position [4307, 0]
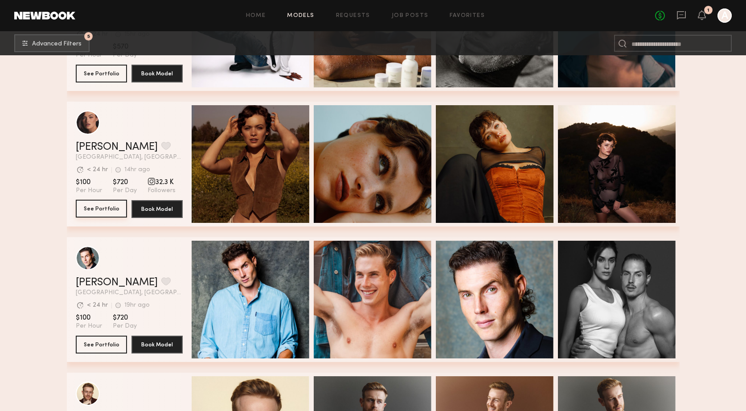
click at [107, 206] on button "See Portfolio" at bounding box center [101, 209] width 51 height 18
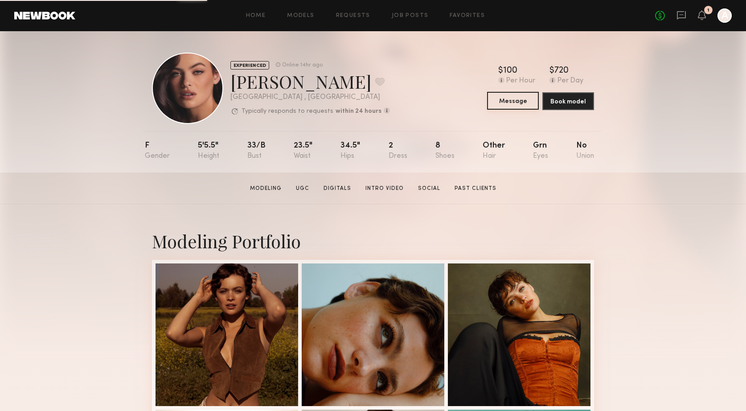
click at [517, 103] on button "Message" at bounding box center [513, 101] width 52 height 18
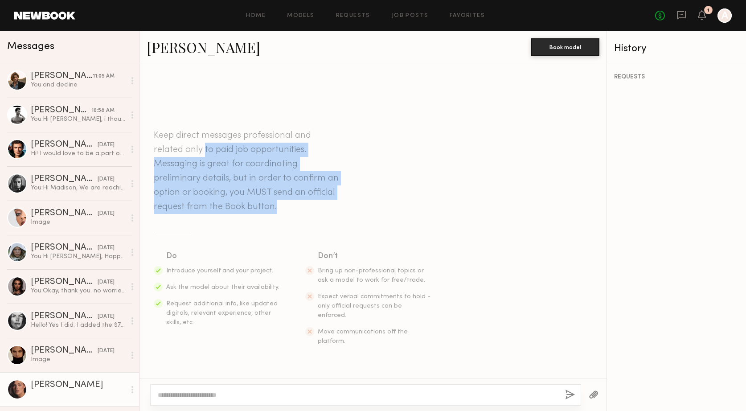
drag, startPoint x: 205, startPoint y: 168, endPoint x: 229, endPoint y: 236, distance: 72.3
click at [229, 236] on section "Keep direct messages professional and related only to paid job opportunities. M…" at bounding box center [373, 237] width 439 height 218
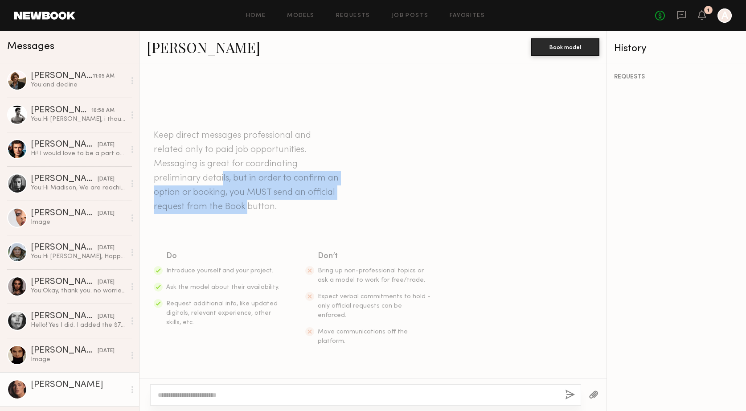
drag, startPoint x: 222, startPoint y: 189, endPoint x: 247, endPoint y: 220, distance: 39.6
click at [247, 214] on header "Keep direct messages professional and related only to paid job opportunities. M…" at bounding box center [247, 171] width 187 height 86
drag, startPoint x: 199, startPoint y: 205, endPoint x: 215, endPoint y: 221, distance: 22.1
click at [215, 214] on header "Keep direct messages professional and related only to paid job opportunities. M…" at bounding box center [247, 171] width 187 height 86
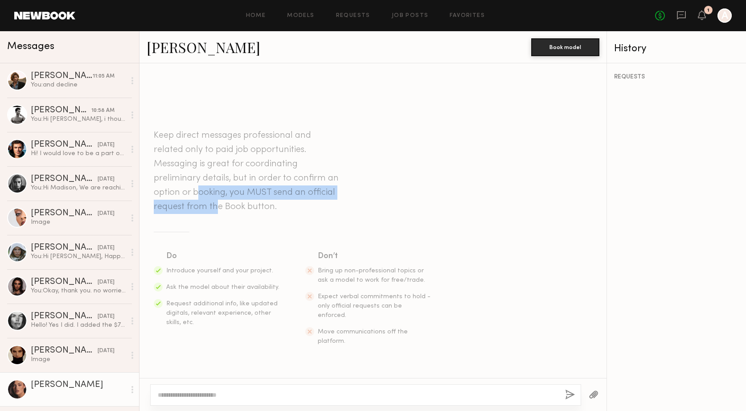
click at [251, 214] on header "Keep direct messages professional and related only to paid job opportunities. M…" at bounding box center [247, 171] width 187 height 86
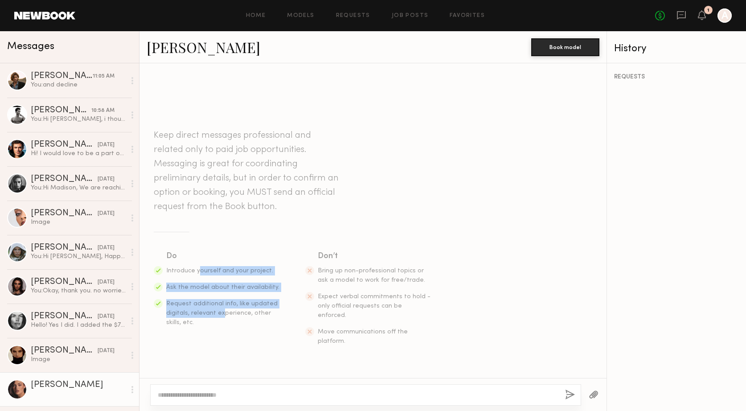
drag, startPoint x: 197, startPoint y: 288, endPoint x: 222, endPoint y: 336, distance: 53.6
click at [222, 327] on ul "Introduce yourself and your project. Ask the model about their availability. Re…" at bounding box center [223, 296] width 114 height 61
click at [222, 327] on li "Request additional info, like updated digitals, relevant experience, other skil…" at bounding box center [223, 313] width 114 height 28
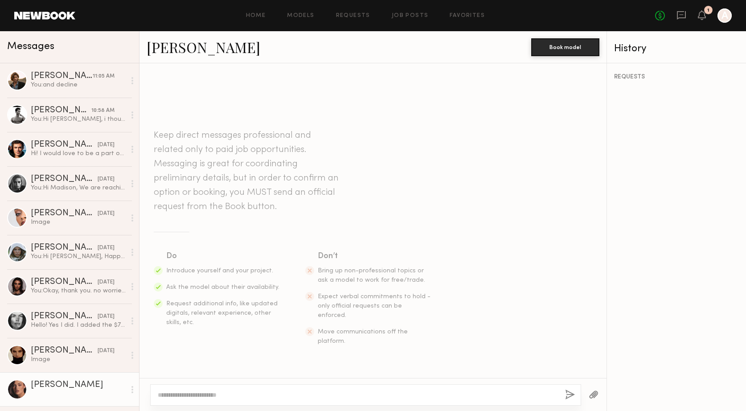
click at [185, 390] on div at bounding box center [365, 394] width 431 height 21
click at [176, 393] on textarea at bounding box center [358, 394] width 400 height 9
type textarea "**********"
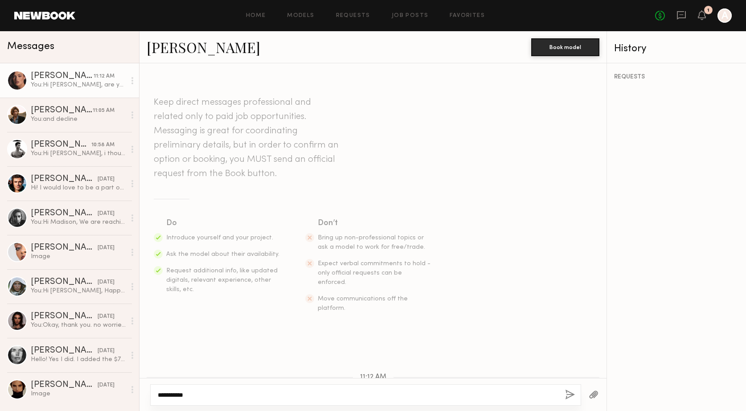
scroll to position [91, 0]
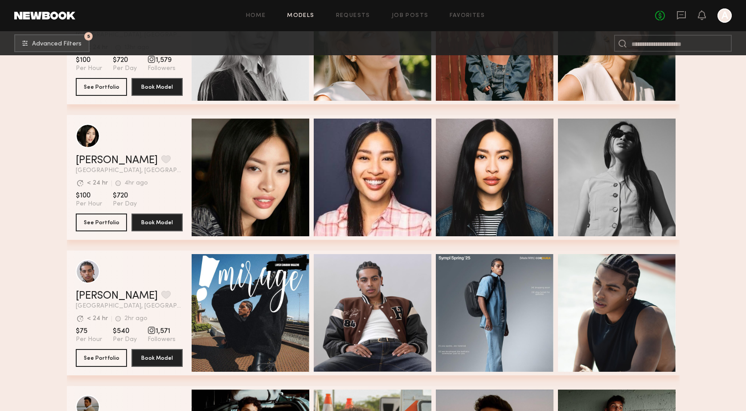
scroll to position [776, 0]
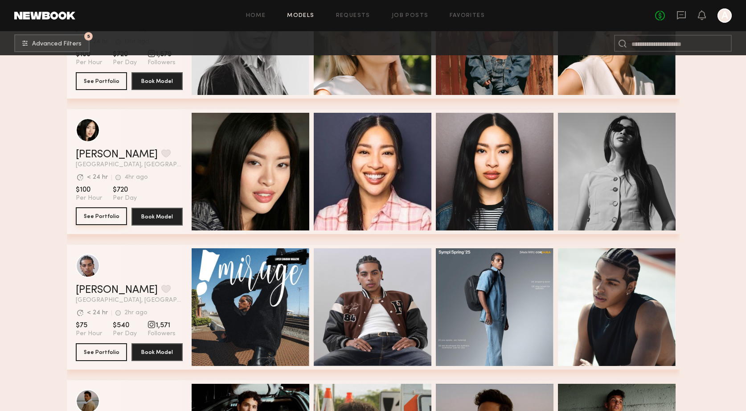
click at [102, 220] on button "See Portfolio" at bounding box center [101, 216] width 51 height 18
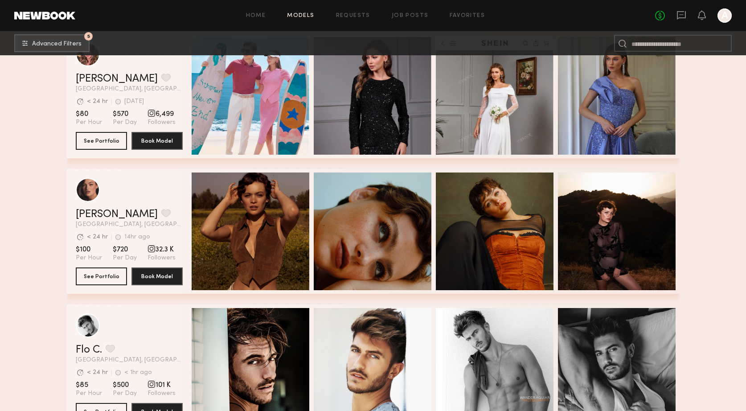
scroll to position [3970, 0]
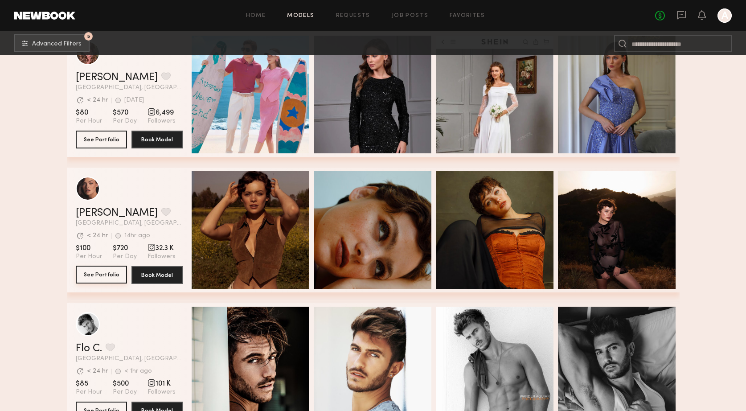
click at [98, 275] on button "See Portfolio" at bounding box center [101, 275] width 51 height 18
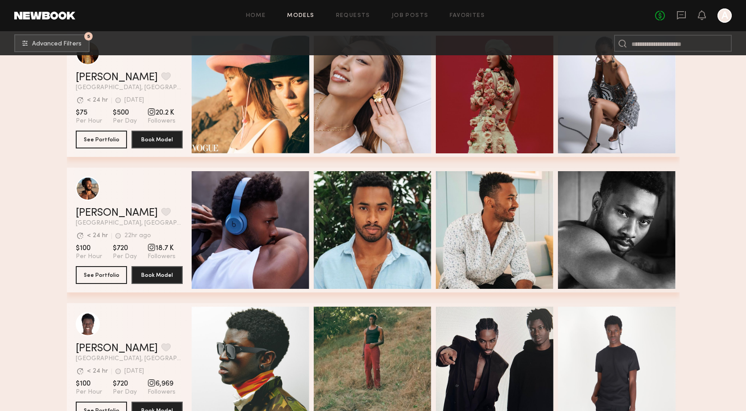
scroll to position [5192, 0]
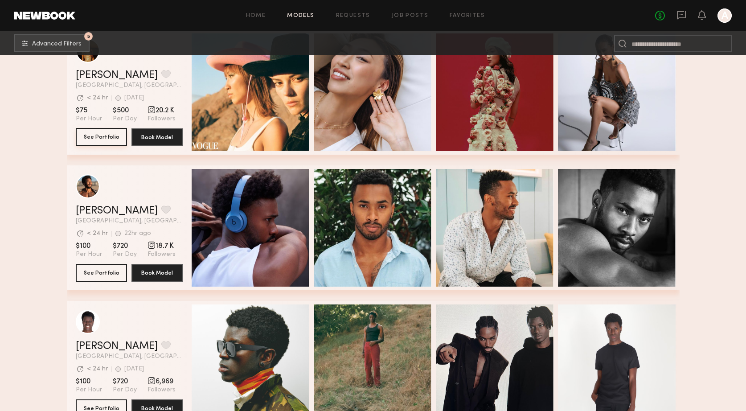
click at [101, 135] on button "See Portfolio" at bounding box center [101, 137] width 51 height 18
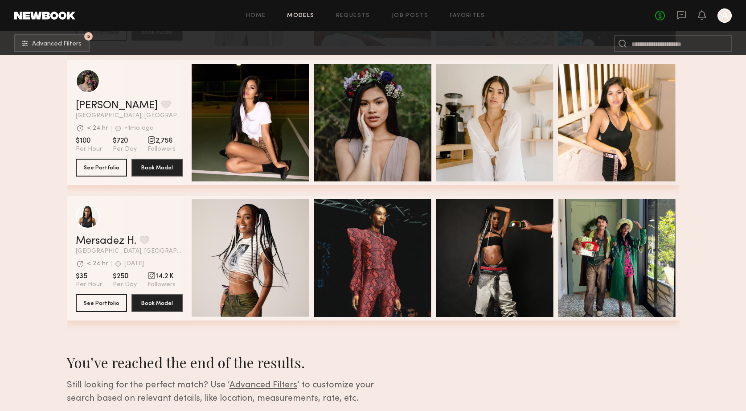
scroll to position [8282, 0]
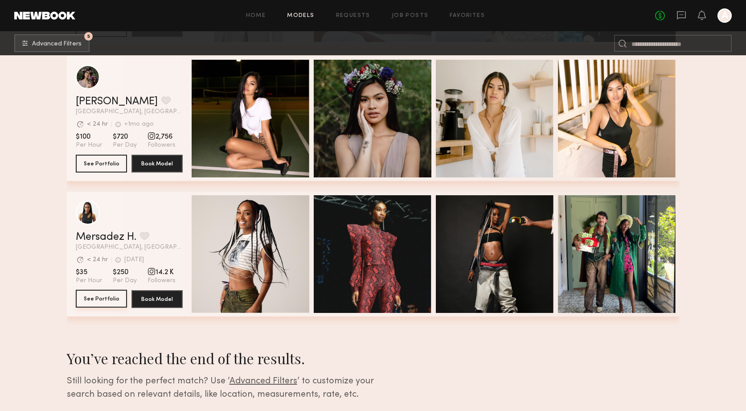
click at [107, 296] on button "See Portfolio" at bounding box center [101, 299] width 51 height 18
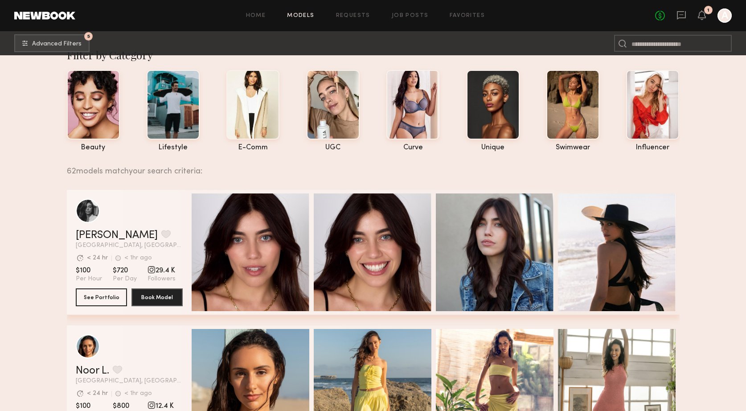
scroll to position [0, 0]
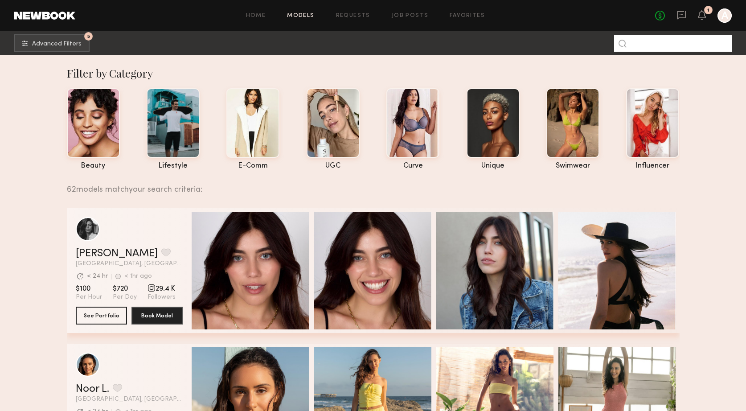
click at [667, 44] on input at bounding box center [673, 43] width 118 height 17
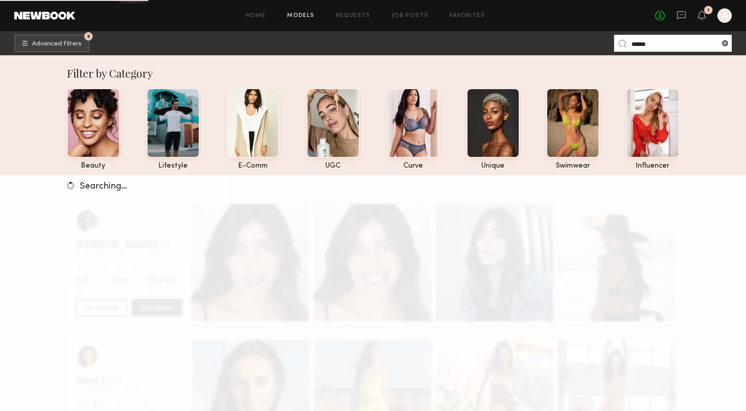
type input "******"
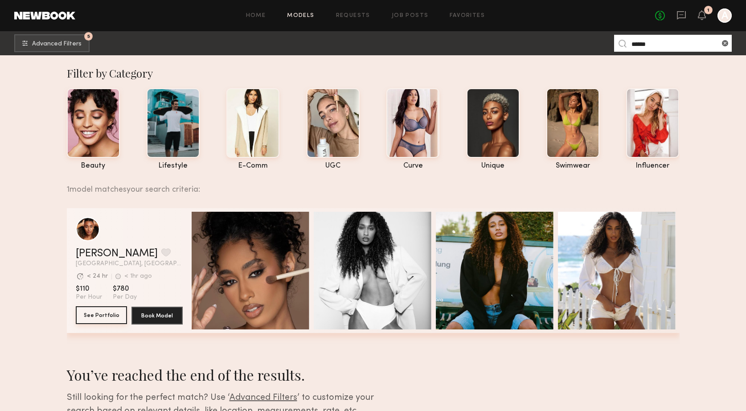
click at [90, 316] on button "See Portfolio" at bounding box center [101, 315] width 51 height 18
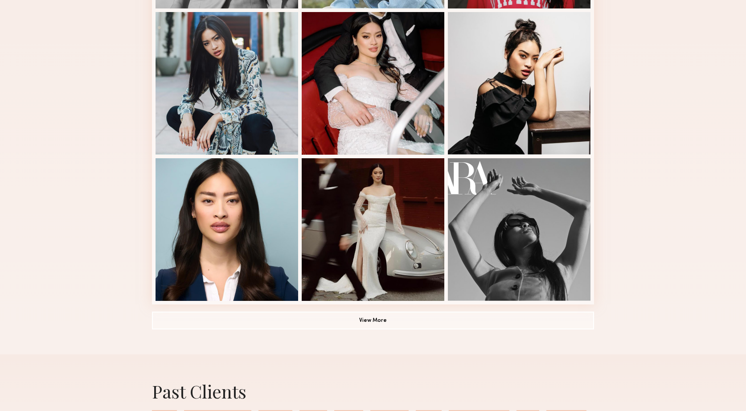
scroll to position [515, 0]
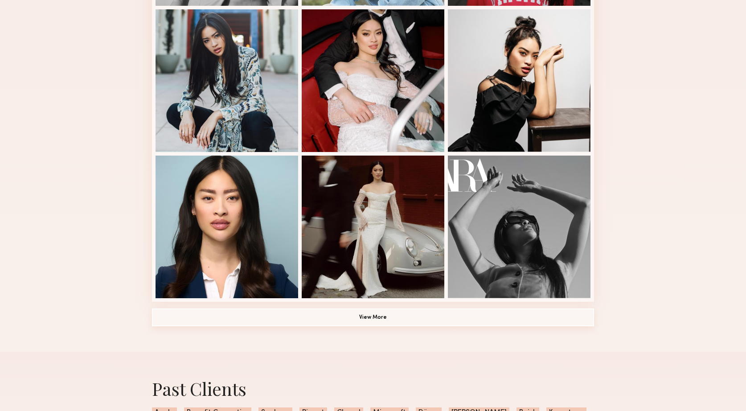
click at [372, 321] on button "View More" at bounding box center [373, 317] width 442 height 18
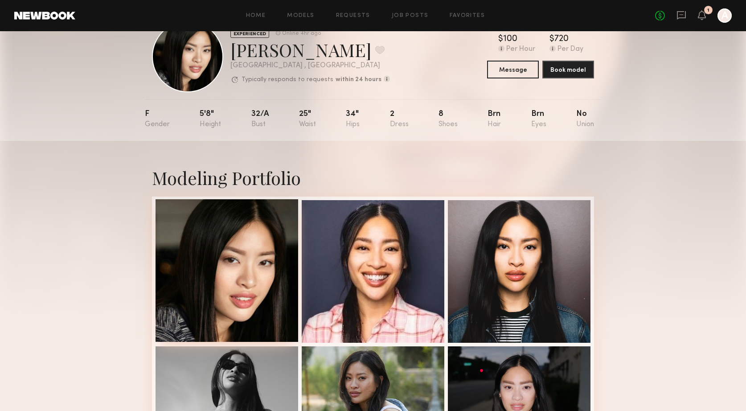
scroll to position [0, 0]
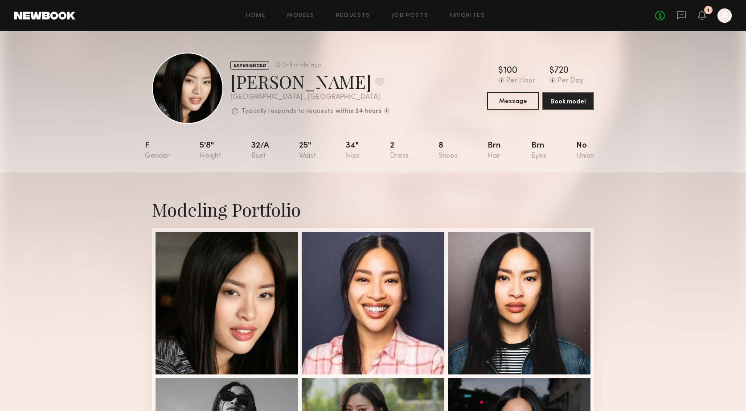
click at [510, 100] on button "Message" at bounding box center [513, 101] width 52 height 18
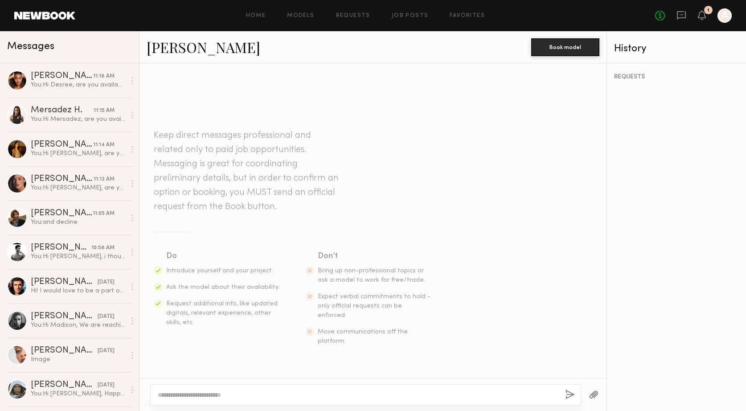
click at [236, 391] on textarea at bounding box center [358, 394] width 400 height 9
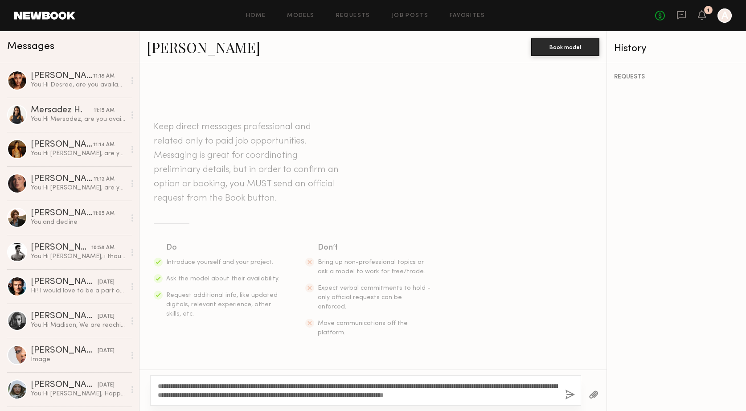
drag, startPoint x: 223, startPoint y: 388, endPoint x: 190, endPoint y: 386, distance: 33.1
click at [190, 386] on textarea "**********" at bounding box center [358, 391] width 400 height 18
click at [327, 386] on textarea "**********" at bounding box center [358, 391] width 400 height 18
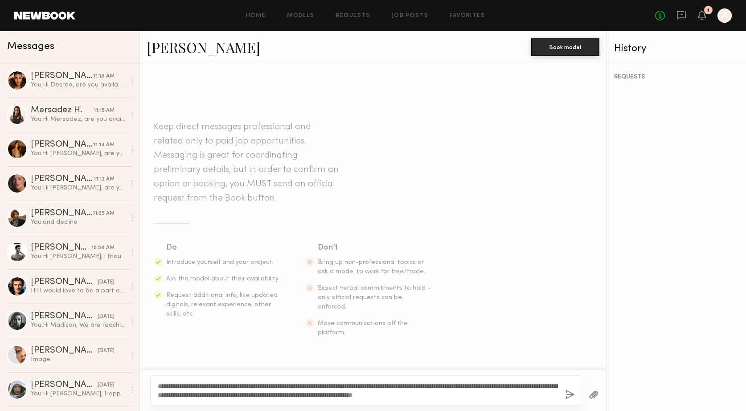
type textarea "**********"
click at [568, 393] on button "button" at bounding box center [570, 395] width 10 height 11
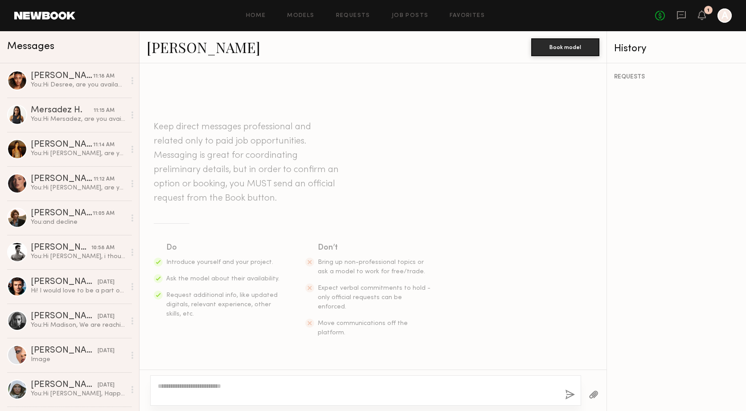
scroll to position [101, 0]
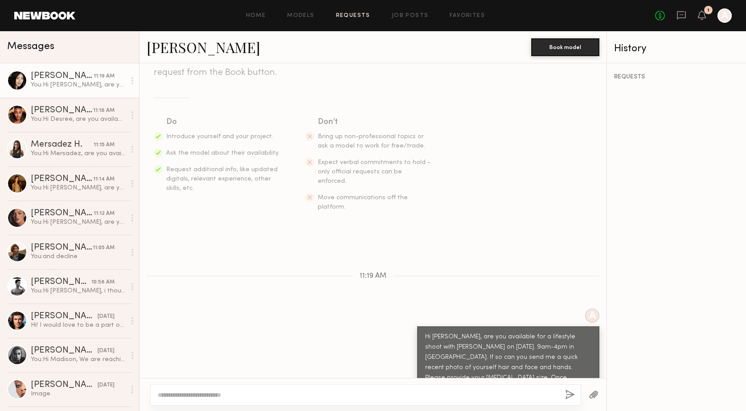
click at [349, 17] on link "Requests" at bounding box center [353, 16] width 34 height 6
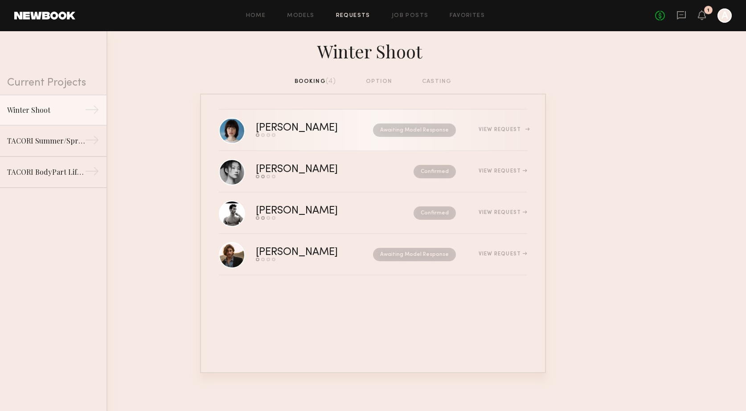
click at [359, 135] on div "Awaiting Model Response" at bounding box center [406, 129] width 101 height 13
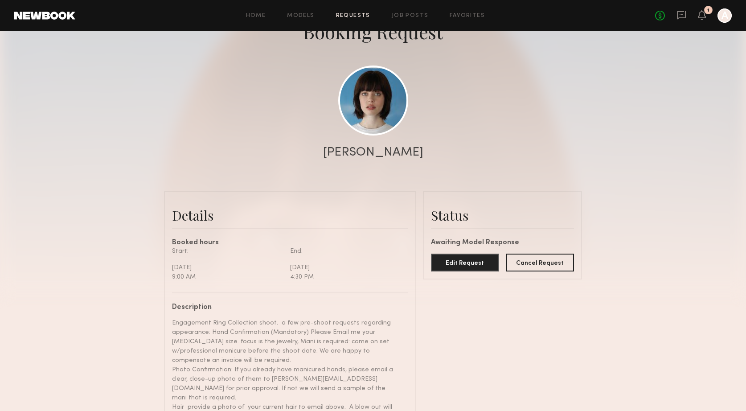
scroll to position [66, 0]
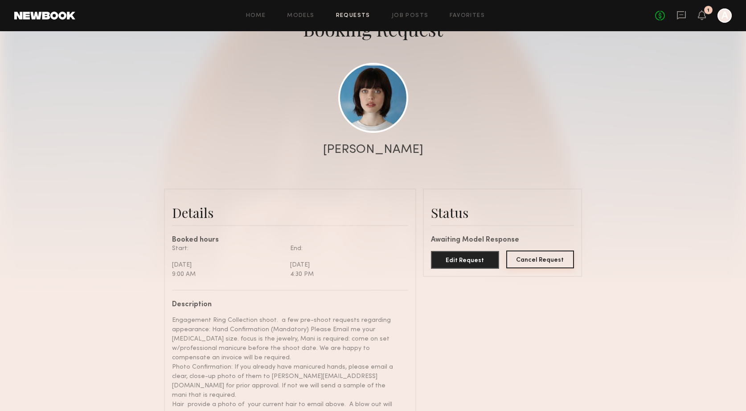
click at [550, 259] on button "Cancel Request" at bounding box center [540, 260] width 68 height 18
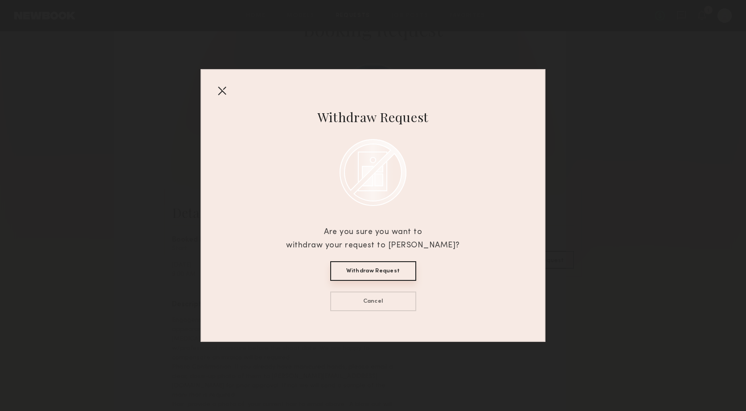
click at [221, 90] on div at bounding box center [222, 90] width 14 height 14
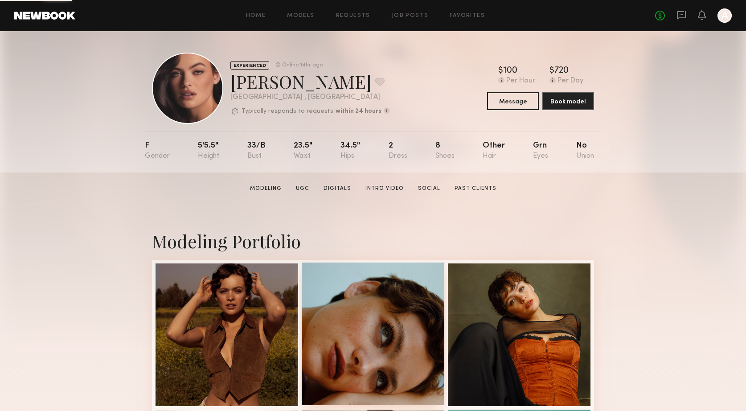
scroll to position [36, 0]
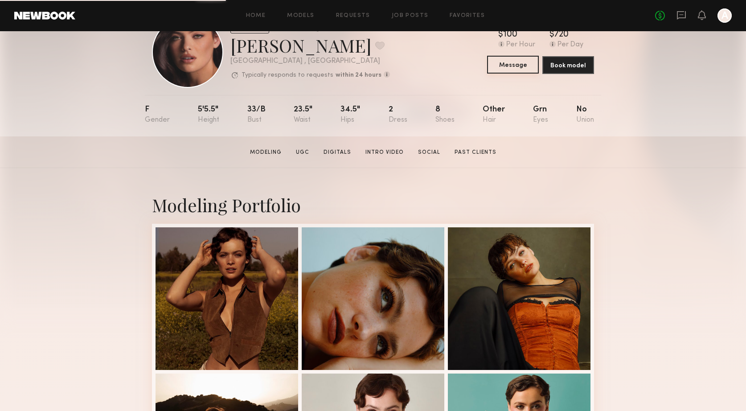
click at [511, 63] on button "Message" at bounding box center [513, 65] width 52 height 18
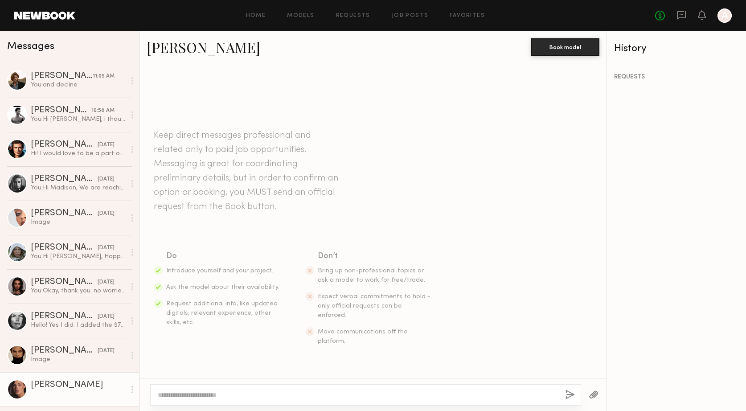
click at [219, 391] on textarea at bounding box center [358, 394] width 400 height 9
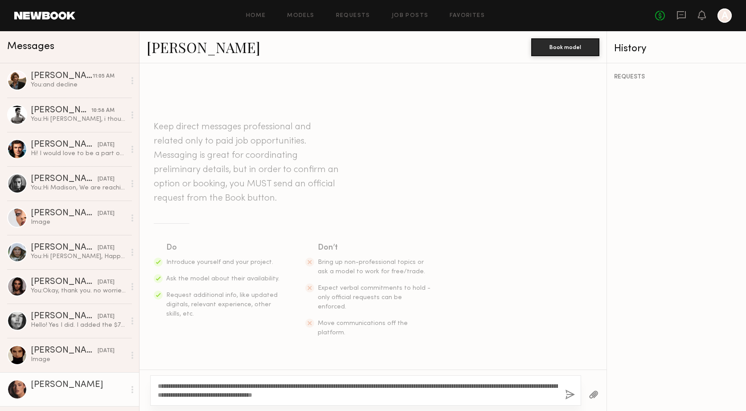
type textarea "**********"
click at [568, 394] on button "button" at bounding box center [570, 395] width 10 height 11
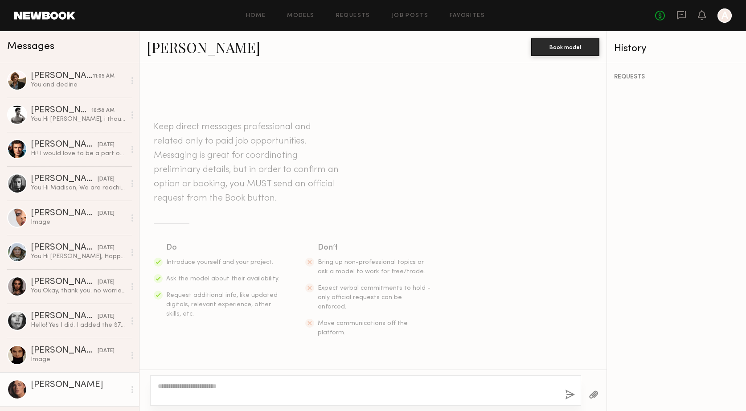
scroll to position [91, 0]
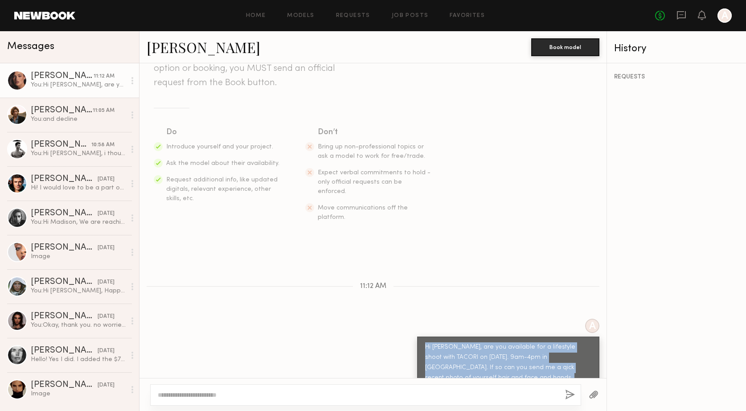
drag, startPoint x: 425, startPoint y: 329, endPoint x: 573, endPoint y: 360, distance: 151.1
click at [573, 360] on div "Hi [PERSON_NAME], are you available for a lifestyle shoot with TACORI on [DATE]…" at bounding box center [508, 373] width 166 height 62
copy div "Hi [PERSON_NAME], are you available for a lifestyle shoot with TACORI on [DATE]…"
click at [301, 319] on div "A Hi [PERSON_NAME], are you available for a lifestyle shoot with TACORI on [DAT…" at bounding box center [373, 364] width 467 height 90
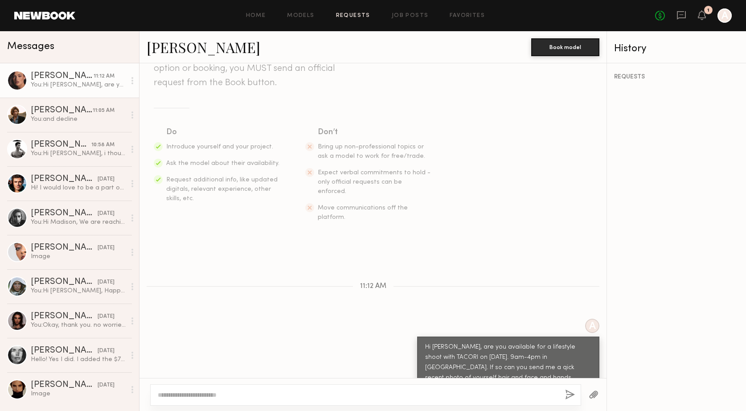
click at [359, 13] on link "Requests" at bounding box center [353, 16] width 34 height 6
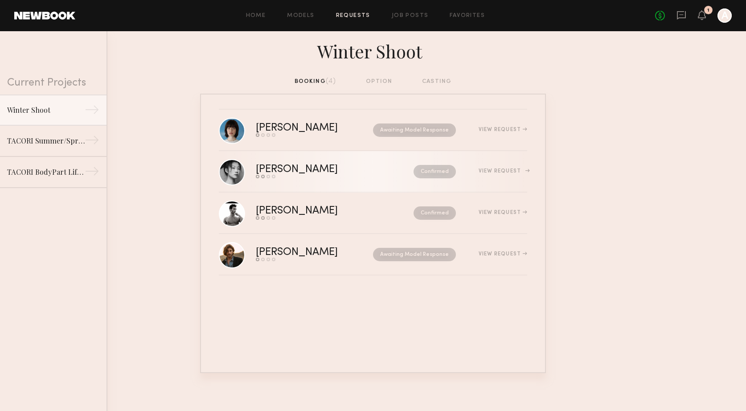
click at [265, 169] on div "[PERSON_NAME]" at bounding box center [316, 169] width 120 height 10
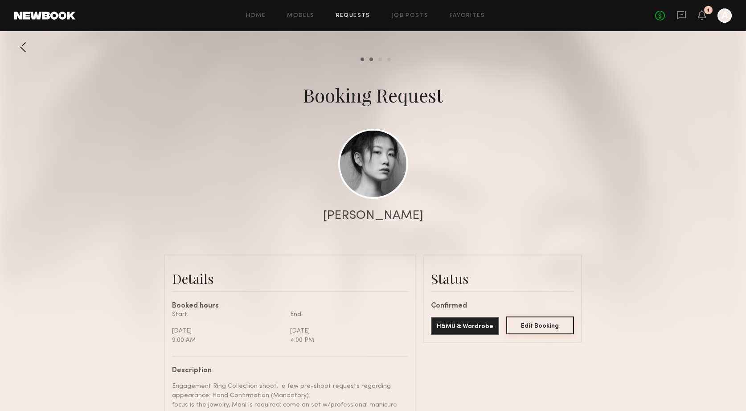
click at [547, 324] on button "Edit Booking" at bounding box center [540, 325] width 68 height 18
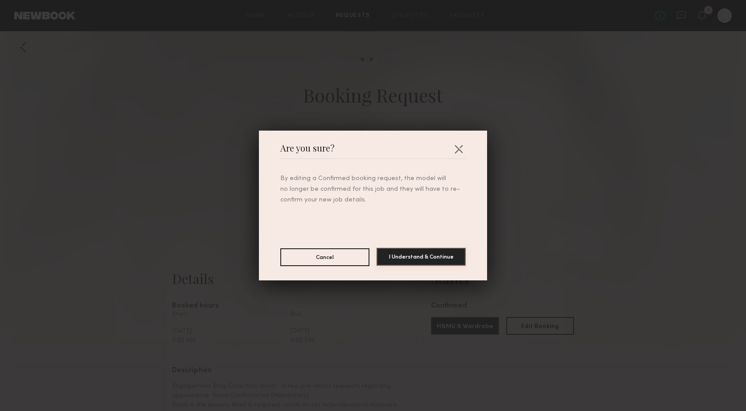
click at [413, 257] on button "I Understand & Continue" at bounding box center [421, 257] width 89 height 18
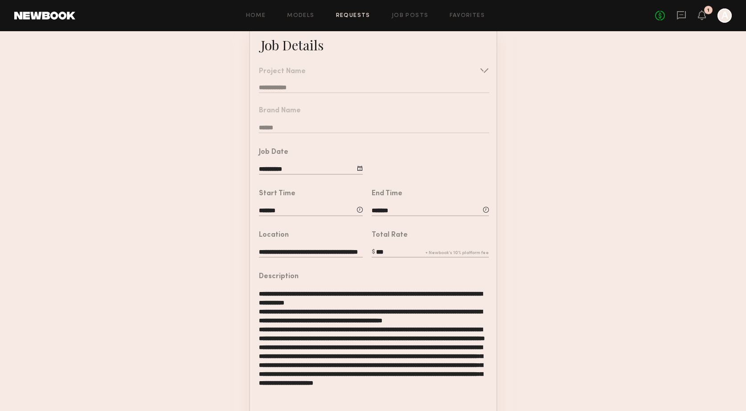
scroll to position [59, 0]
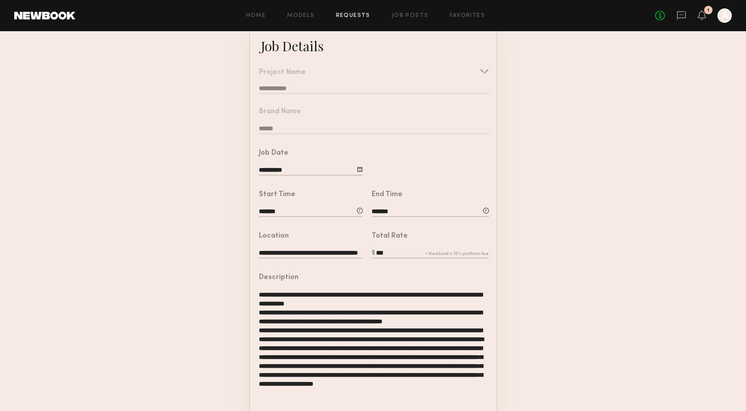
click at [279, 295] on textarea "**********" at bounding box center [374, 361] width 230 height 143
drag, startPoint x: 279, startPoint y: 295, endPoint x: 317, endPoint y: 402, distance: 113.6
click at [317, 402] on textarea "**********" at bounding box center [374, 361] width 230 height 143
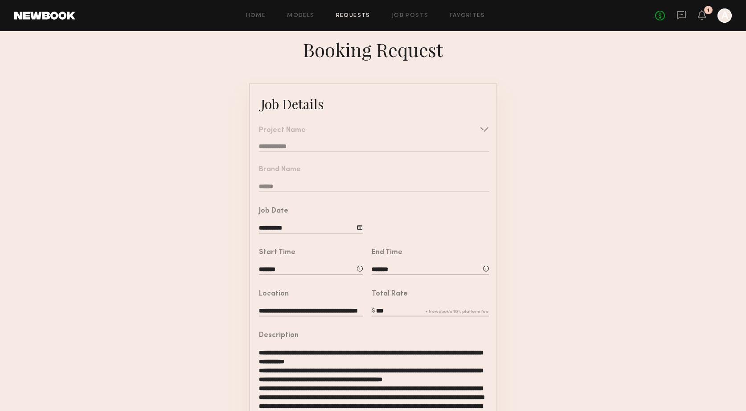
scroll to position [0, 0]
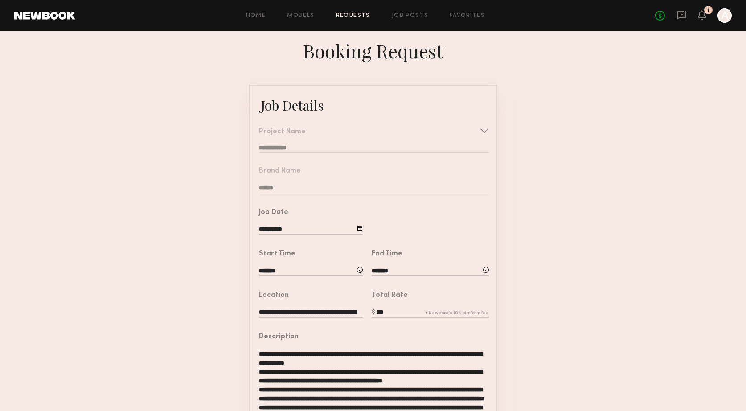
click at [483, 129] on nb-form-field "**********" at bounding box center [373, 137] width 246 height 39
click at [481, 131] on nb-form-field "**********" at bounding box center [373, 137] width 246 height 39
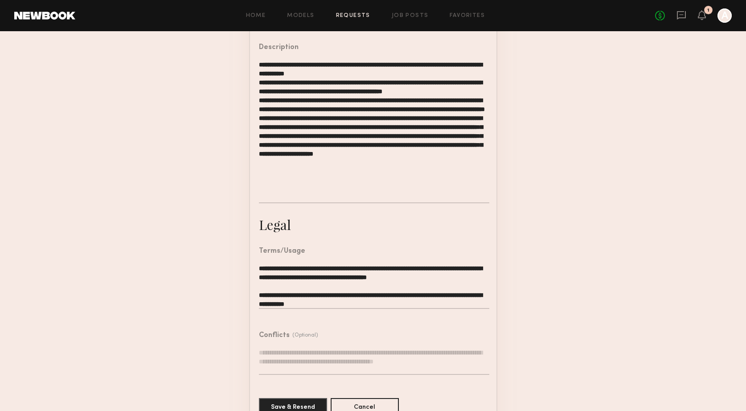
scroll to position [311, 0]
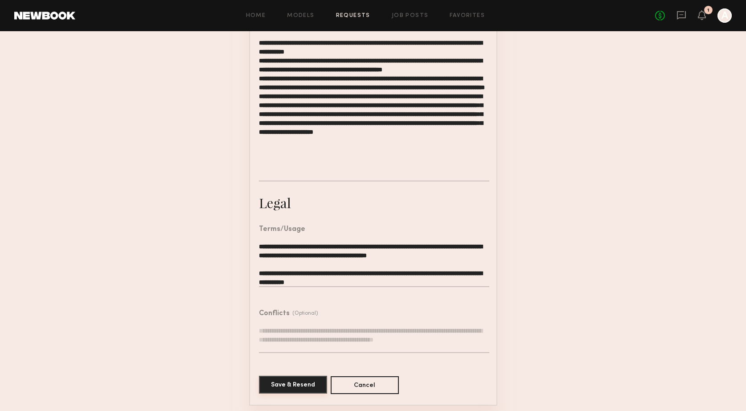
click at [291, 381] on button "Save & Resend" at bounding box center [293, 385] width 68 height 18
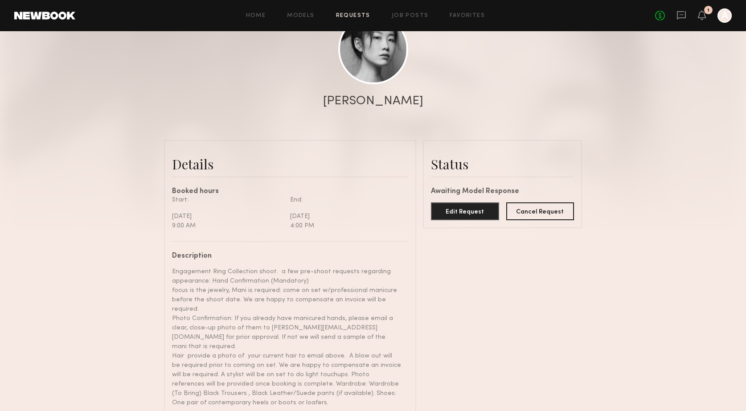
scroll to position [114, 0]
click at [539, 212] on button "Cancel Request" at bounding box center [540, 211] width 68 height 18
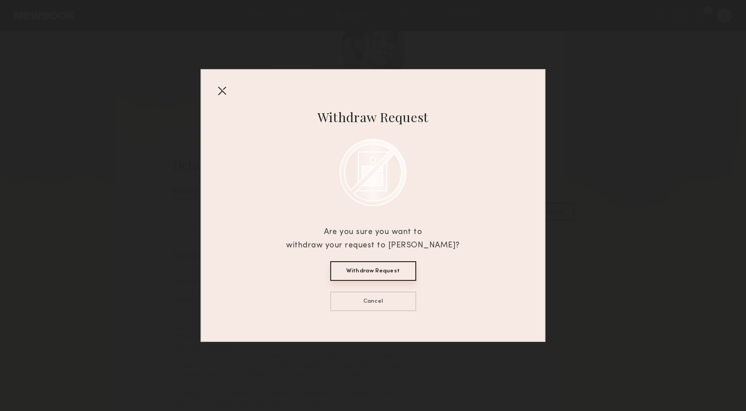
click at [382, 270] on button "Withdraw Request" at bounding box center [373, 271] width 86 height 20
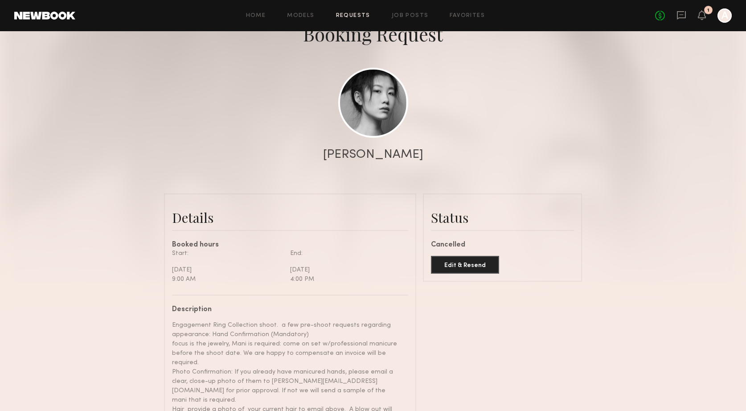
scroll to position [60, 0]
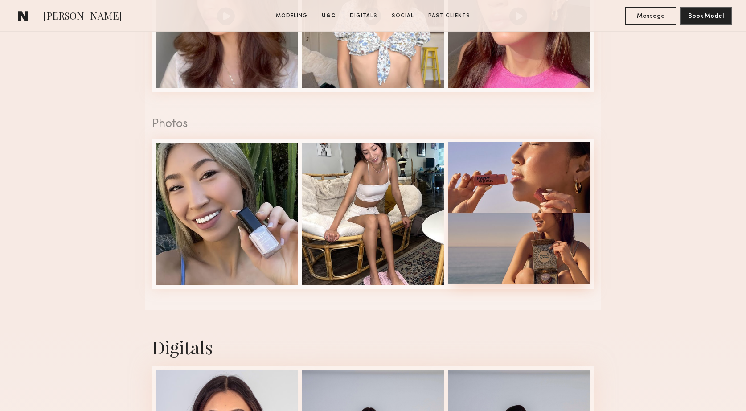
scroll to position [1162, 0]
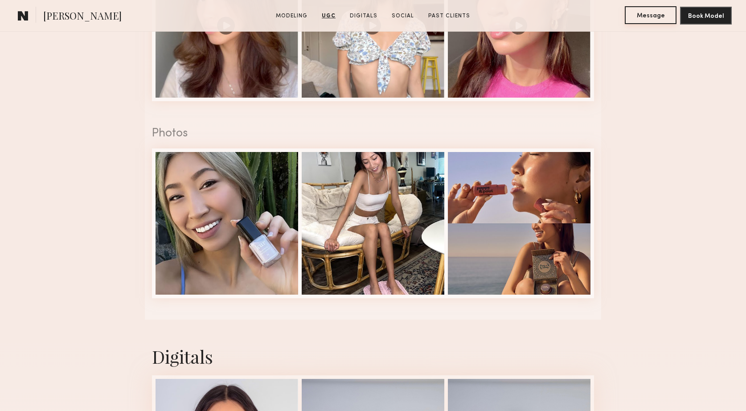
click at [644, 21] on button "Message" at bounding box center [651, 15] width 52 height 18
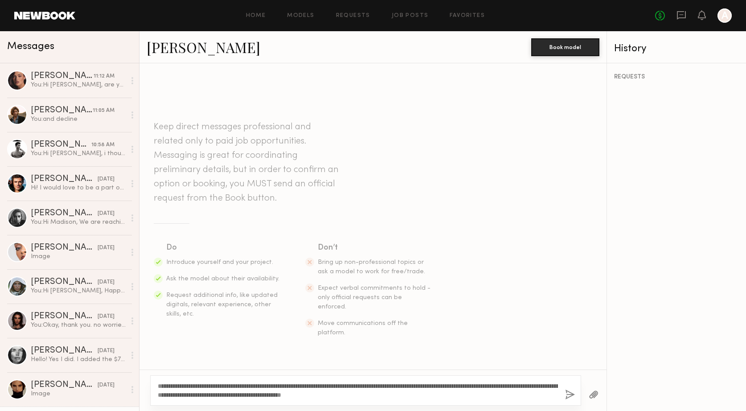
drag, startPoint x: 216, startPoint y: 387, endPoint x: 189, endPoint y: 385, distance: 27.3
click at [189, 385] on textarea "**********" at bounding box center [358, 391] width 400 height 18
click at [513, 386] on textarea "**********" at bounding box center [358, 391] width 400 height 18
click at [405, 394] on textarea "**********" at bounding box center [358, 391] width 400 height 18
click at [383, 395] on textarea "**********" at bounding box center [358, 391] width 400 height 18
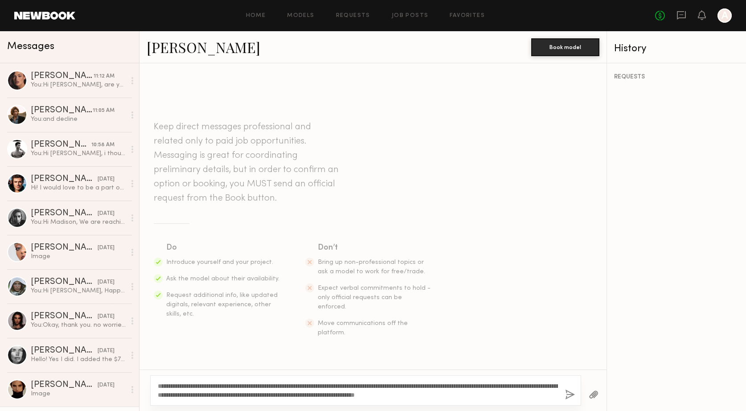
click at [444, 396] on textarea "**********" at bounding box center [358, 391] width 400 height 18
type textarea "**********"
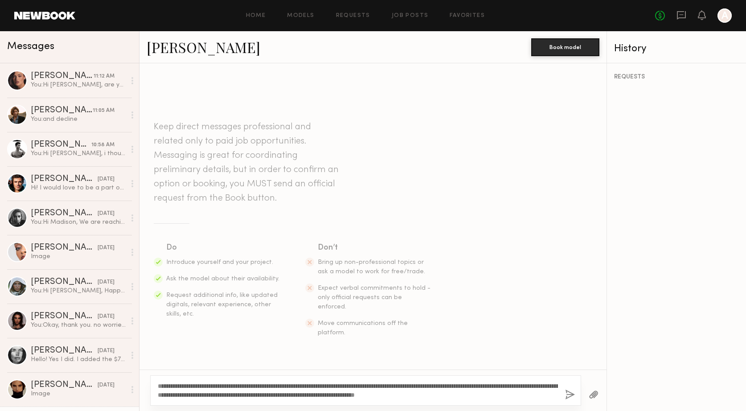
click at [570, 392] on button "button" at bounding box center [570, 395] width 10 height 11
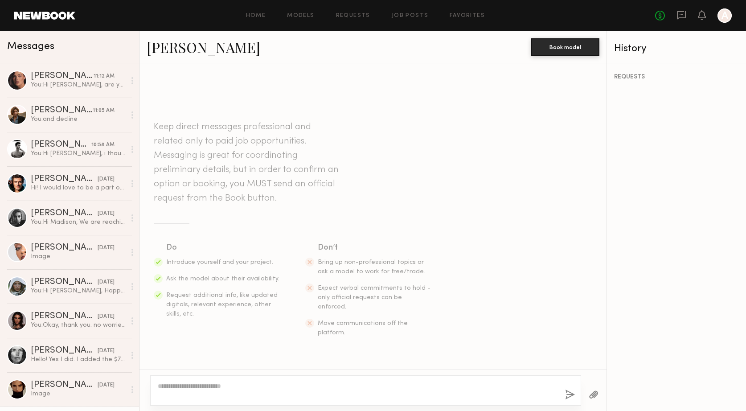
scroll to position [101, 0]
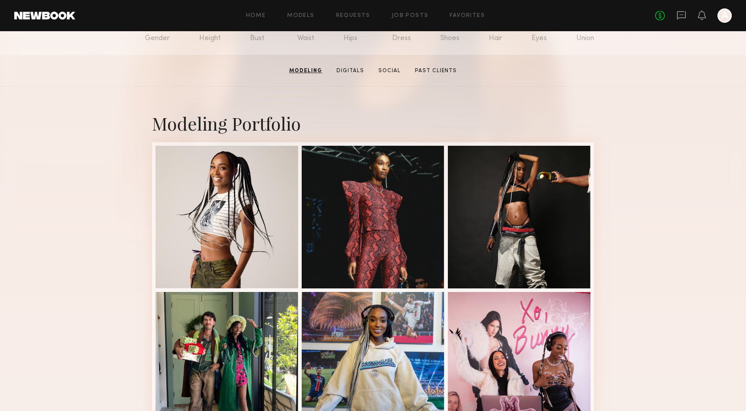
scroll to position [116, 0]
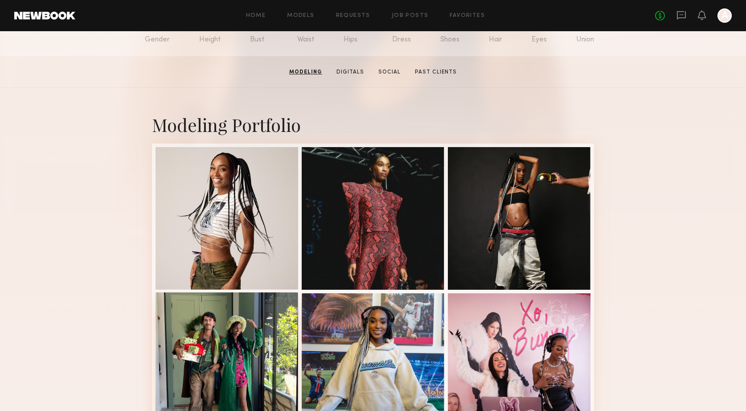
click at [245, 335] on div at bounding box center [227, 363] width 143 height 143
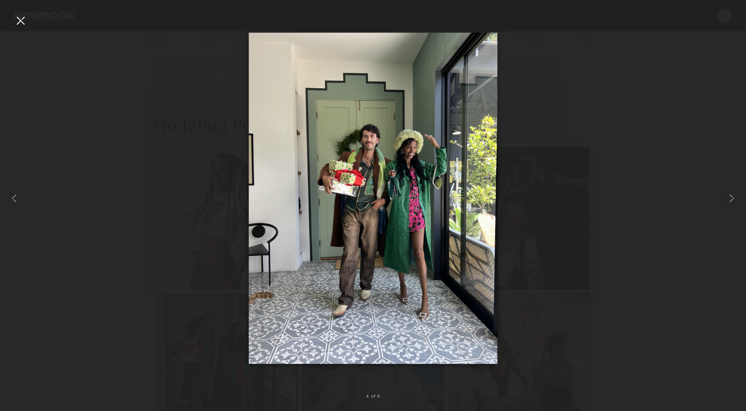
click at [20, 21] on div at bounding box center [20, 20] width 14 height 14
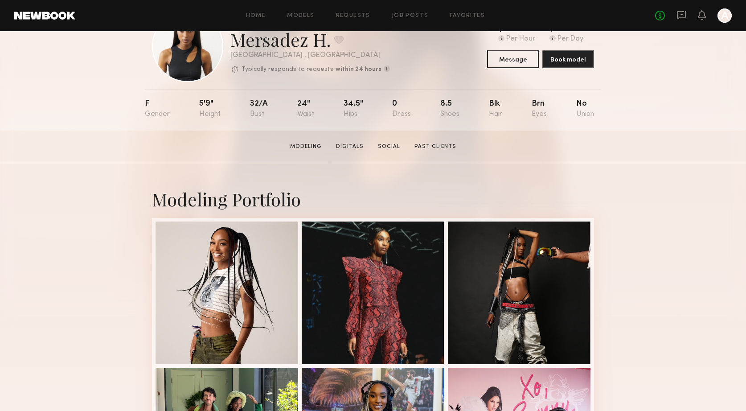
scroll to position [0, 0]
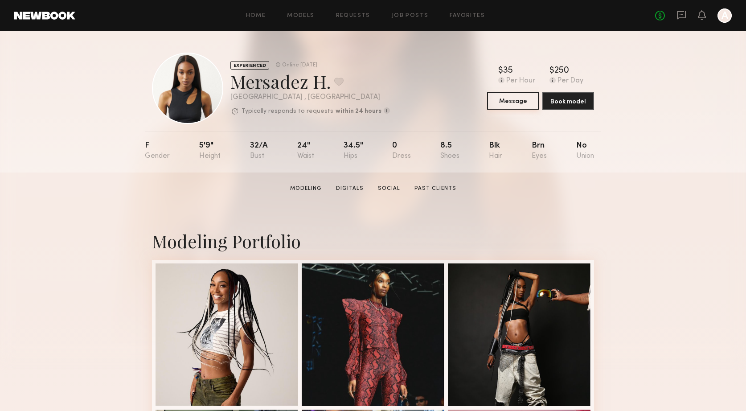
click at [505, 105] on button "Message" at bounding box center [513, 101] width 52 height 18
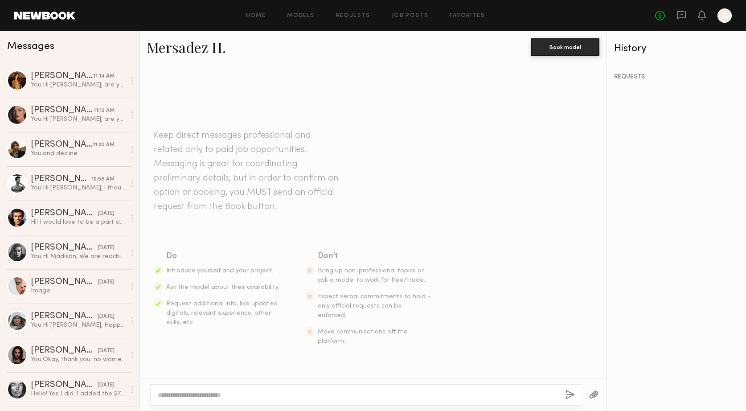
click at [206, 394] on textarea at bounding box center [358, 394] width 400 height 9
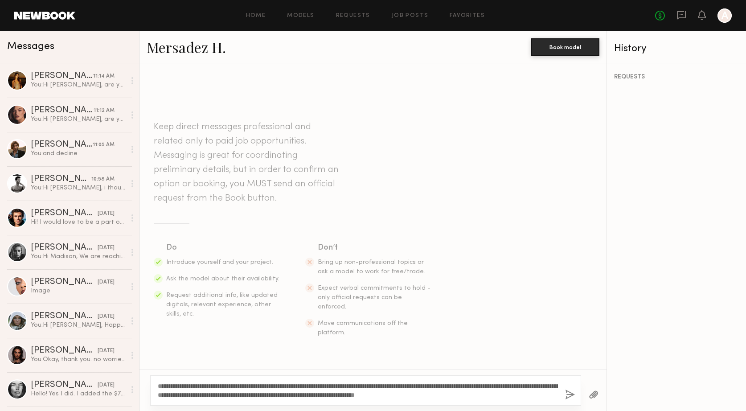
drag, startPoint x: 166, startPoint y: 386, endPoint x: 186, endPoint y: 386, distance: 20.1
click at [186, 386] on textarea "**********" at bounding box center [358, 391] width 400 height 18
type textarea "**********"
click at [567, 394] on button "button" at bounding box center [570, 395] width 10 height 11
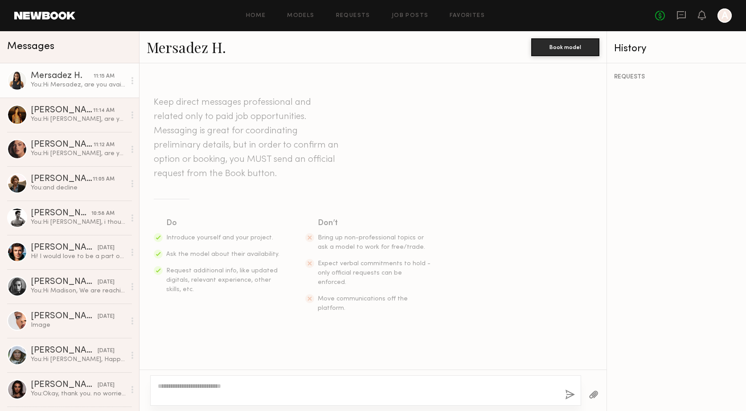
scroll to position [101, 0]
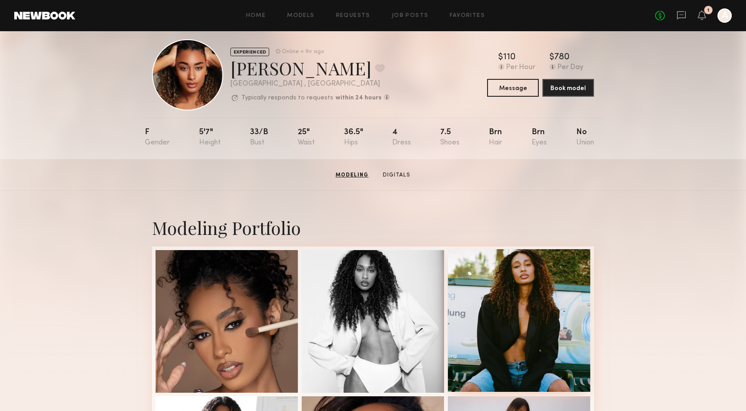
scroll to position [12, 0]
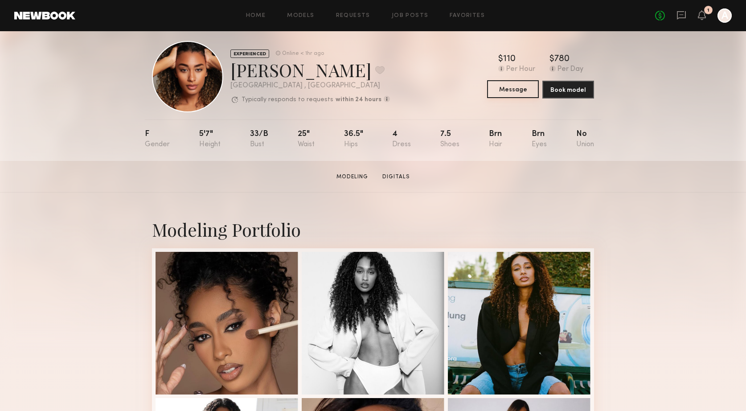
click at [501, 88] on button "Message" at bounding box center [513, 89] width 52 height 18
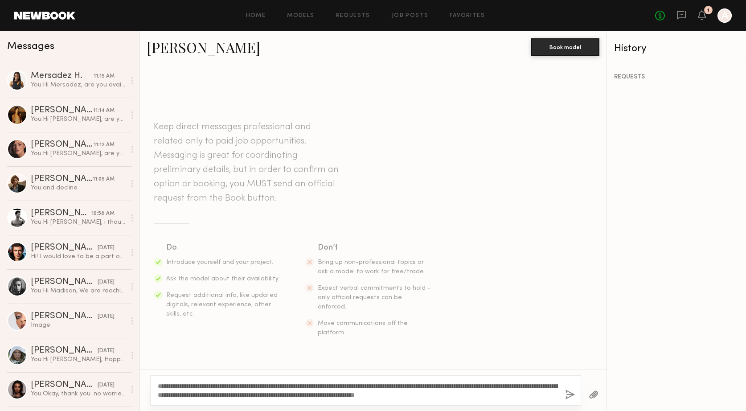
drag, startPoint x: 166, startPoint y: 386, endPoint x: 185, endPoint y: 387, distance: 18.7
click at [185, 387] on textarea "**********" at bounding box center [358, 391] width 400 height 18
click at [500, 394] on textarea "**********" at bounding box center [358, 391] width 400 height 18
click at [501, 394] on textarea "**********" at bounding box center [358, 391] width 400 height 18
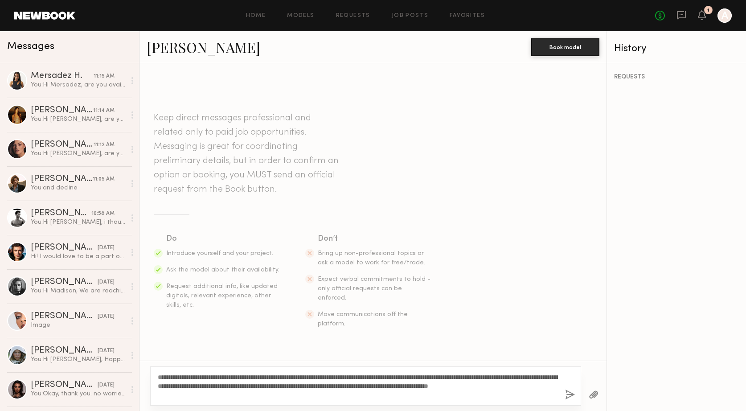
type textarea "**********"
click at [566, 394] on button "button" at bounding box center [570, 395] width 10 height 11
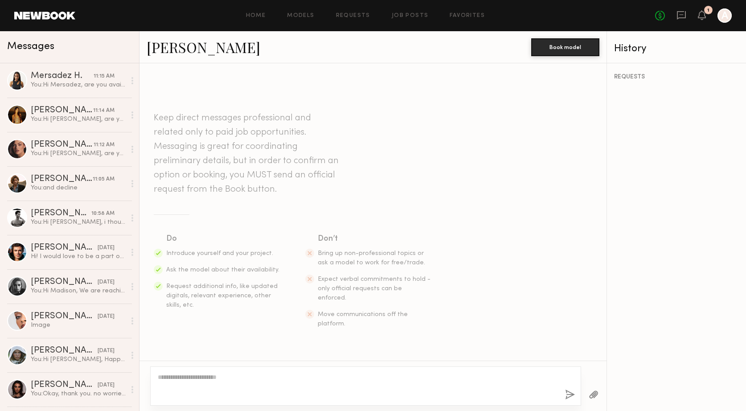
scroll to position [111, 0]
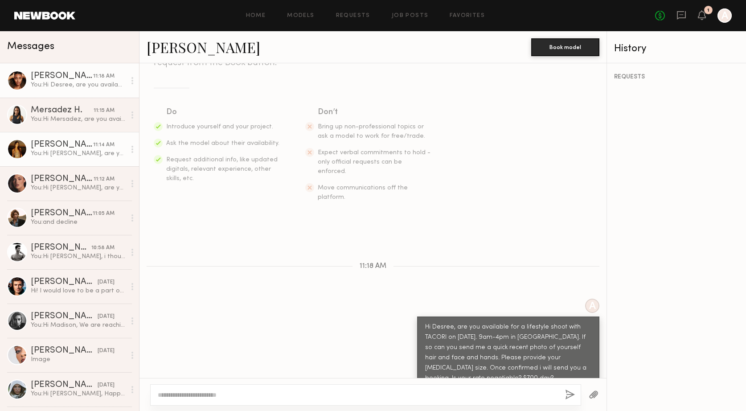
click at [20, 147] on div at bounding box center [17, 149] width 20 height 20
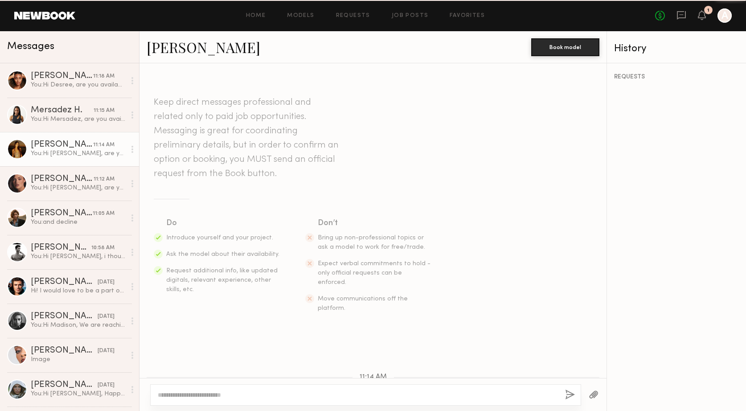
scroll to position [101, 0]
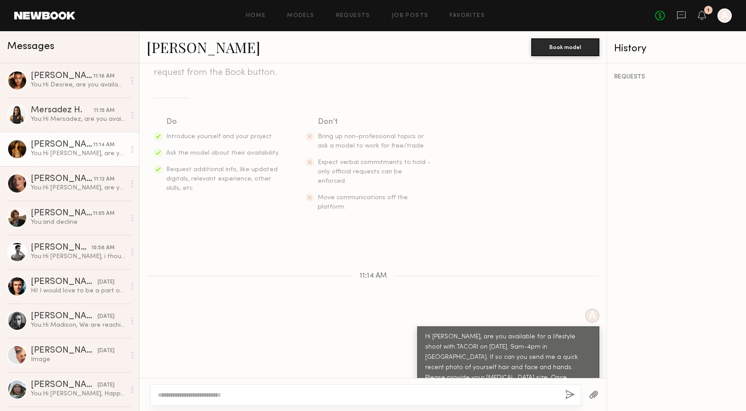
click at [44, 148] on div "Kristine W." at bounding box center [62, 144] width 62 height 9
click at [61, 13] on link at bounding box center [44, 16] width 61 height 8
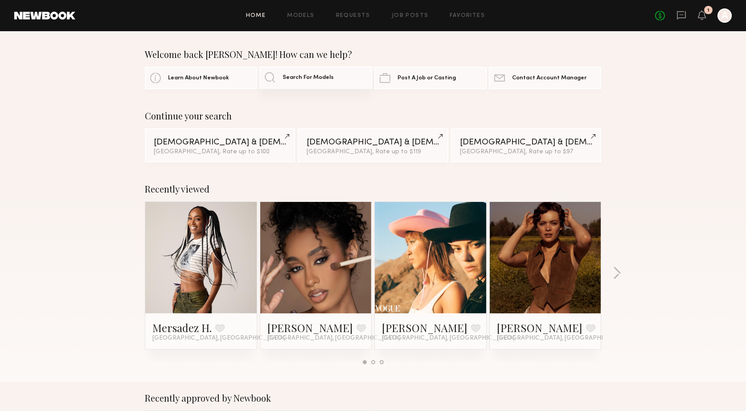
click at [302, 78] on span "Search For Models" at bounding box center [308, 78] width 51 height 6
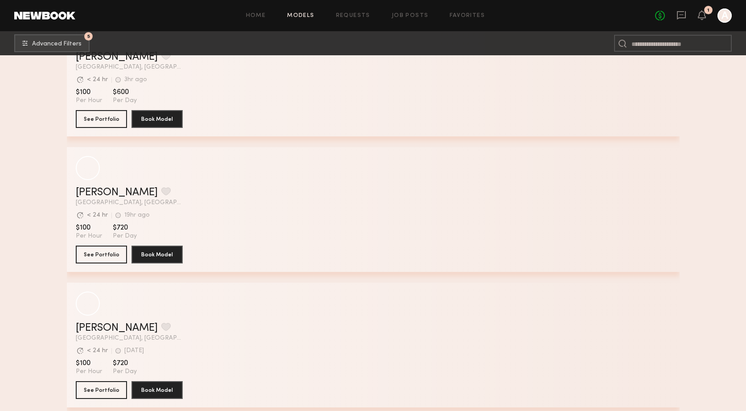
scroll to position [4293, 0]
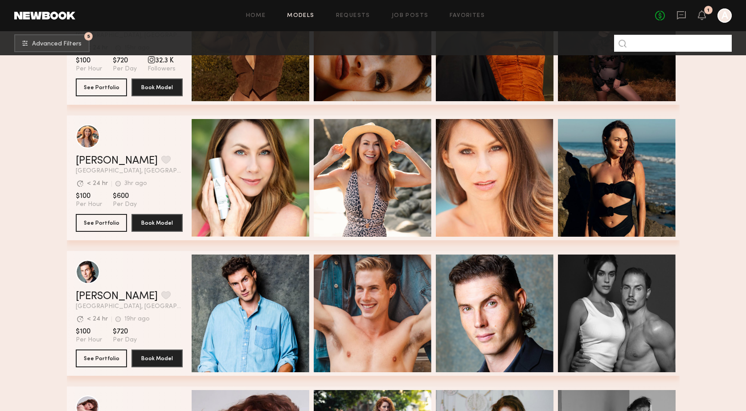
click at [660, 51] on input at bounding box center [673, 43] width 118 height 17
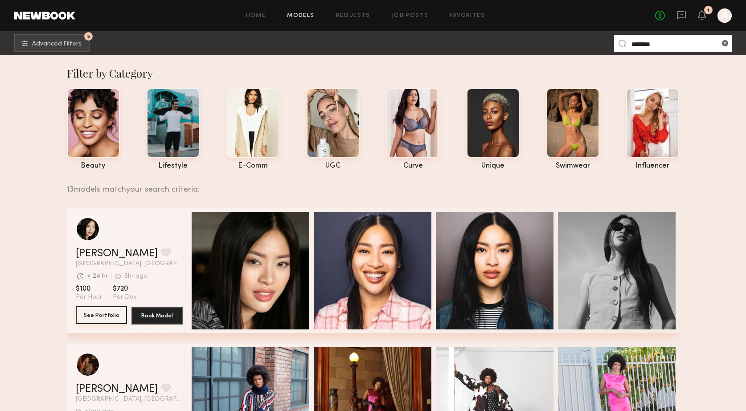
click at [99, 316] on button "See Portfolio" at bounding box center [101, 315] width 51 height 18
click at [670, 42] on input "********" at bounding box center [673, 43] width 118 height 17
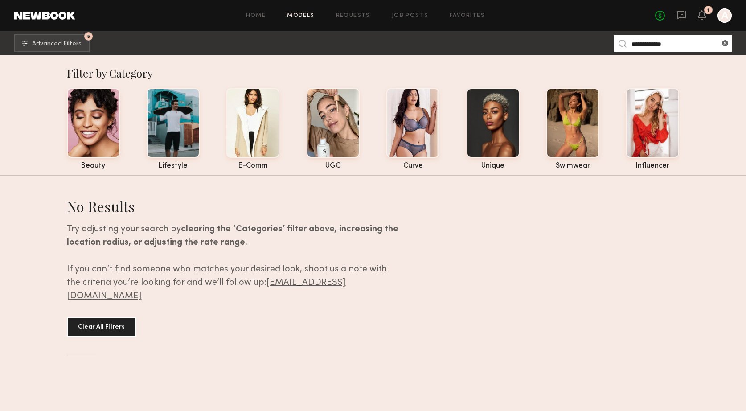
click at [653, 41] on input "**********" at bounding box center [673, 43] width 118 height 17
type input "*****"
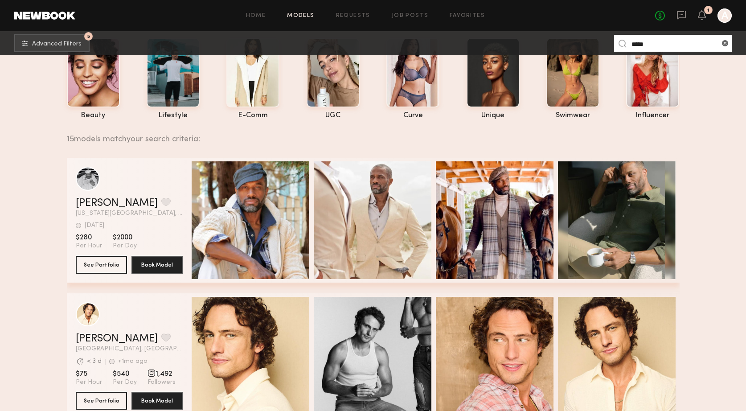
scroll to position [51, 0]
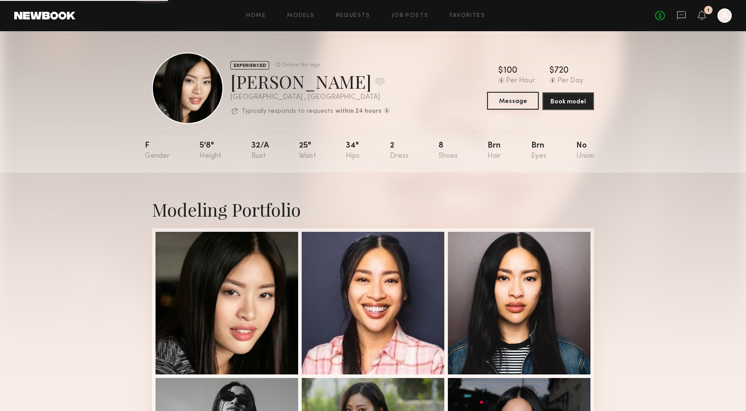
click at [511, 100] on button "Message" at bounding box center [513, 101] width 52 height 18
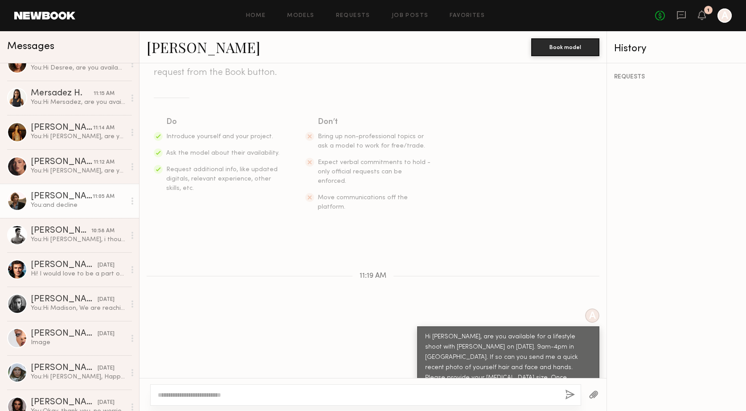
scroll to position [52, 0]
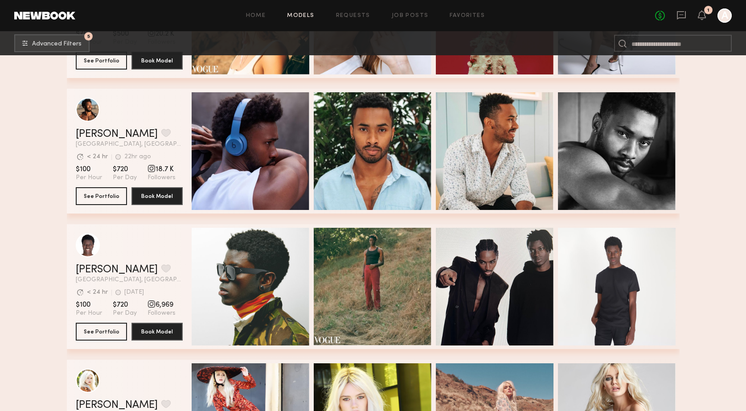
scroll to position [5135, 0]
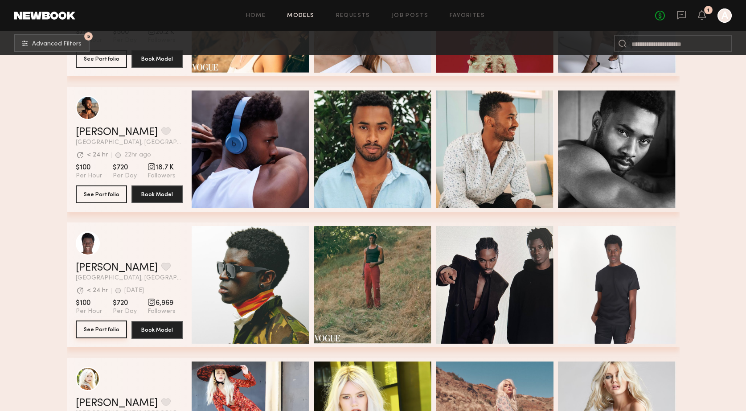
click at [102, 332] on button "See Portfolio" at bounding box center [101, 329] width 51 height 18
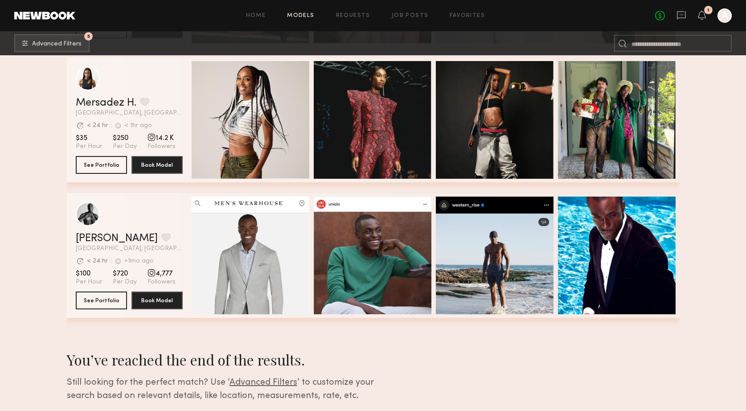
scroll to position [8281, 0]
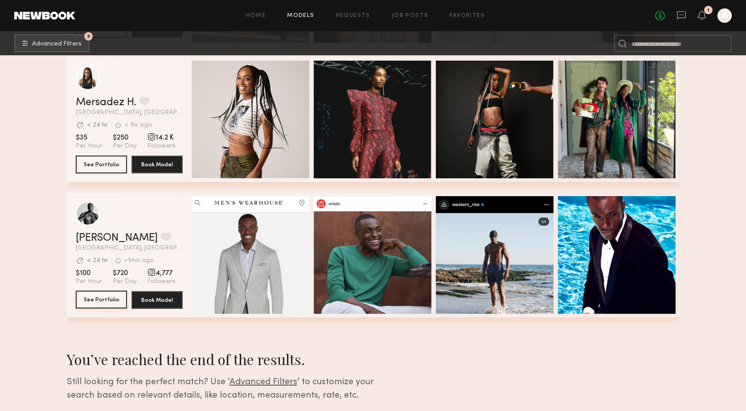
click at [99, 300] on button "See Portfolio" at bounding box center [101, 300] width 51 height 18
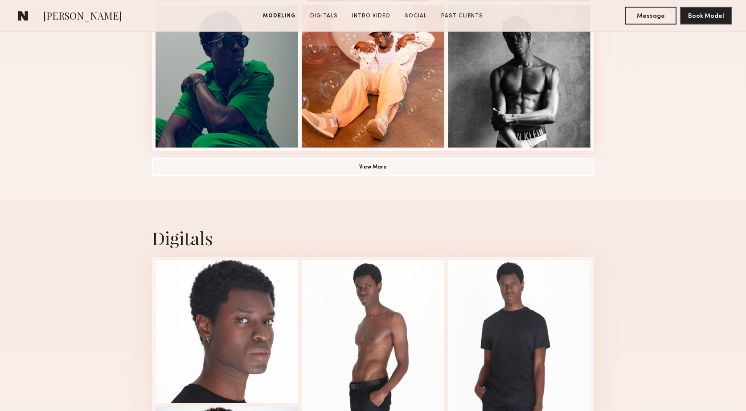
scroll to position [697, 0]
